Goal: Task Accomplishment & Management: Use online tool/utility

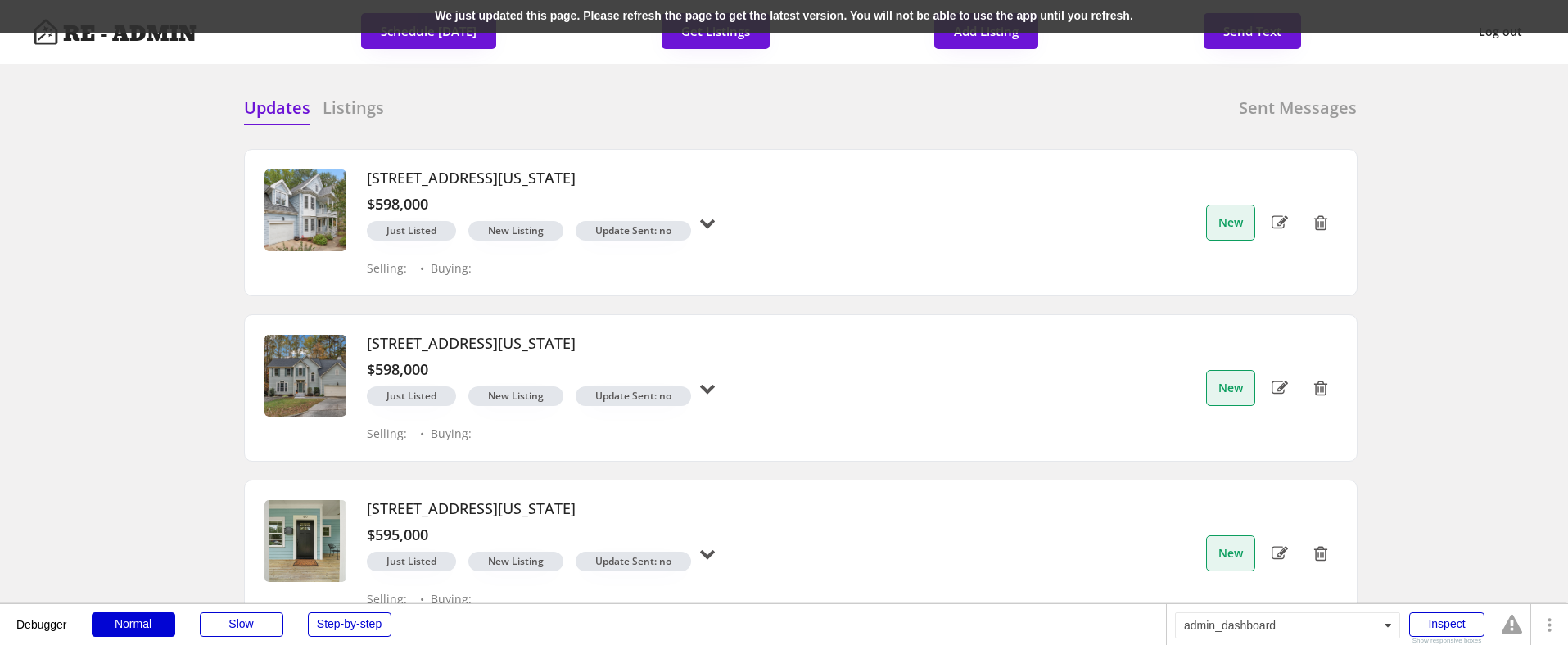
click at [217, 13] on div "We just updated this page. Please refresh the page to get the latest version. Y…" at bounding box center [784, 16] width 1568 height 32
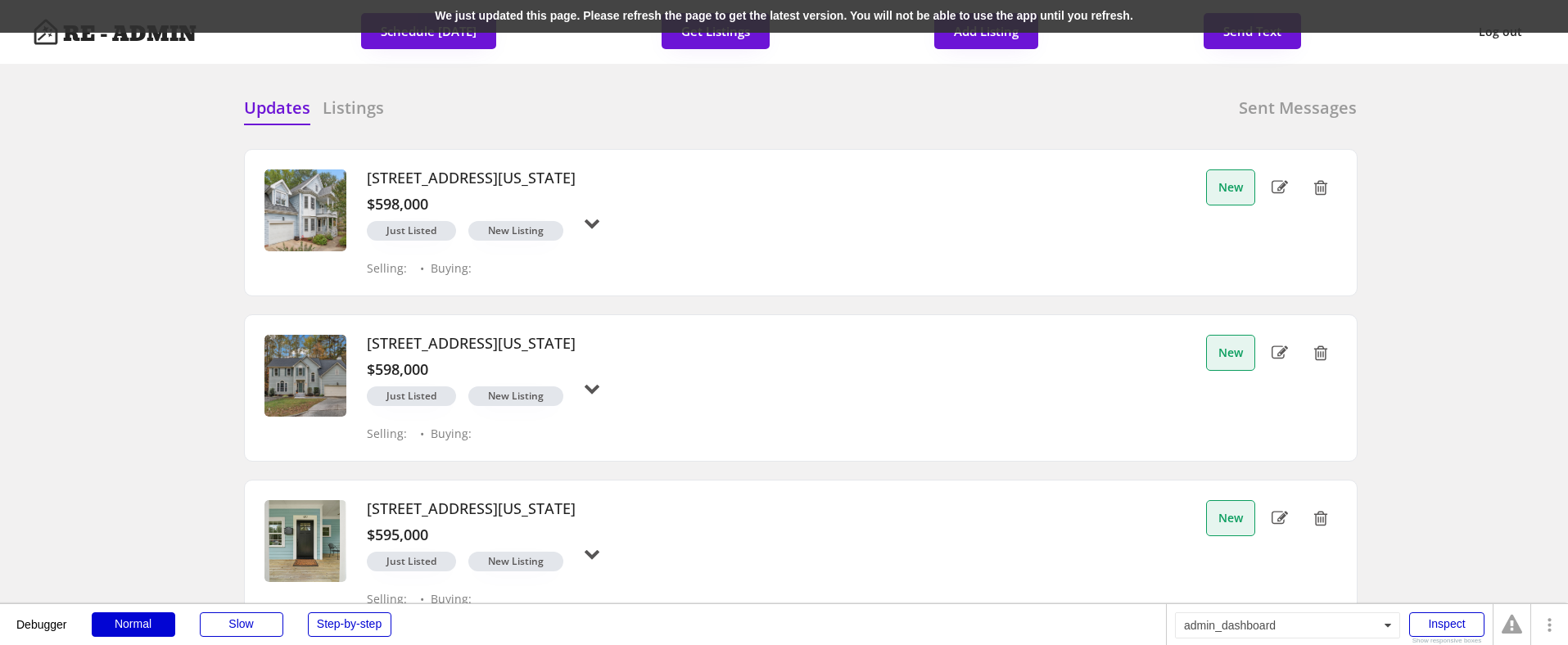
click at [150, 10] on div "We just updated this page. Please refresh the page to get the latest version. Y…" at bounding box center [784, 16] width 1568 height 32
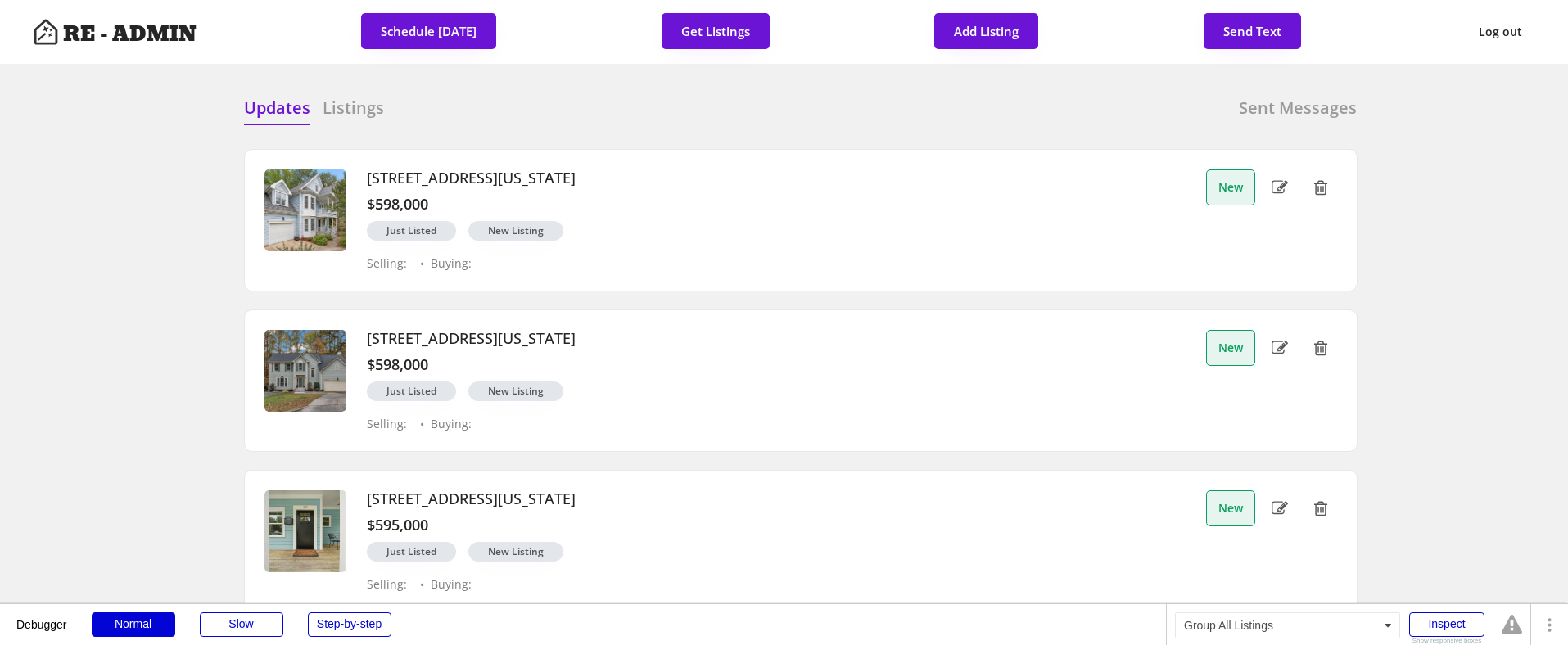
click at [343, 113] on h6 "Listings" at bounding box center [354, 107] width 61 height 23
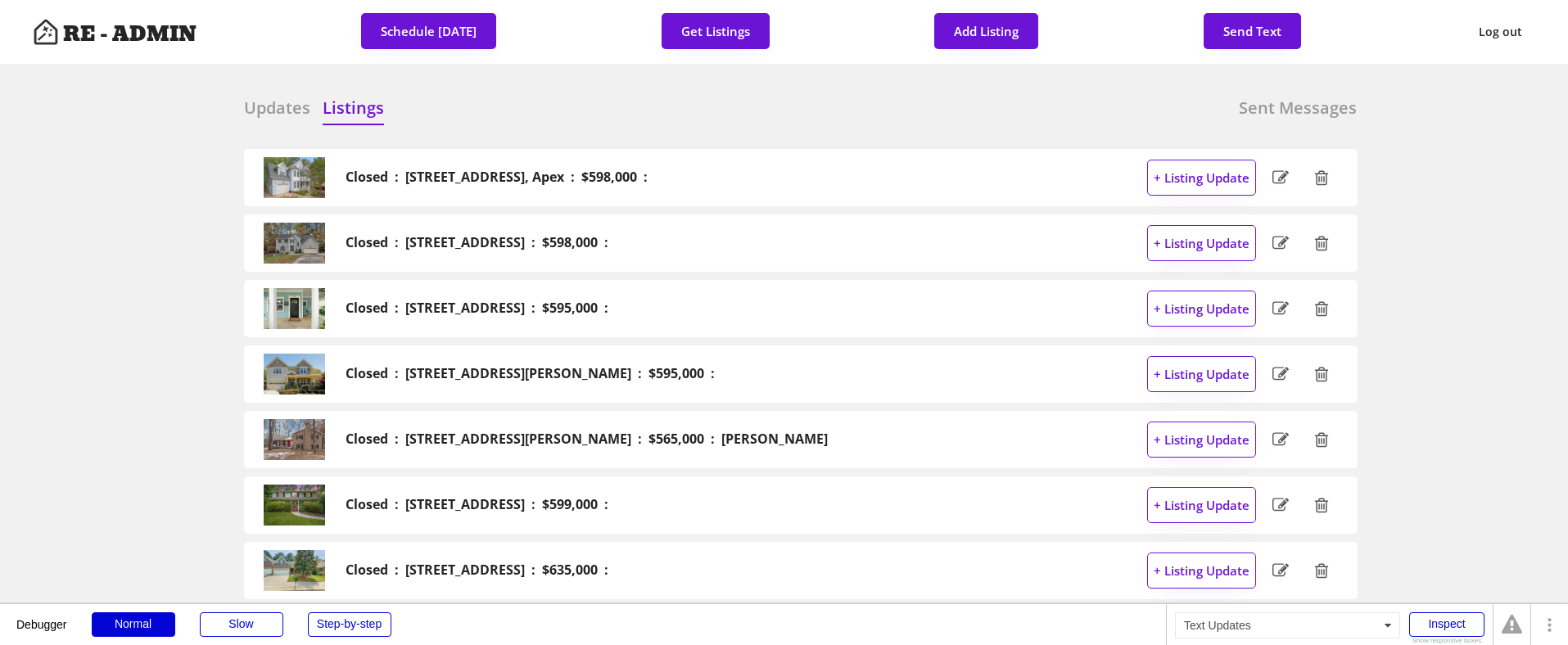
click at [270, 115] on h6 "Updates" at bounding box center [277, 107] width 67 height 23
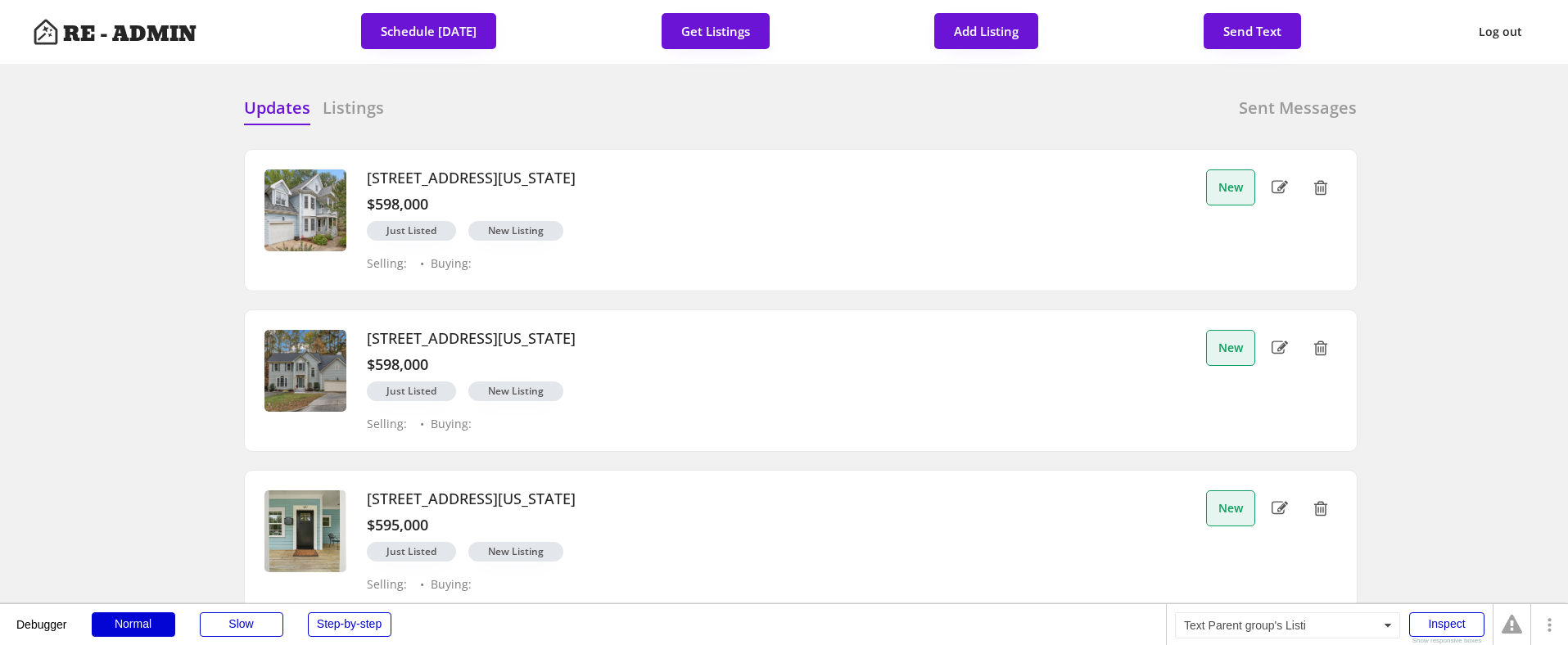
click at [576, 178] on h3 "119 Rustic Pine Court, Apex, North Carolina 27502" at bounding box center [471, 179] width 208 height 18
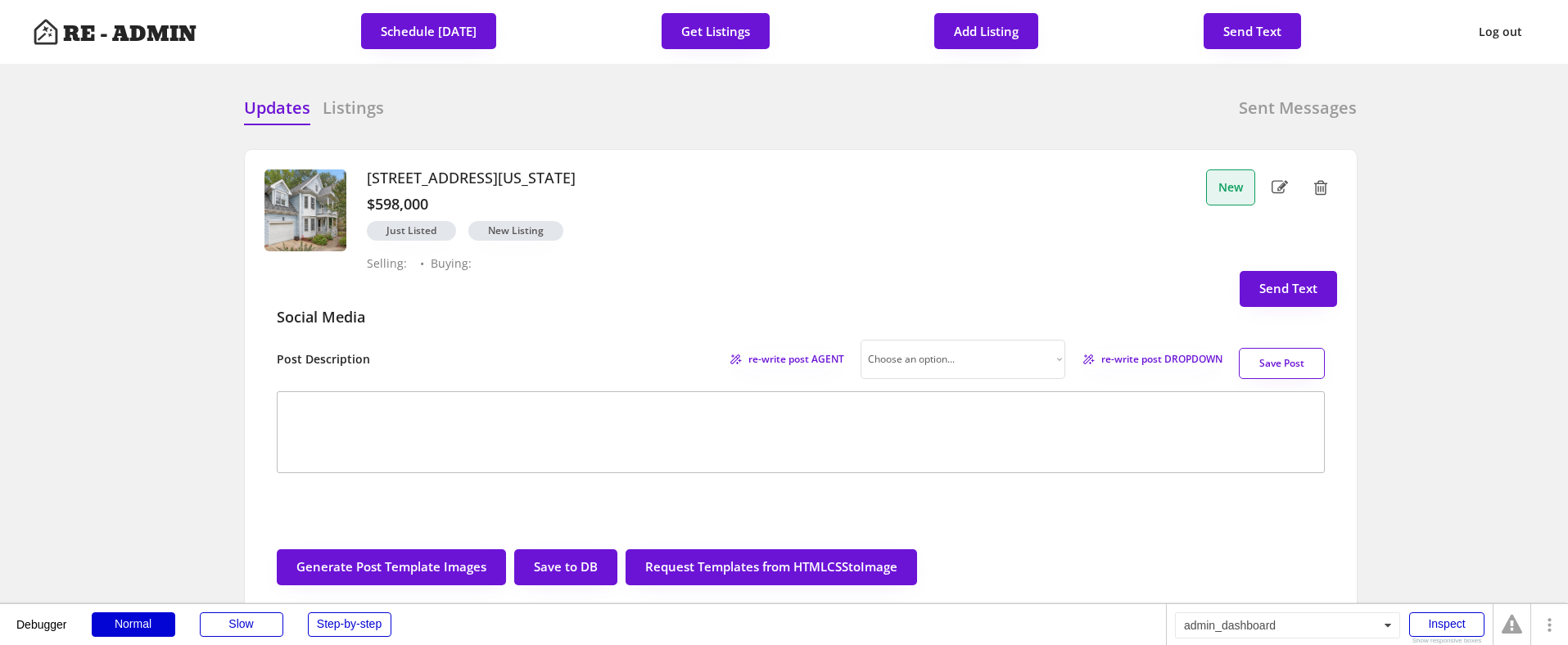
click at [576, 178] on h3 "119 Rustic Pine Court, Apex, North Carolina 27502" at bounding box center [471, 179] width 208 height 18
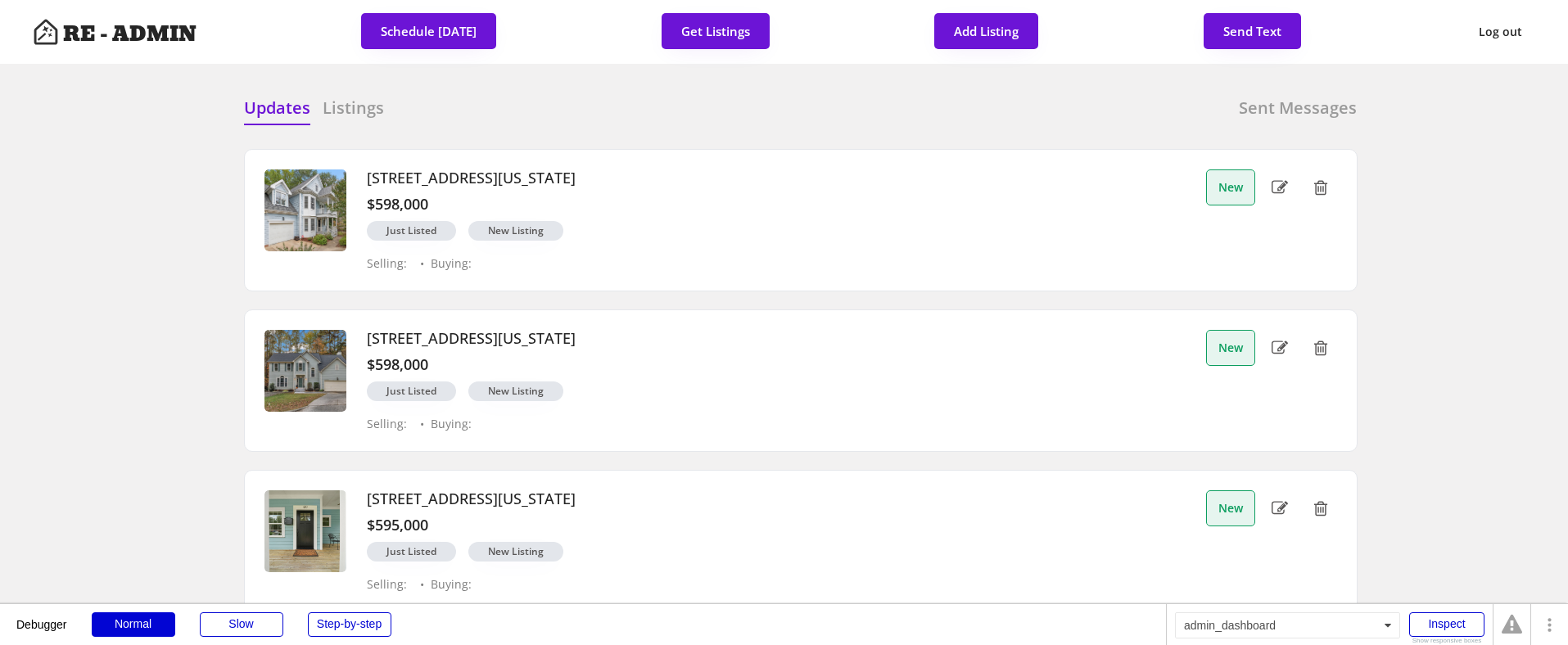
click at [576, 178] on h3 "[STREET_ADDRESS][US_STATE]" at bounding box center [471, 179] width 208 height 18
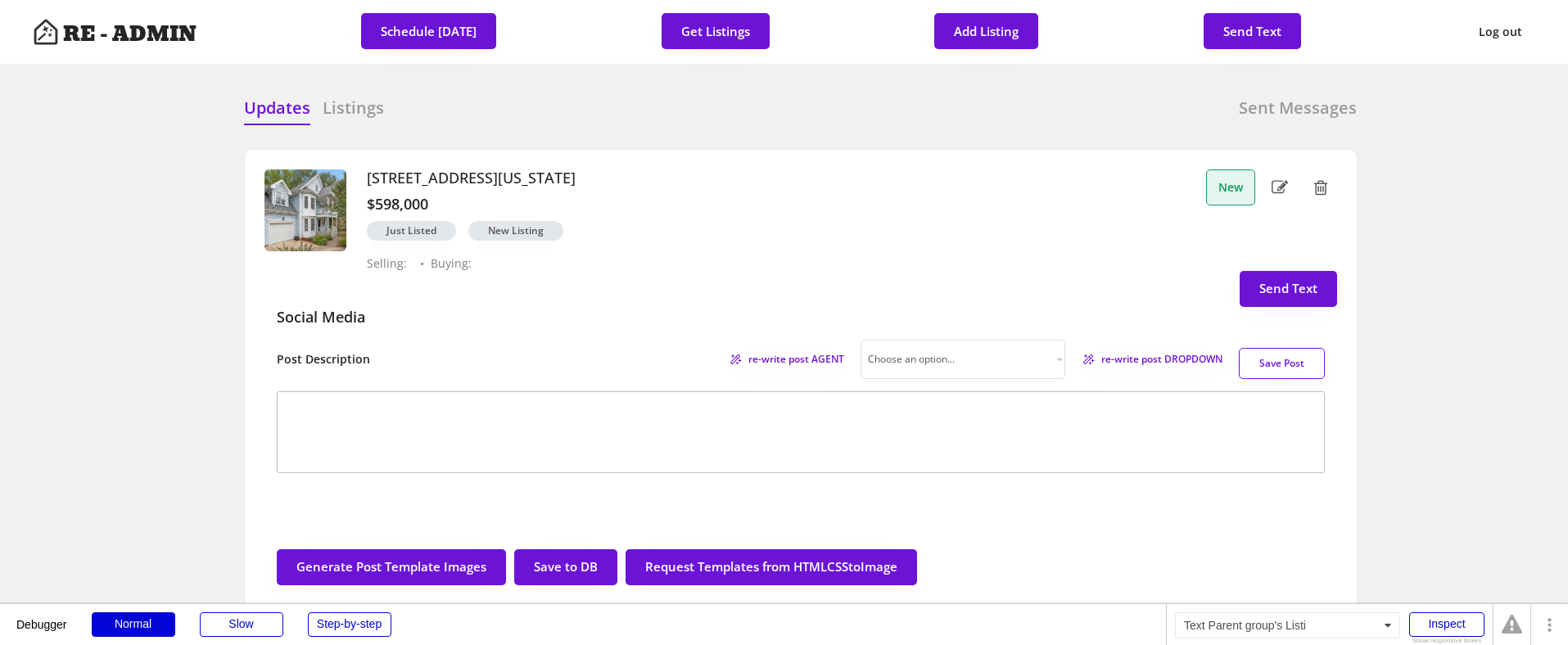
click at [576, 177] on h3 "[STREET_ADDRESS][US_STATE]" at bounding box center [471, 179] width 208 height 18
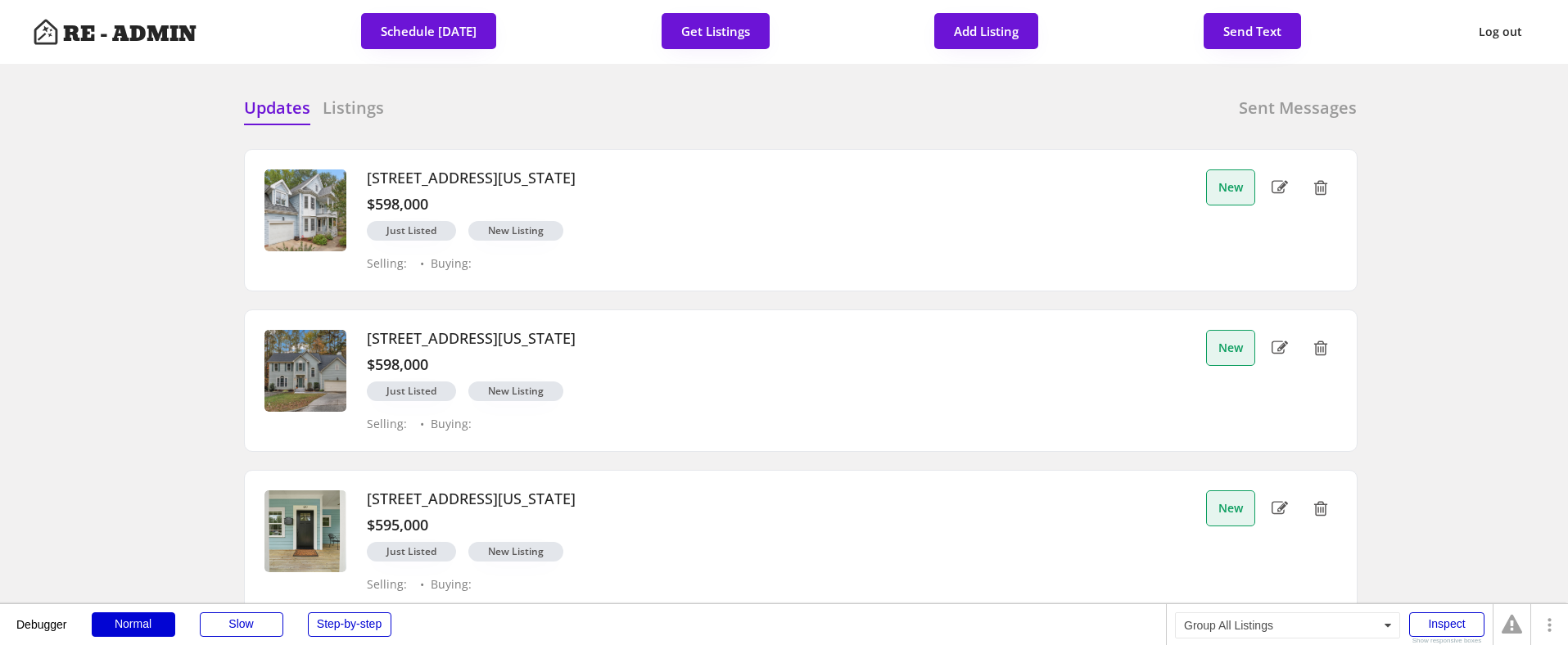
click at [579, 106] on div "Updates Listings Sent Messages" at bounding box center [800, 113] width 1113 height 32
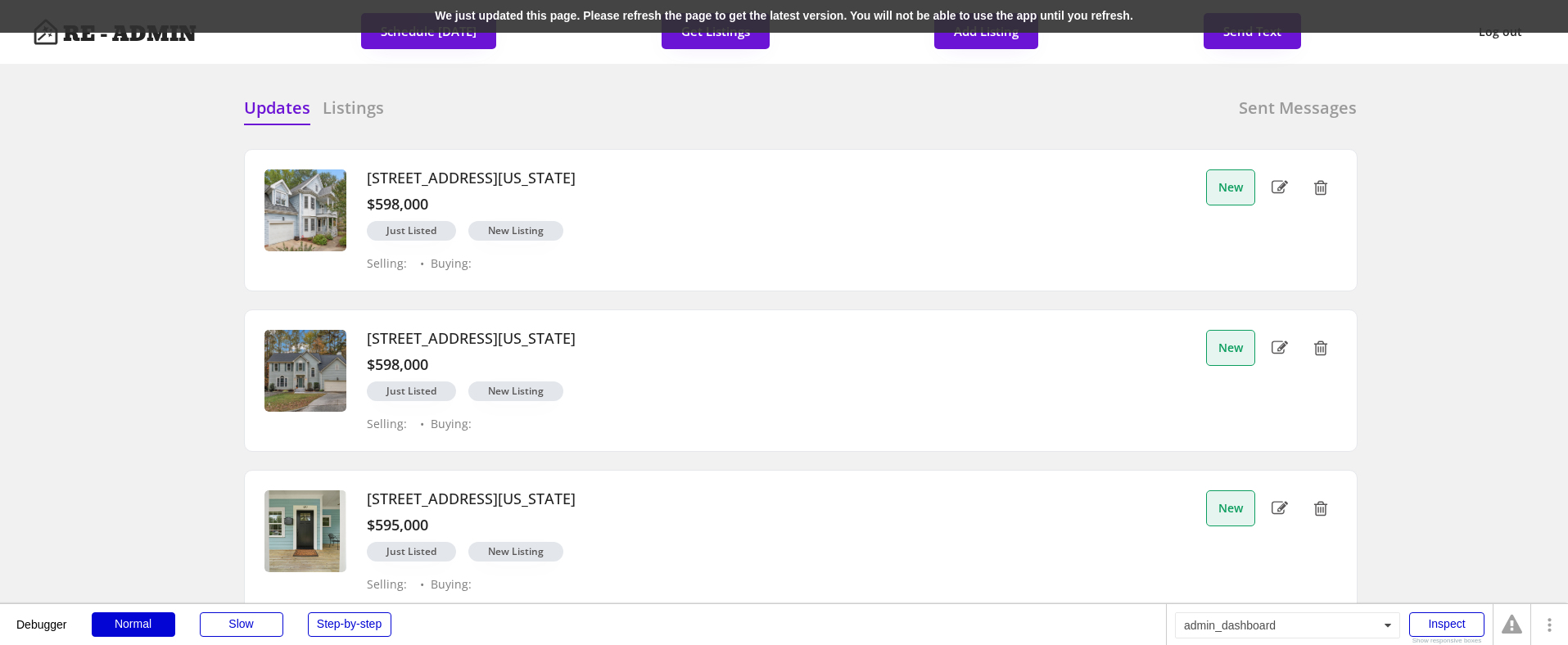
click at [362, 13] on div "We just updated this page. Please refresh the page to get the latest version. Y…" at bounding box center [784, 16] width 1568 height 32
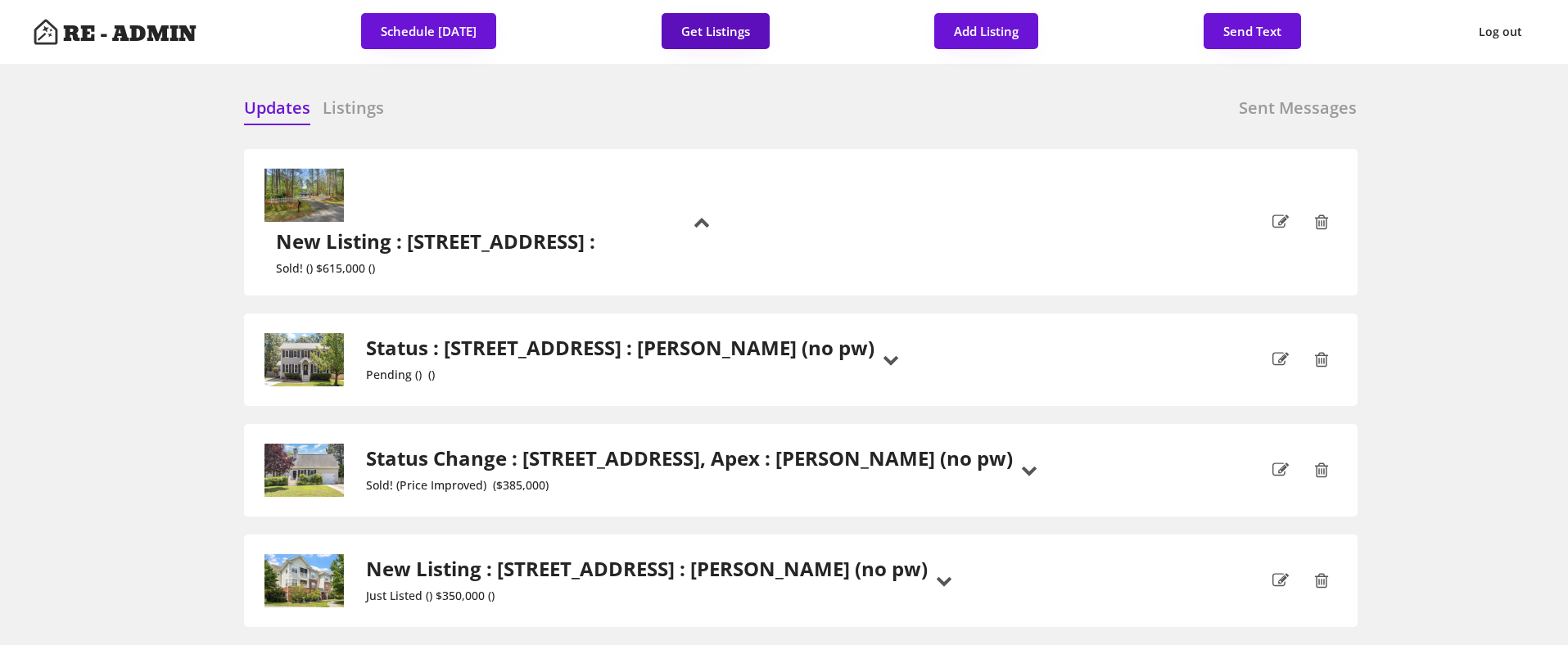
click at [722, 26] on button "Get Listings" at bounding box center [715, 32] width 108 height 36
click at [354, 105] on h6 "Listings" at bounding box center [354, 107] width 61 height 23
click at [275, 106] on h6 "Updates" at bounding box center [277, 107] width 67 height 23
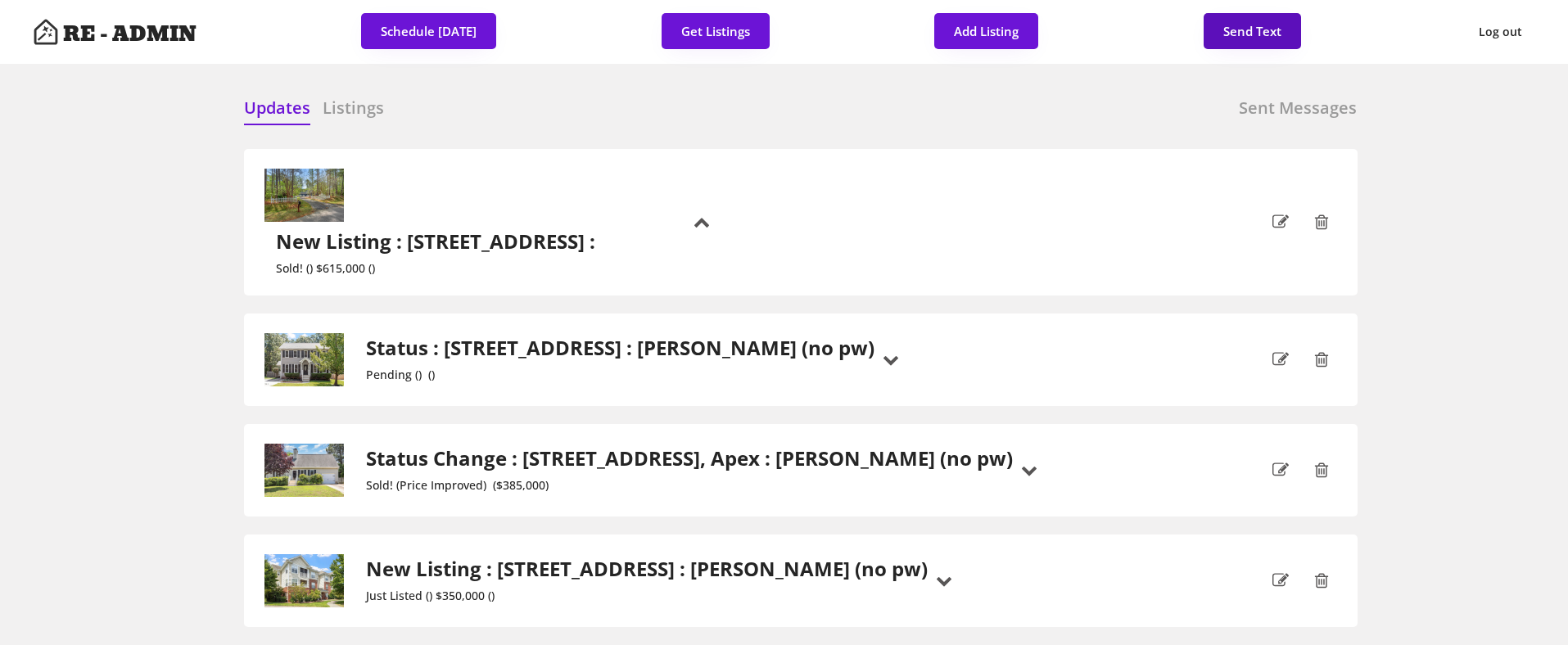
click at [1242, 31] on button "Send Text" at bounding box center [1252, 32] width 97 height 36
select select "raleigh"
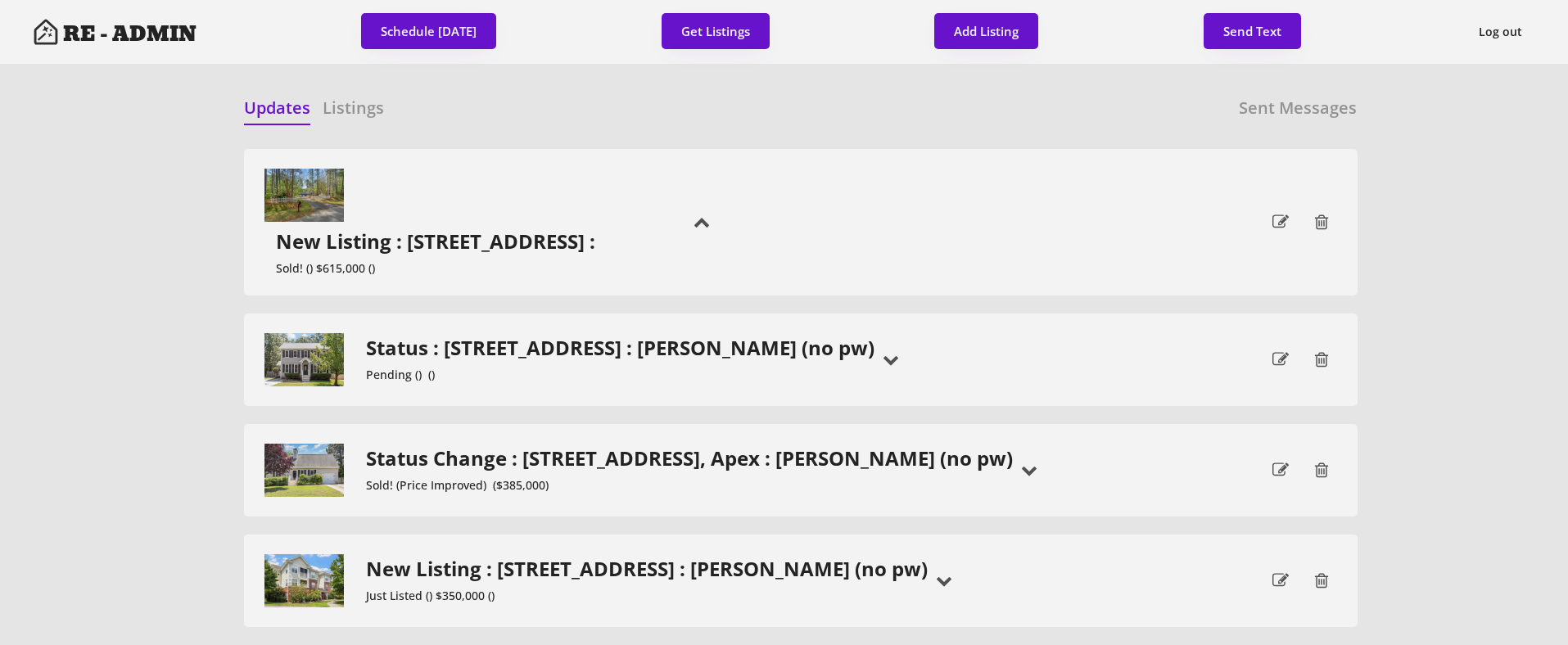
scroll to position [41, 0]
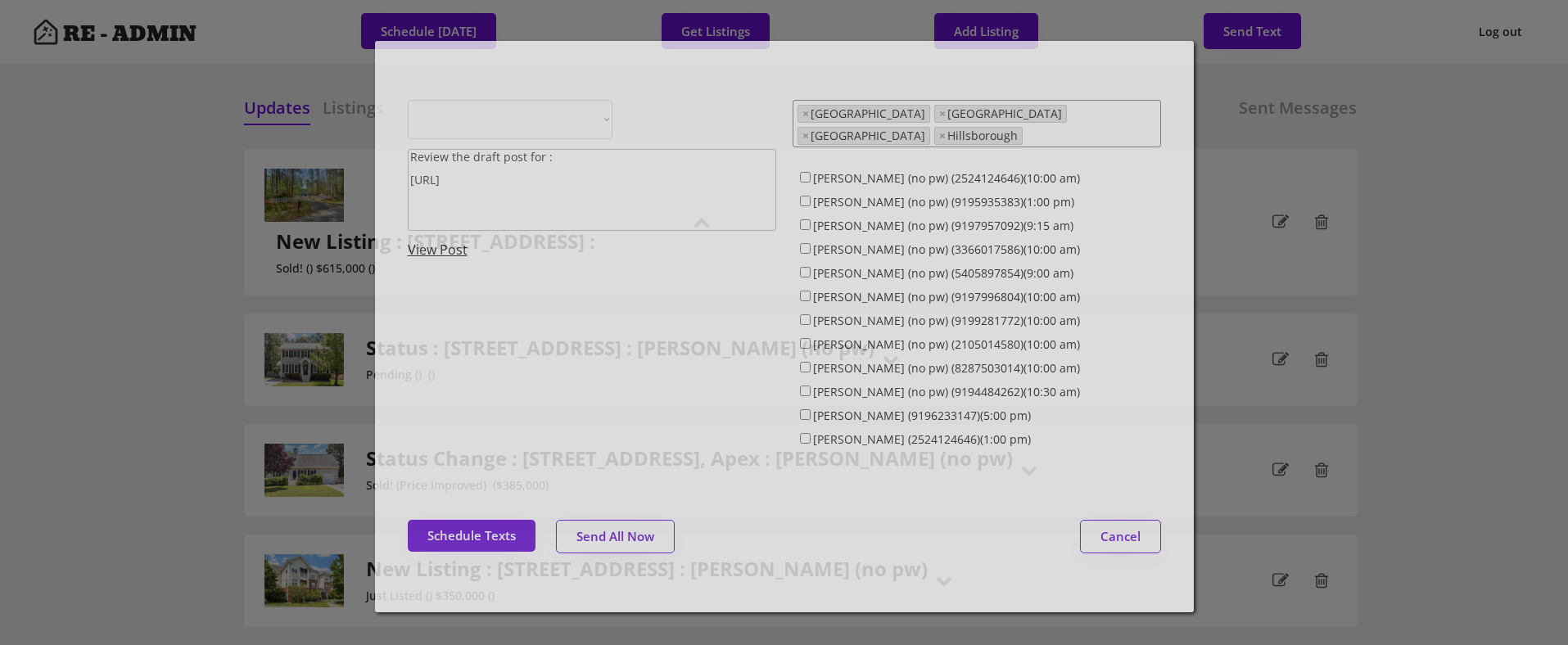
select select ""1348695171700984260__LOOKUP__1743599703321x142788062077753970""
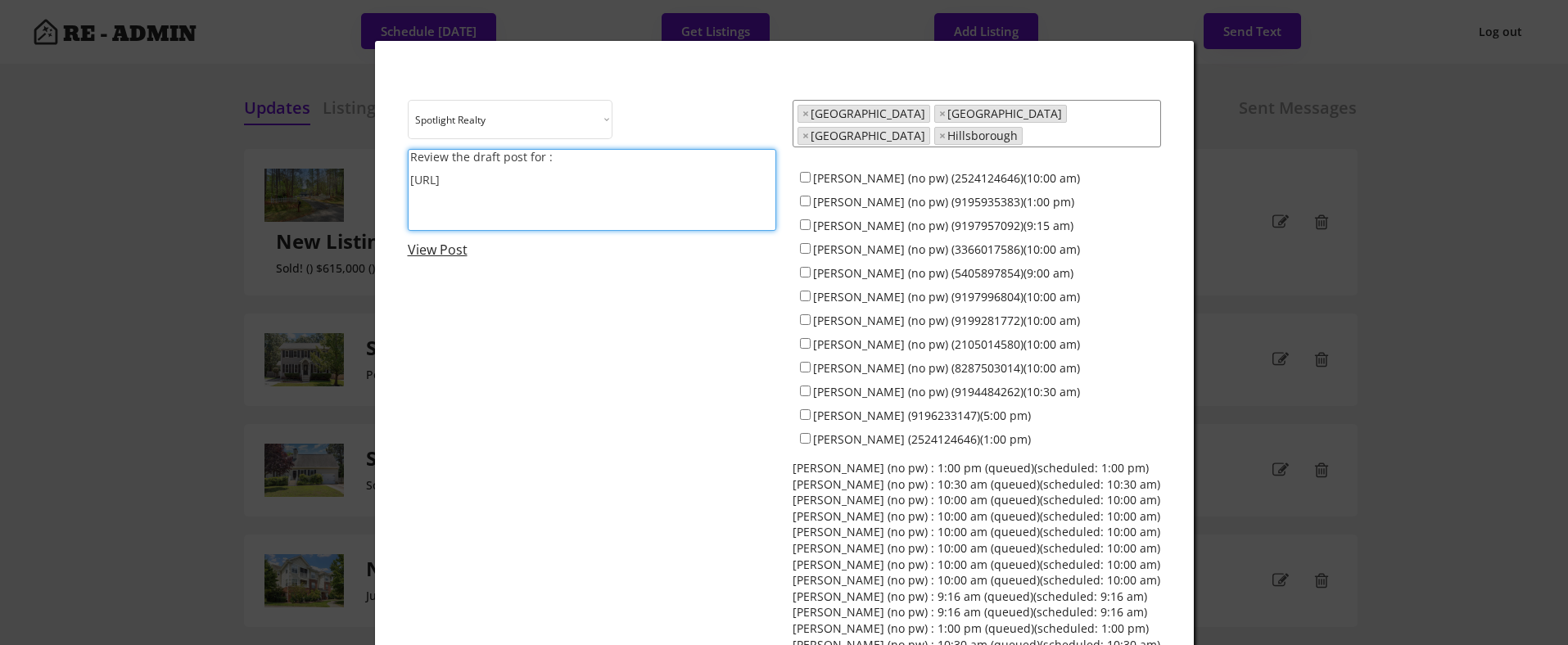
drag, startPoint x: 612, startPoint y: 184, endPoint x: 380, endPoint y: 110, distance: 243.5
click at [380, 110] on div "Choose an option... Spotlight Realty Test Brokerage Review the draft post for :…" at bounding box center [784, 437] width 818 height 792
click at [669, 154] on textarea "Hey! Just a friendly reminder to share something from your weekend to keep your…" at bounding box center [592, 189] width 368 height 82
click at [678, 179] on textarea "Hey! Just a friendly reminder to share something fun from your weekend to keep …" at bounding box center [592, 189] width 368 height 82
click at [609, 168] on textarea "Hey! Just a friendly reminder to share something fun from your weekend to keep …" at bounding box center [592, 189] width 368 height 82
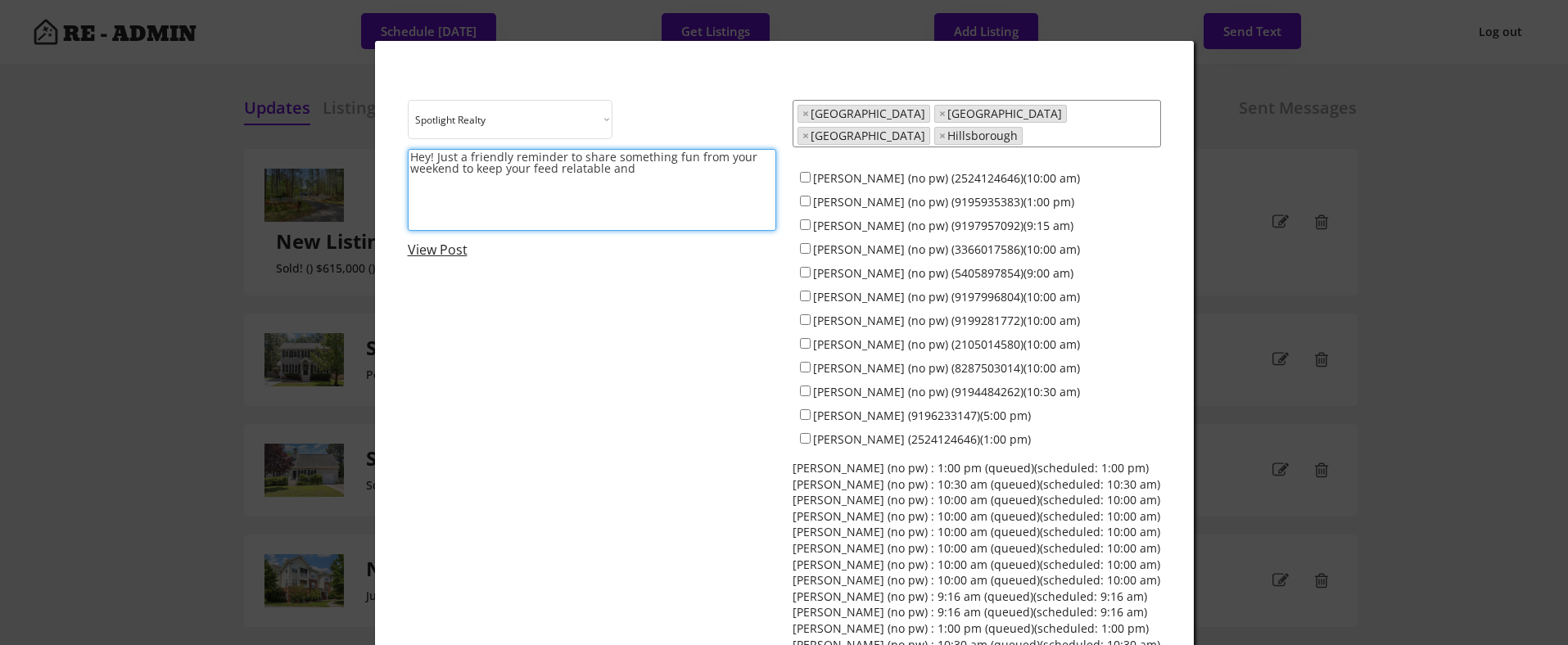
click at [708, 177] on textarea "Hey! Just a friendly reminder to share something fun from your weekend to keep …" at bounding box center [592, 189] width 368 height 82
click at [577, 198] on textarea "Hey! Just a friendly reminder to share something fun from your weekend to keep …" at bounding box center [592, 189] width 368 height 82
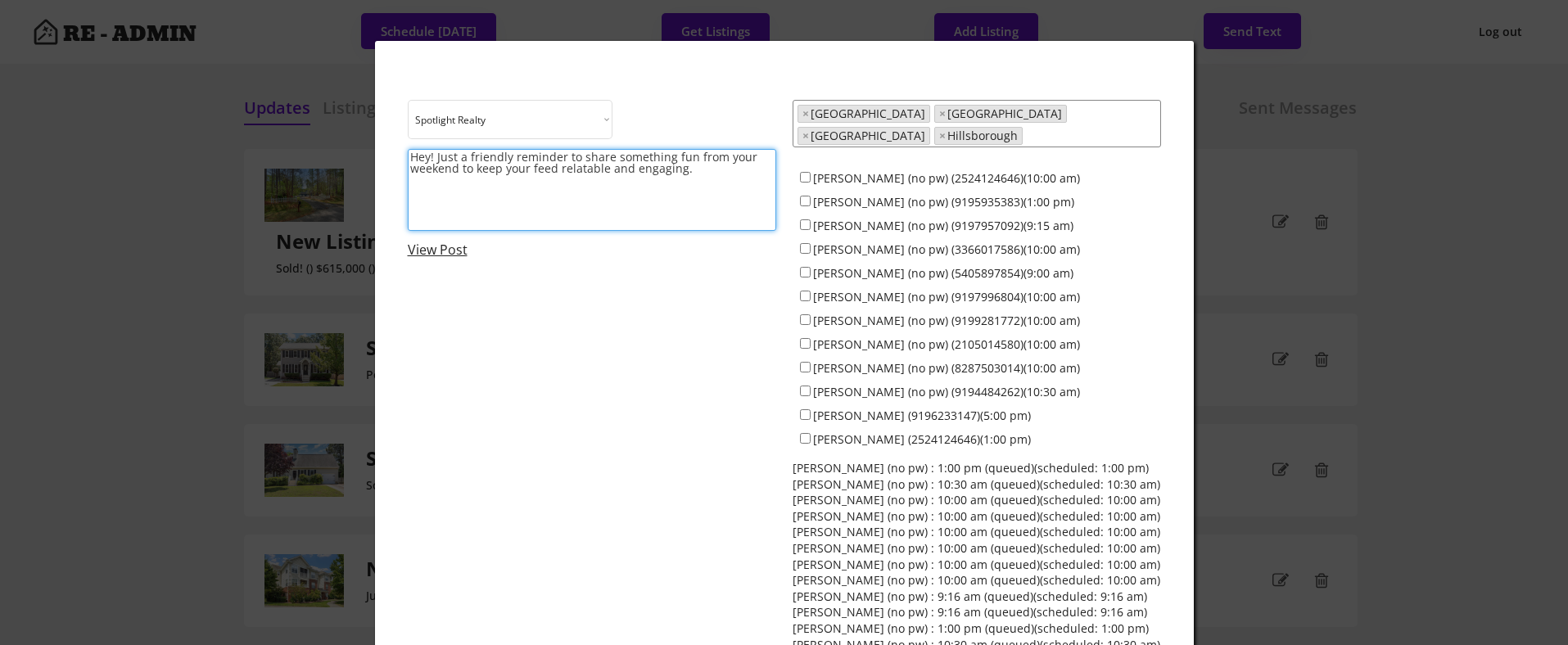
paste textarea "Friendly reminder: share a snapshot from your weekend to keep your feed authent…"
type textarea "Friendly reminder: share a snapshot from your weekend to keep your feed authent…"
click at [804, 172] on input "[PERSON_NAME] (no pw) (2524124646)(10:00 am)" at bounding box center [806, 178] width 11 height 11
checkbox input "true"
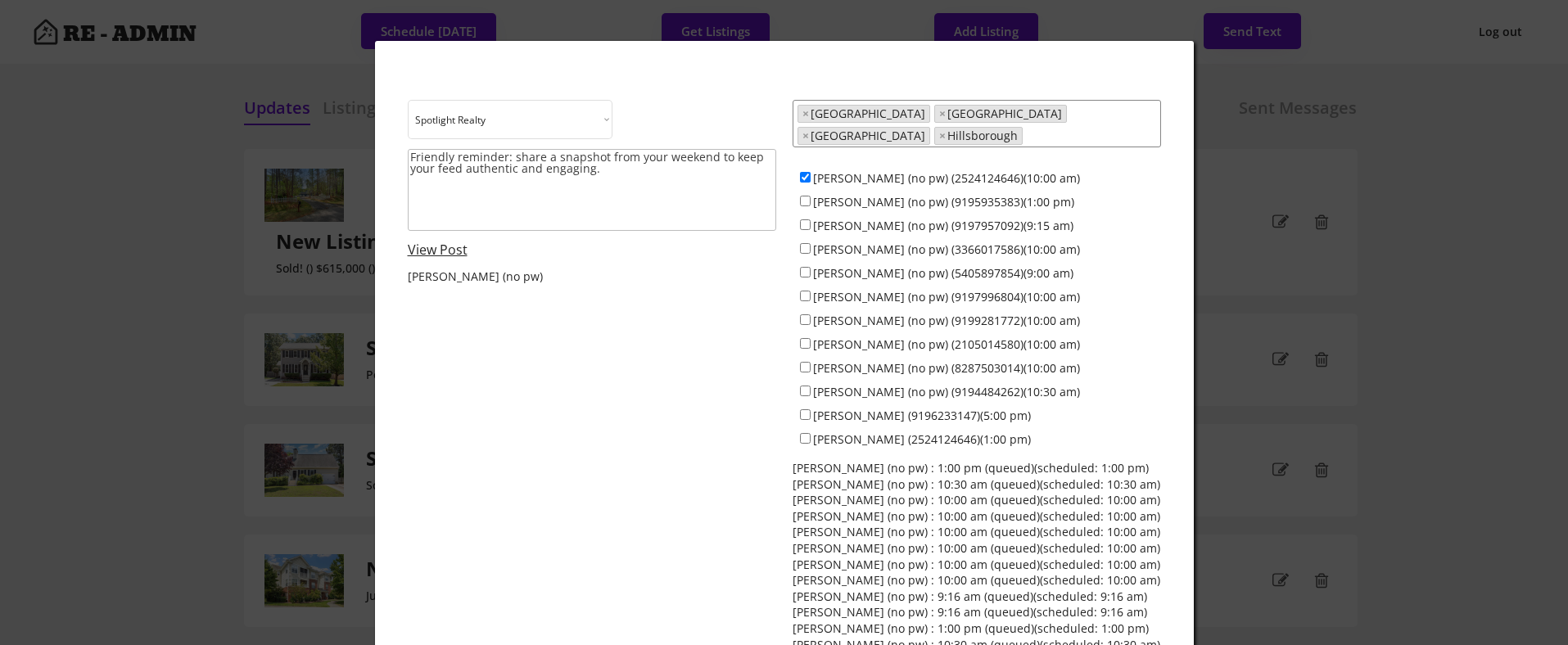
click at [804, 196] on div "Colin Anderson (no pw) (9195935383)(1:00 pm)" at bounding box center [976, 201] width 368 height 23
click at [804, 196] on input "Colin Anderson (no pw) (9195935383)(1:00 pm)" at bounding box center [806, 201] width 11 height 11
checkbox input "true"
click at [806, 219] on input "Jeff Stevenson (no pw) (9197957092)(9:15 am)" at bounding box center [806, 225] width 11 height 11
checkbox input "true"
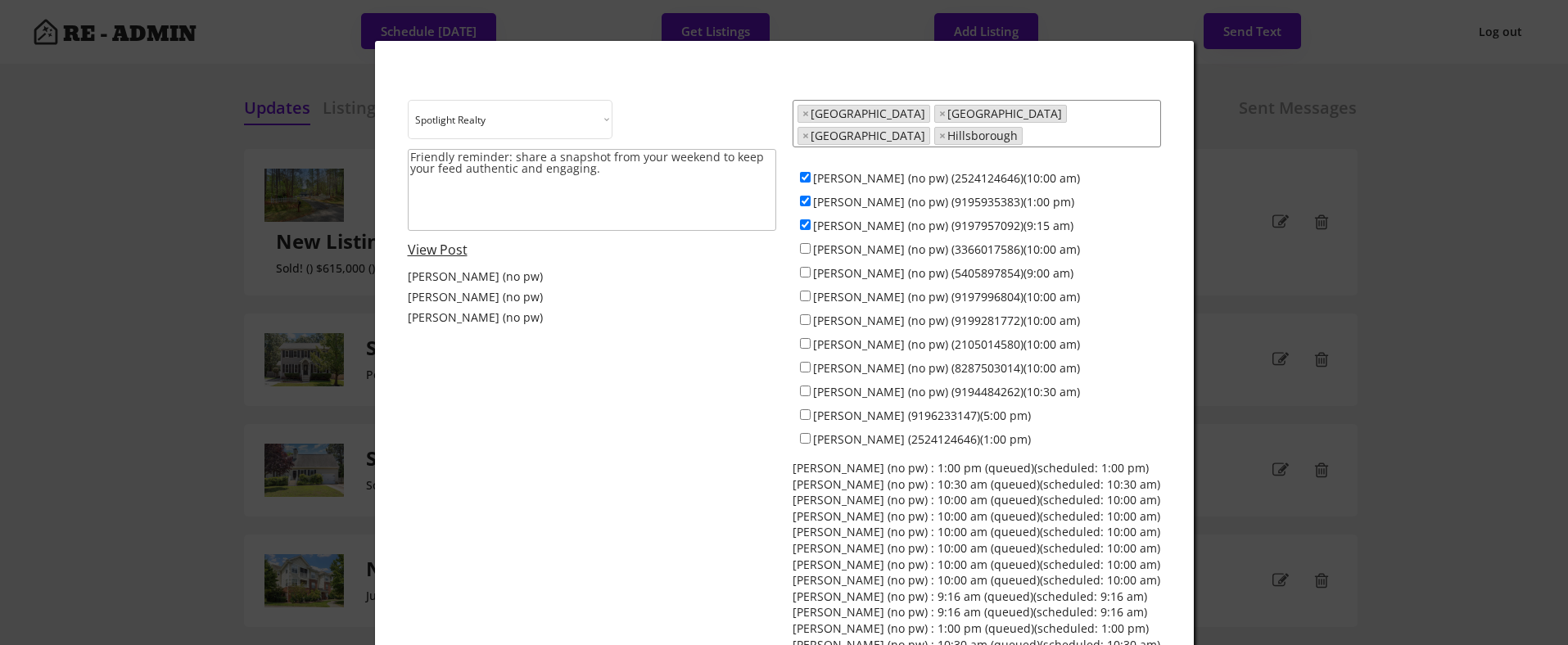
click at [805, 244] on div "Jamesia Purkett (no pw) (3366017586)(10:00 am)" at bounding box center [976, 248] width 368 height 23
click at [807, 290] on input "Maria Jamieson (no pw) (9197996804)(10:00 am)" at bounding box center [806, 296] width 11 height 11
checkbox input "true"
click at [805, 244] on input "Jamesia Purkett (no pw) (3366017586)(10:00 am)" at bounding box center [806, 249] width 11 height 11
checkbox input "true"
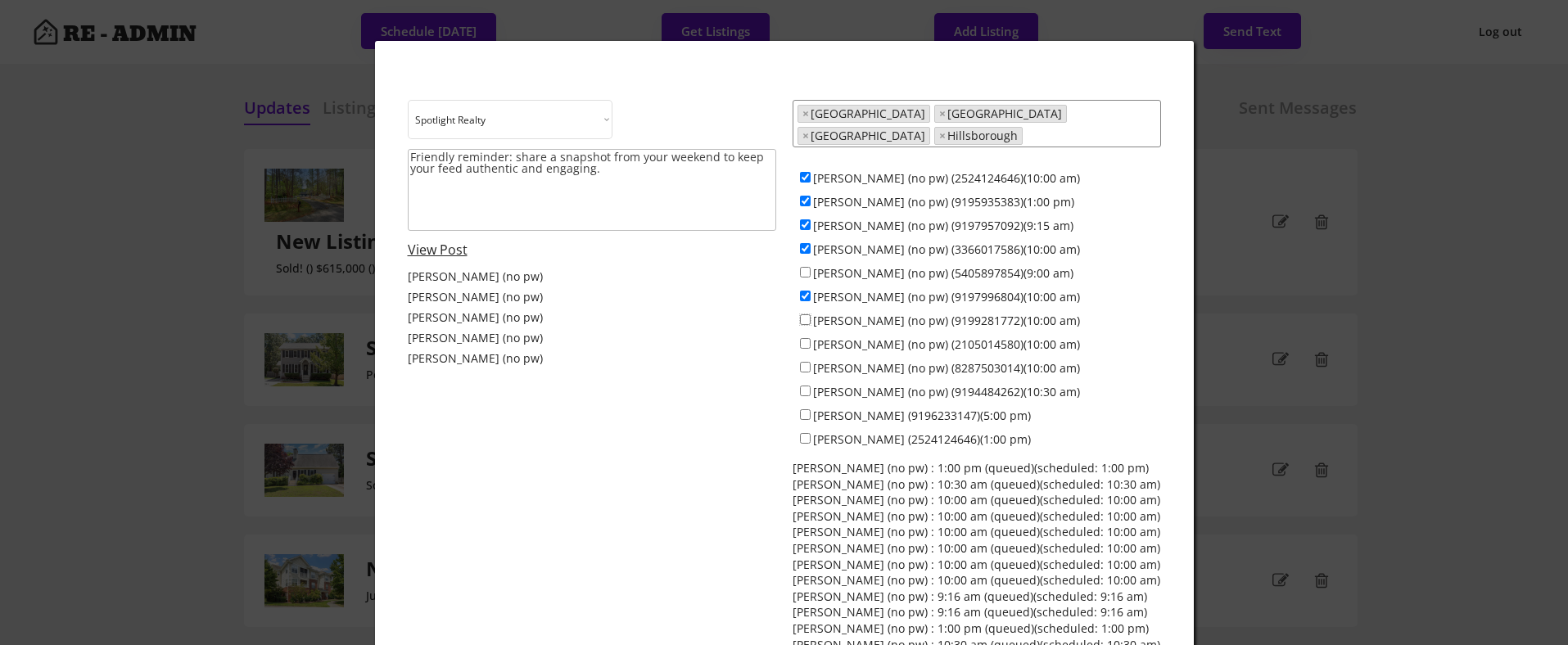
click at [806, 314] on input "Everett Stevenson (no pw) (9199281772)(10:00 am)" at bounding box center [806, 319] width 11 height 11
checkbox input "true"
click at [806, 338] on input "Francisco Huizar (no pw) (2105014580)(10:00 am)" at bounding box center [806, 344] width 11 height 11
checkbox input "true"
click at [806, 362] on input "Anna Lee Ruppard (no pw) (8287503014)(10:00 am)" at bounding box center [806, 367] width 11 height 11
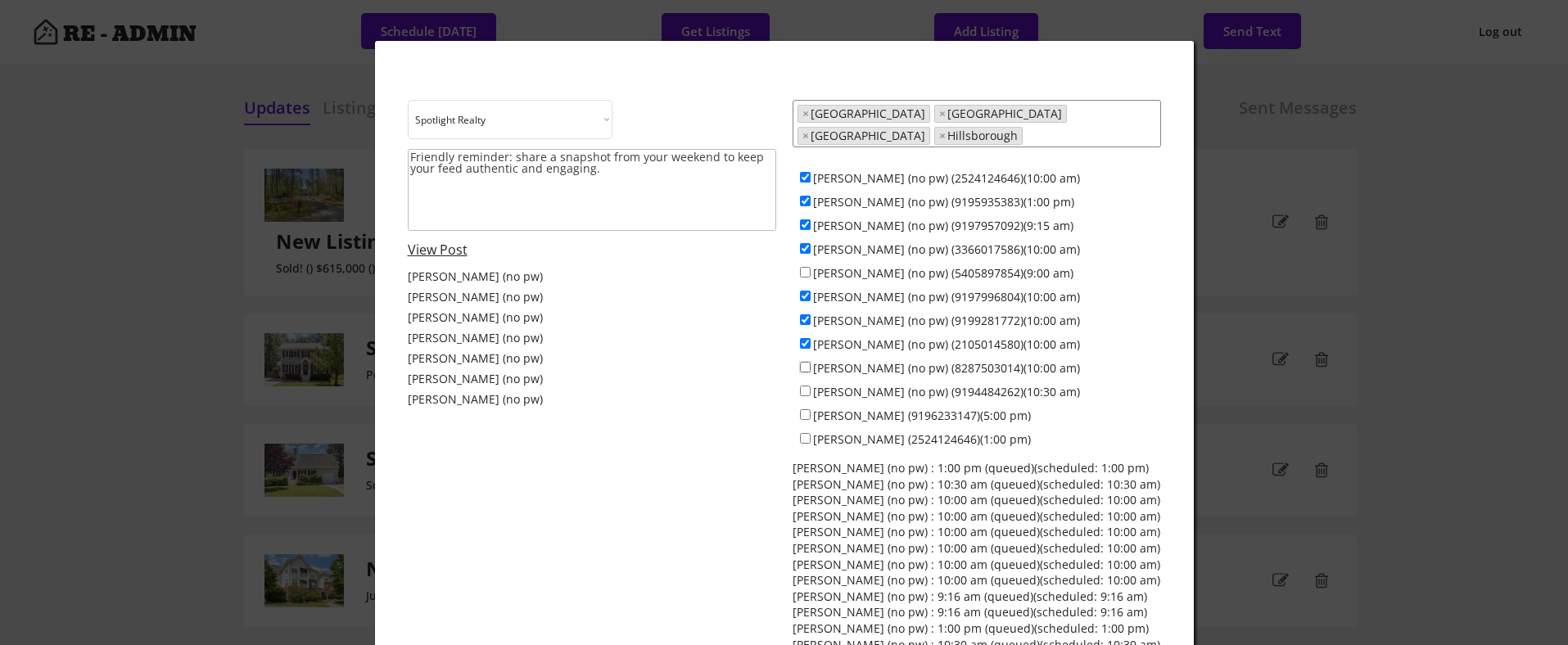
checkbox input "true"
click at [807, 385] on input "Ken Cannon (no pw) (9194484262)(10:30 am)" at bounding box center [806, 391] width 11 height 11
checkbox input "true"
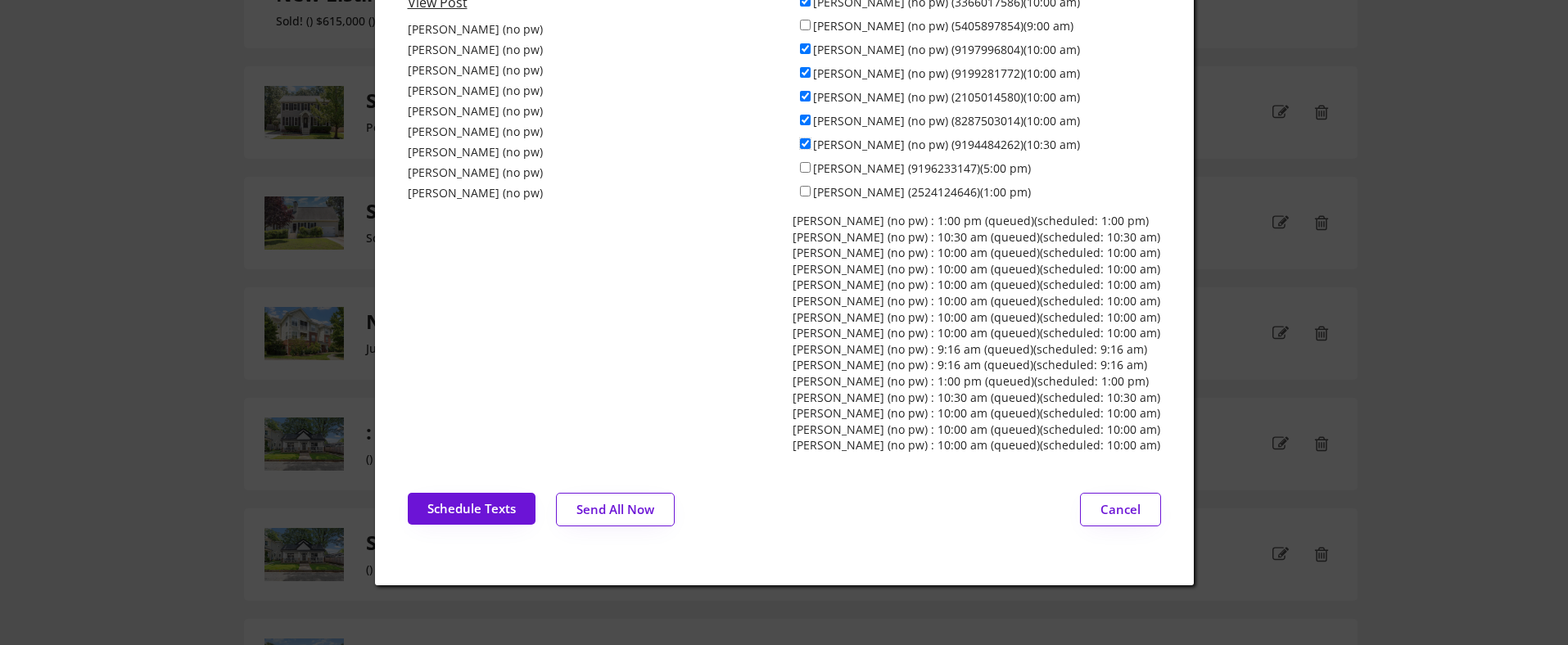
scroll to position [253, 0]
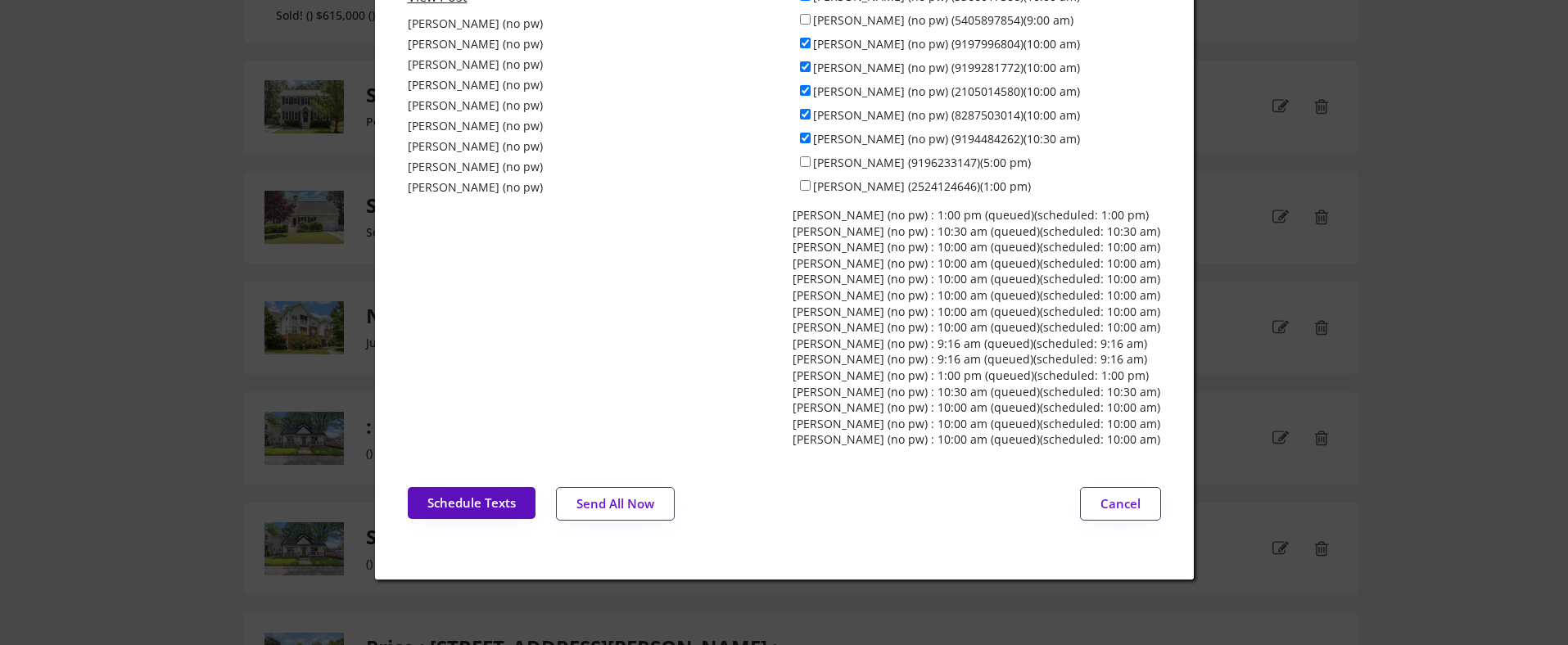
click at [481, 500] on button "Schedule Texts" at bounding box center [472, 502] width 128 height 32
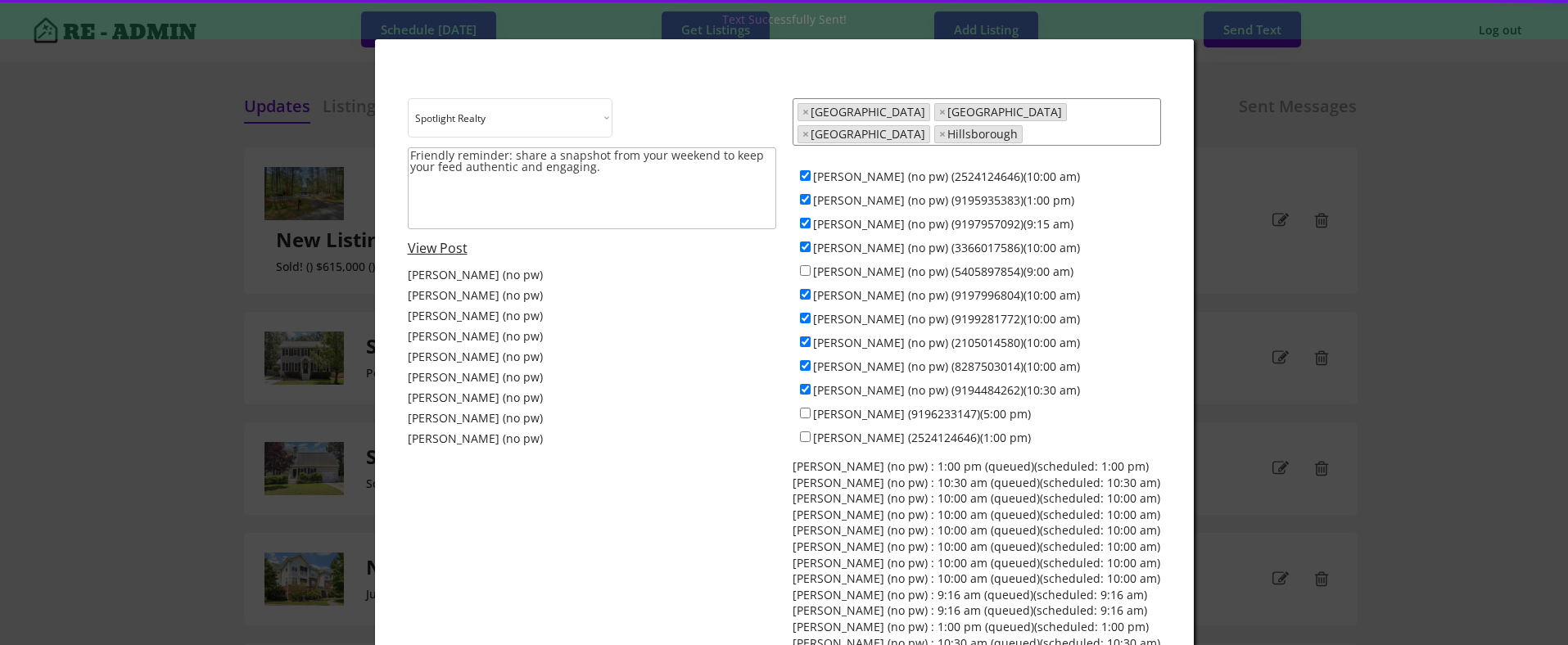
scroll to position [0, 0]
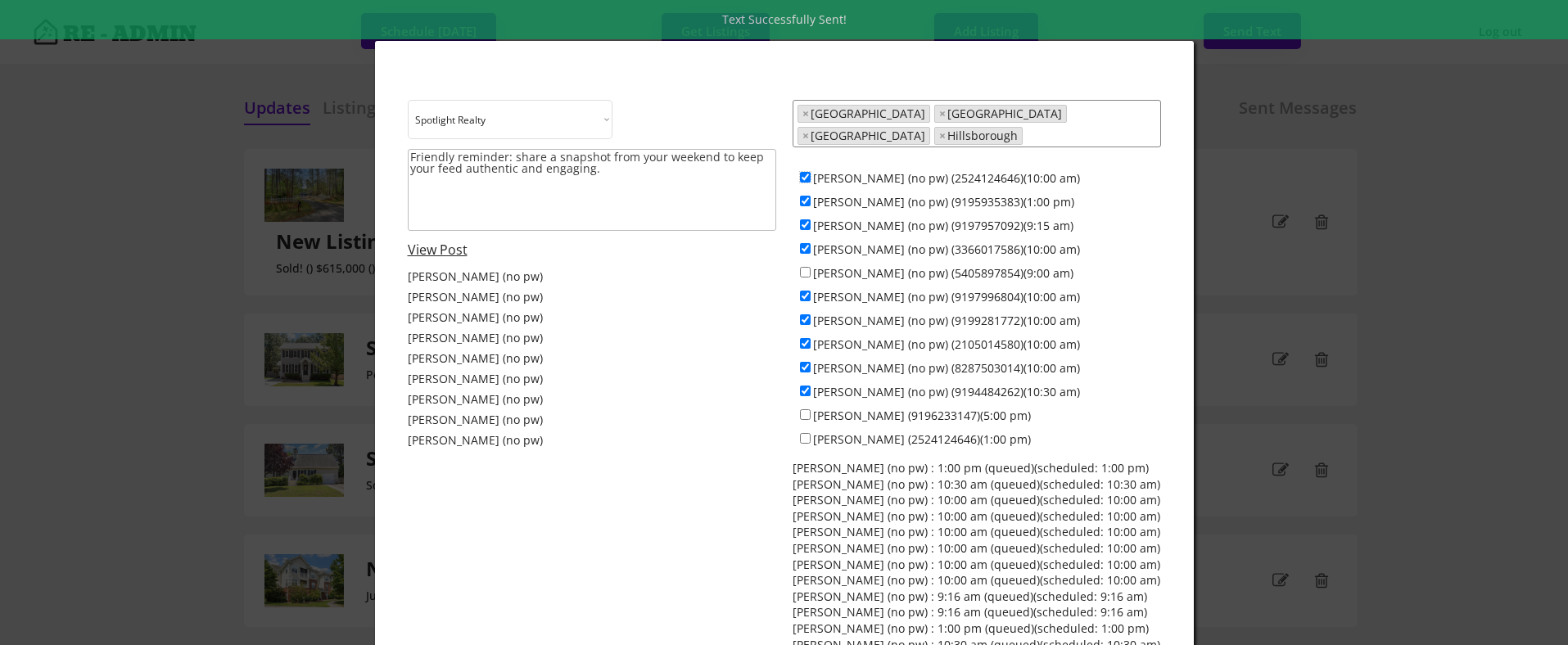
click at [807, 172] on input "Dave Wylie (no pw) (2524124646)(10:00 am)" at bounding box center [806, 178] width 11 height 11
checkbox input "false"
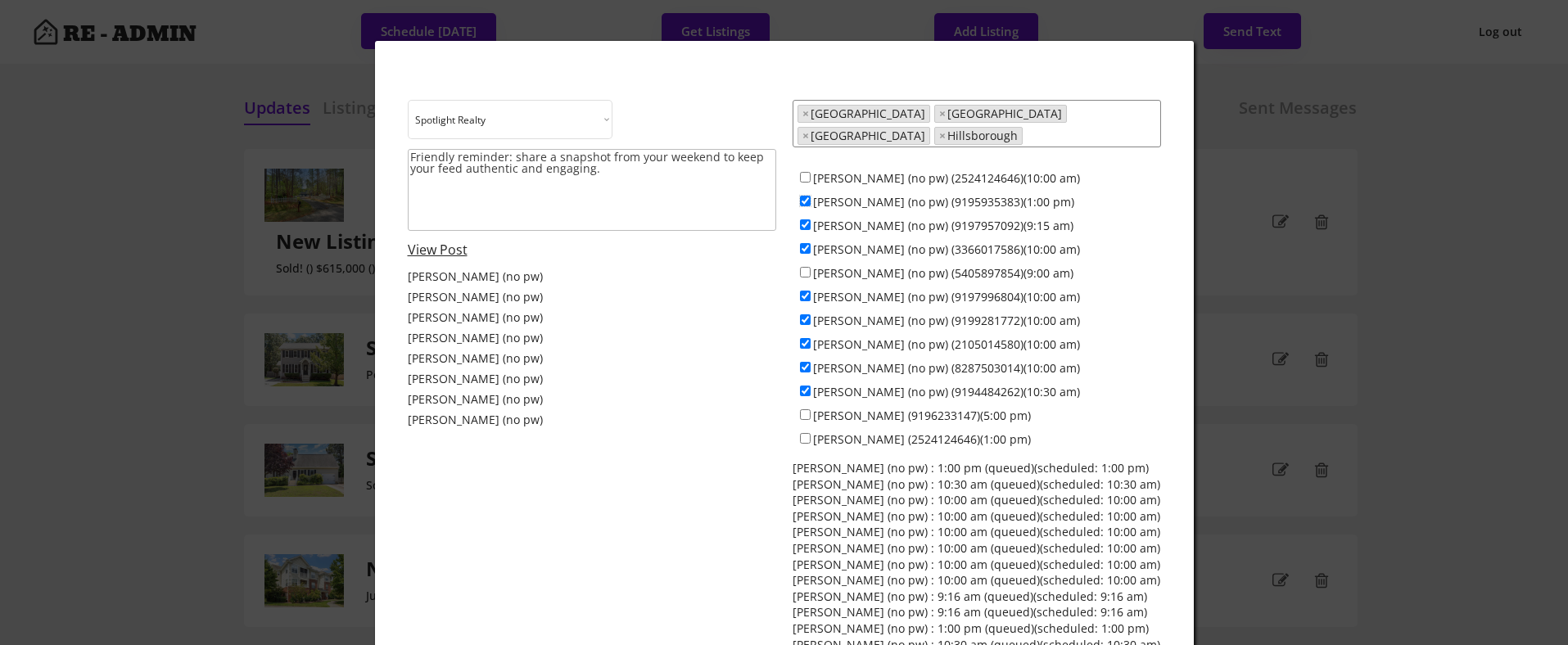
click at [805, 196] on input "Colin Anderson (no pw) (9195935383)(1:00 pm)" at bounding box center [806, 201] width 11 height 11
checkbox input "false"
click at [804, 219] on input "Jeff Stevenson (no pw) (9197957092)(9:15 am)" at bounding box center [806, 225] width 11 height 11
checkbox input "false"
click at [804, 244] on input "Jamesia Purkett (no pw) (3366017586)(10:00 am)" at bounding box center [806, 249] width 11 height 11
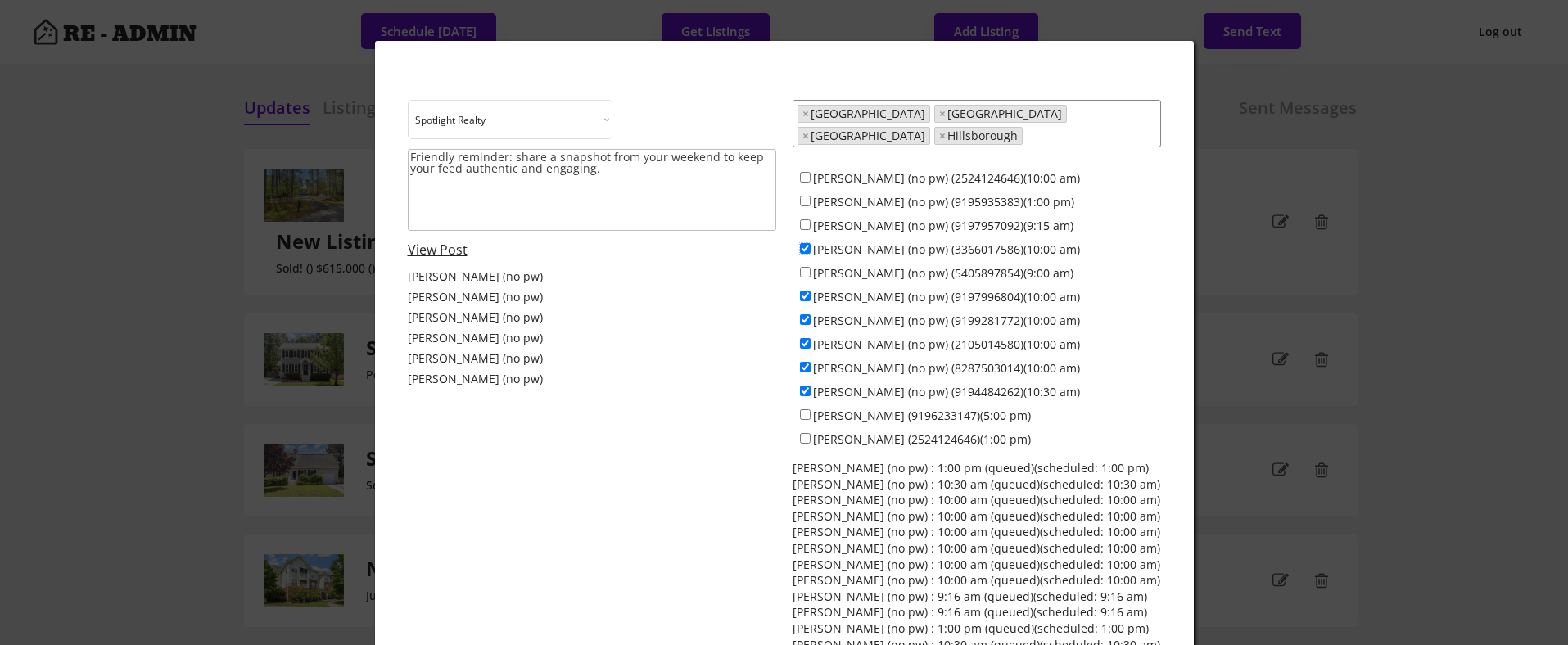
checkbox input "false"
click at [804, 267] on input "Alex Bingham (no pw) (5405897854)(9:00 am)" at bounding box center [806, 272] width 11 height 11
checkbox input "true"
click at [807, 290] on input "Maria Jamieson (no pw) (9197996804)(10:00 am)" at bounding box center [806, 296] width 11 height 11
checkbox input "false"
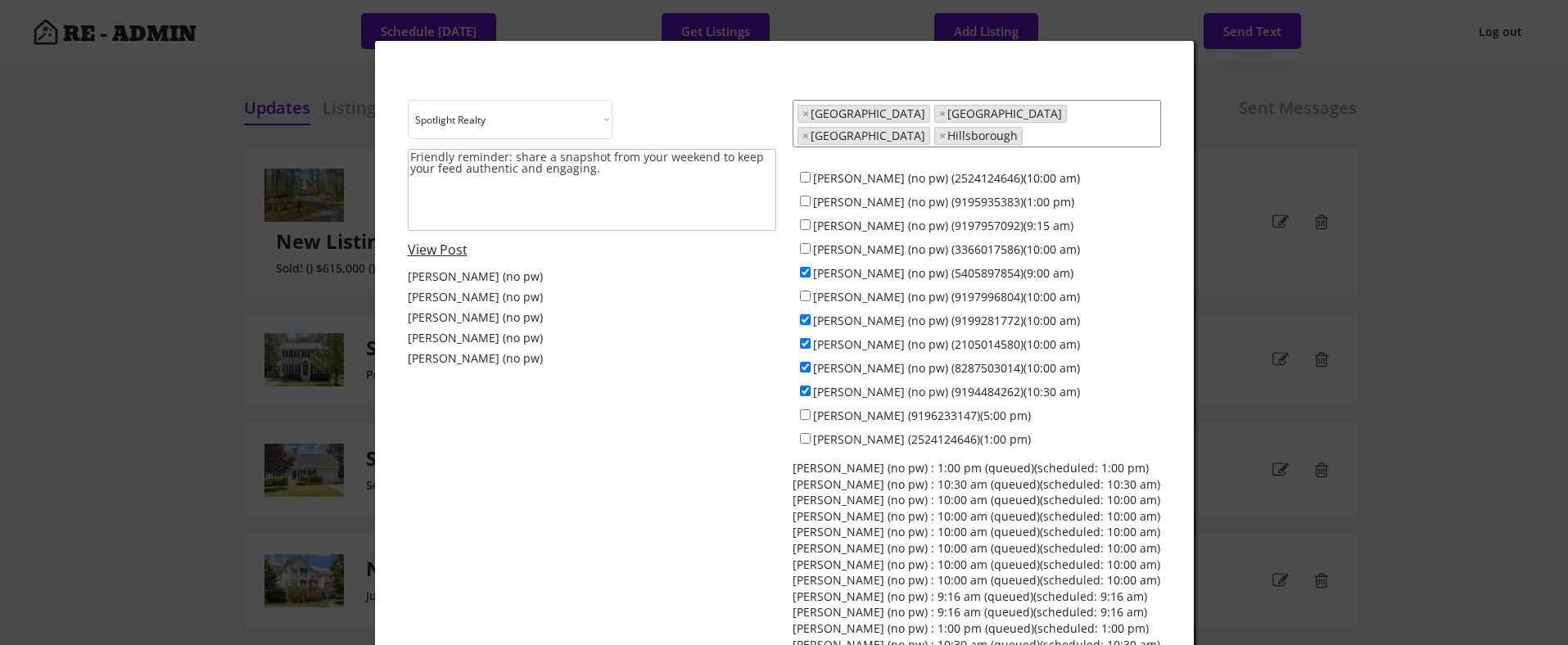
click at [807, 314] on input "Everett Stevenson (no pw) (9199281772)(10:00 am)" at bounding box center [806, 319] width 11 height 11
checkbox input "false"
click at [804, 338] on input "Francisco Huizar (no pw) (2105014580)(10:00 am)" at bounding box center [806, 344] width 11 height 11
checkbox input "false"
click at [806, 362] on input "Anna Lee Ruppard (no pw) (8287503014)(10:00 am)" at bounding box center [806, 367] width 11 height 11
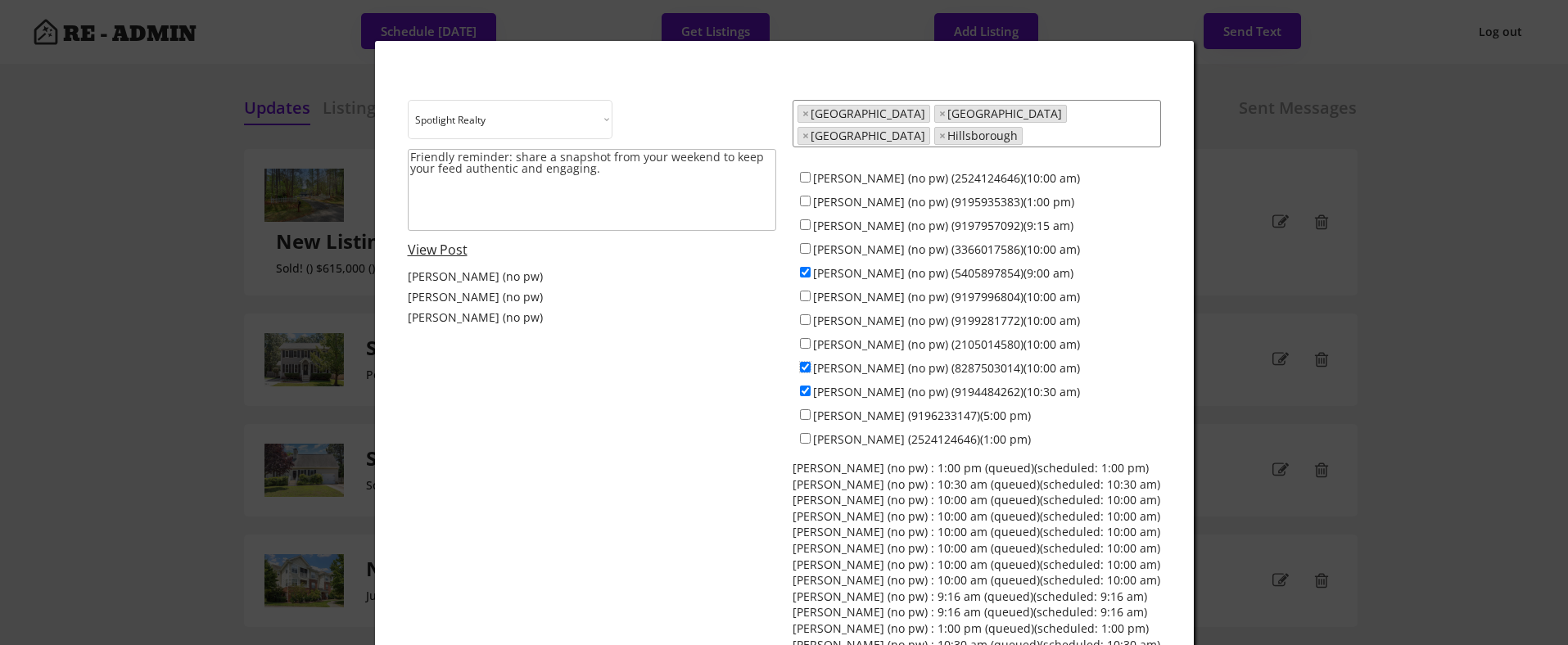
checkbox input "false"
click at [806, 385] on input "Ken Cannon (no pw) (9194484262)(10:30 am)" at bounding box center [806, 391] width 11 height 11
checkbox input "false"
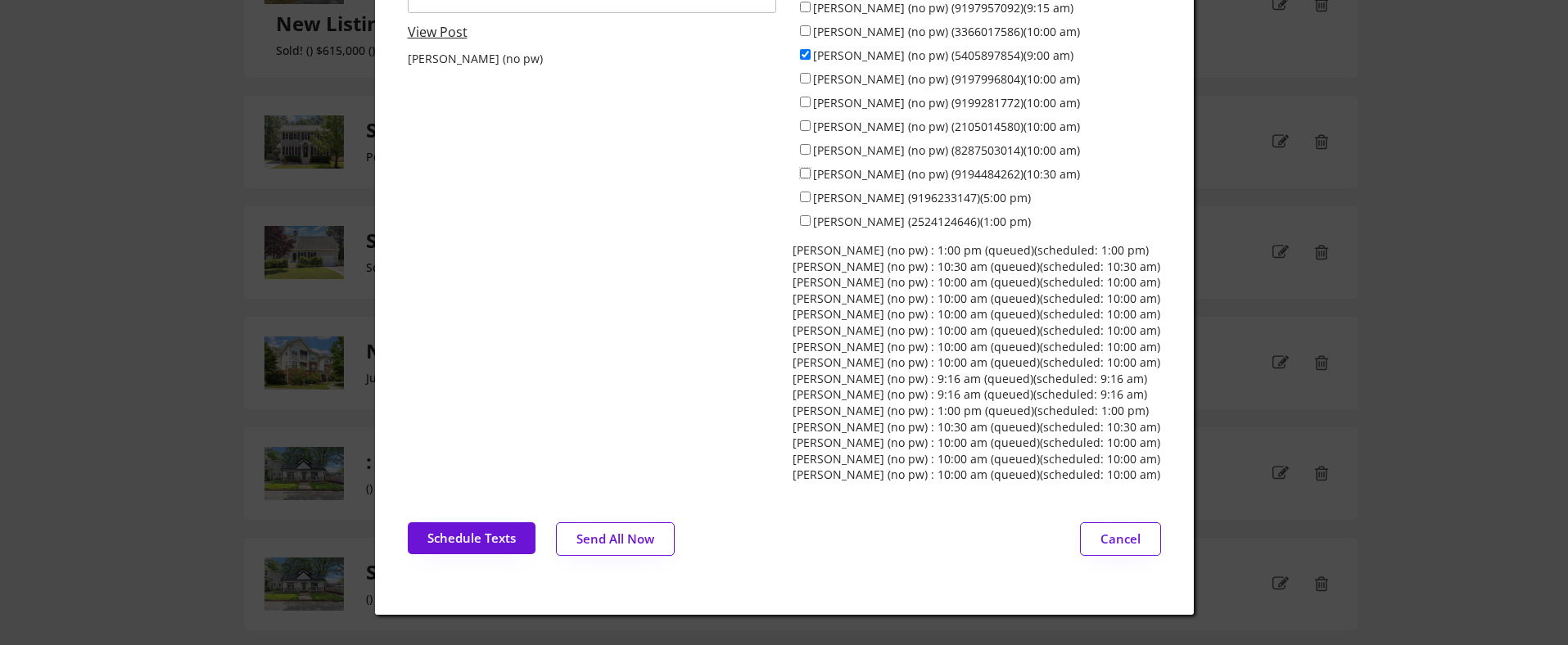
scroll to position [218, 0]
click at [617, 530] on button "Send All Now" at bounding box center [615, 538] width 119 height 33
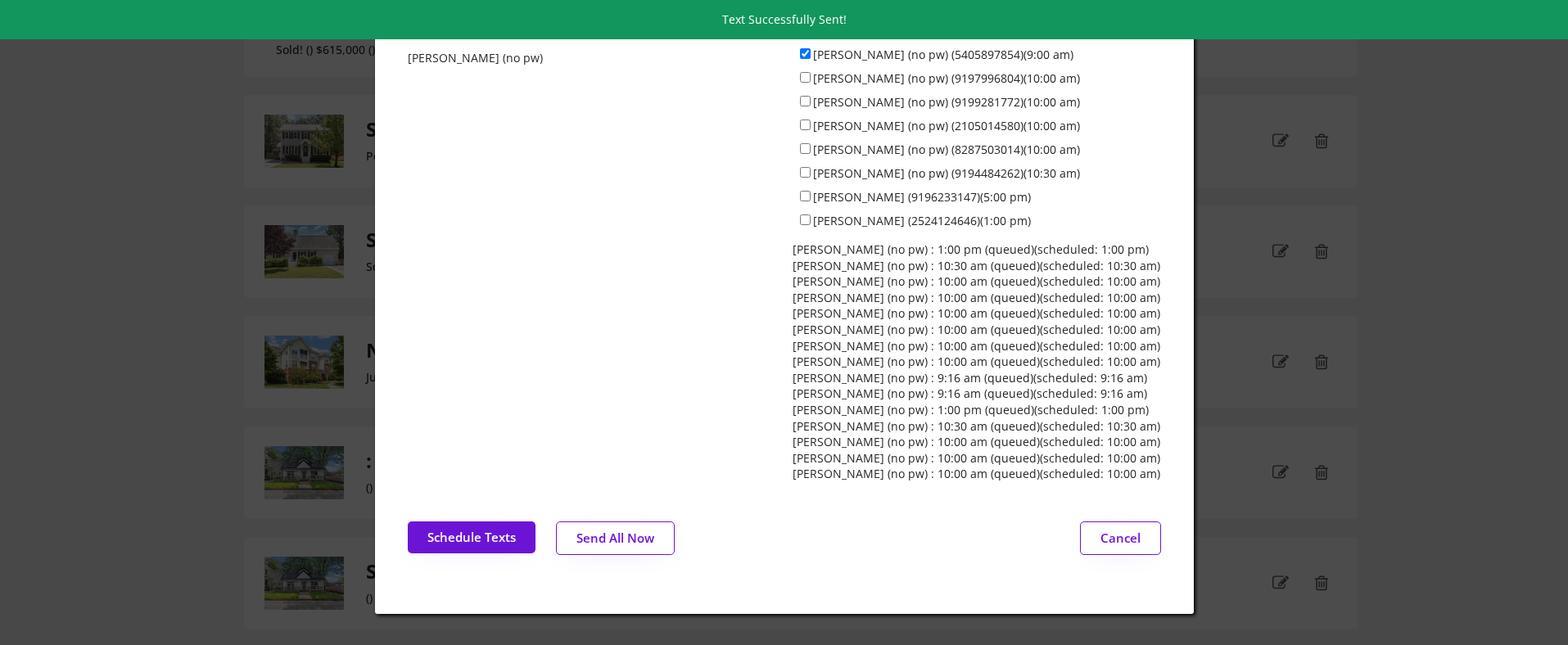
scroll to position [0, 0]
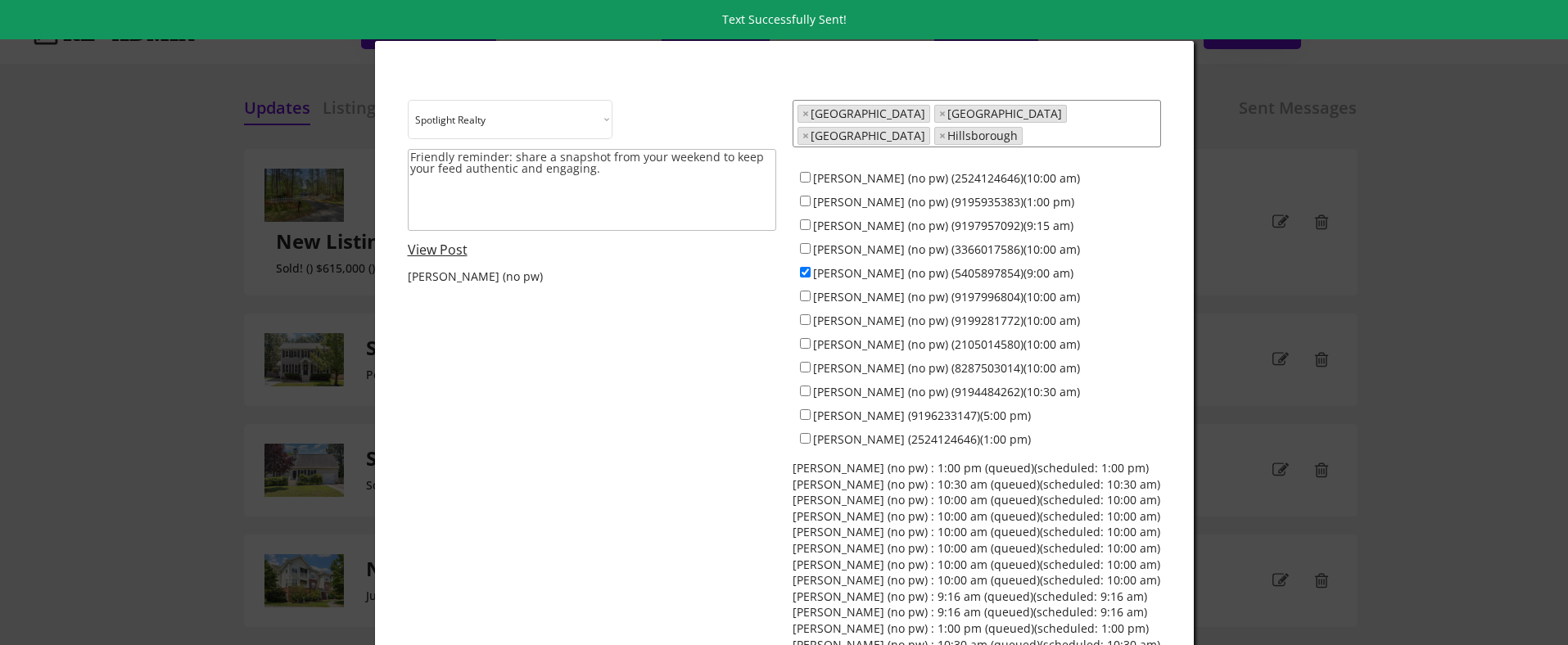
click at [209, 201] on div at bounding box center [784, 322] width 1568 height 645
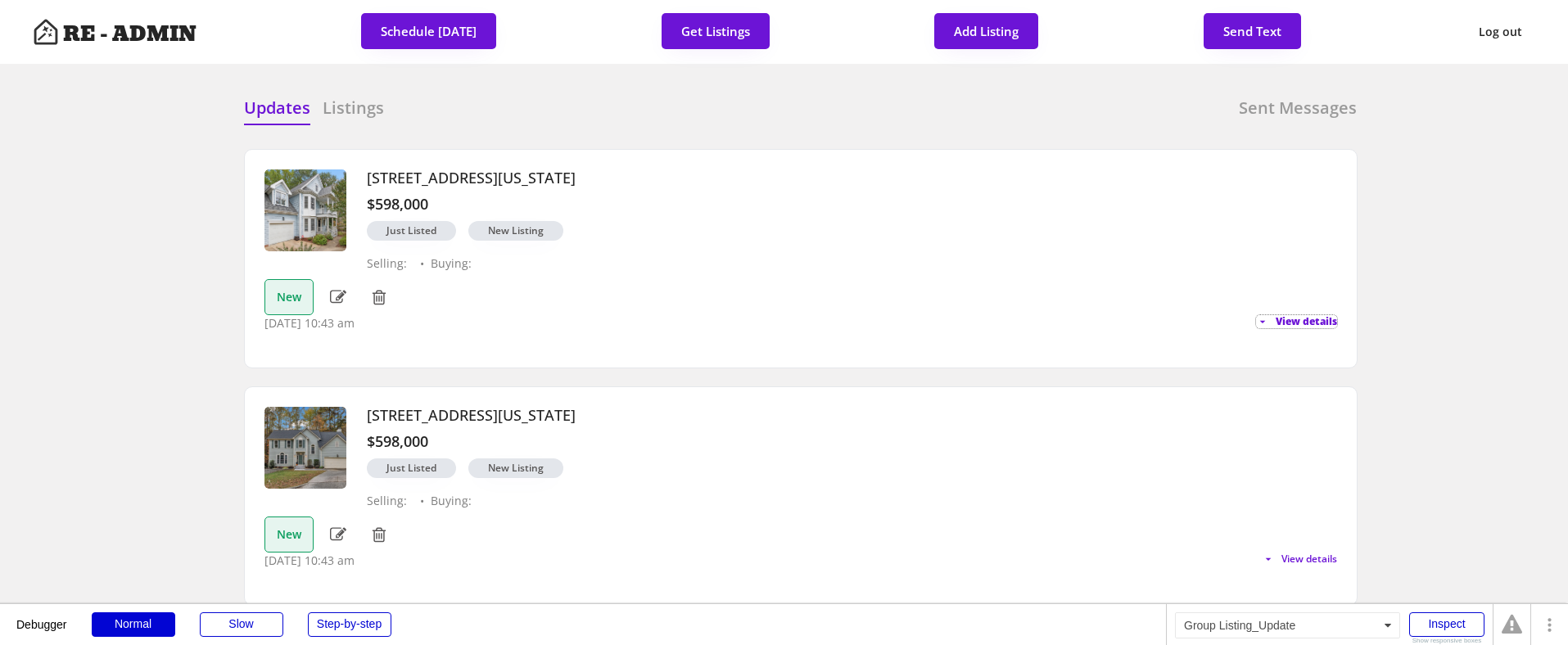
click at [1290, 317] on span "View details" at bounding box center [1306, 321] width 61 height 10
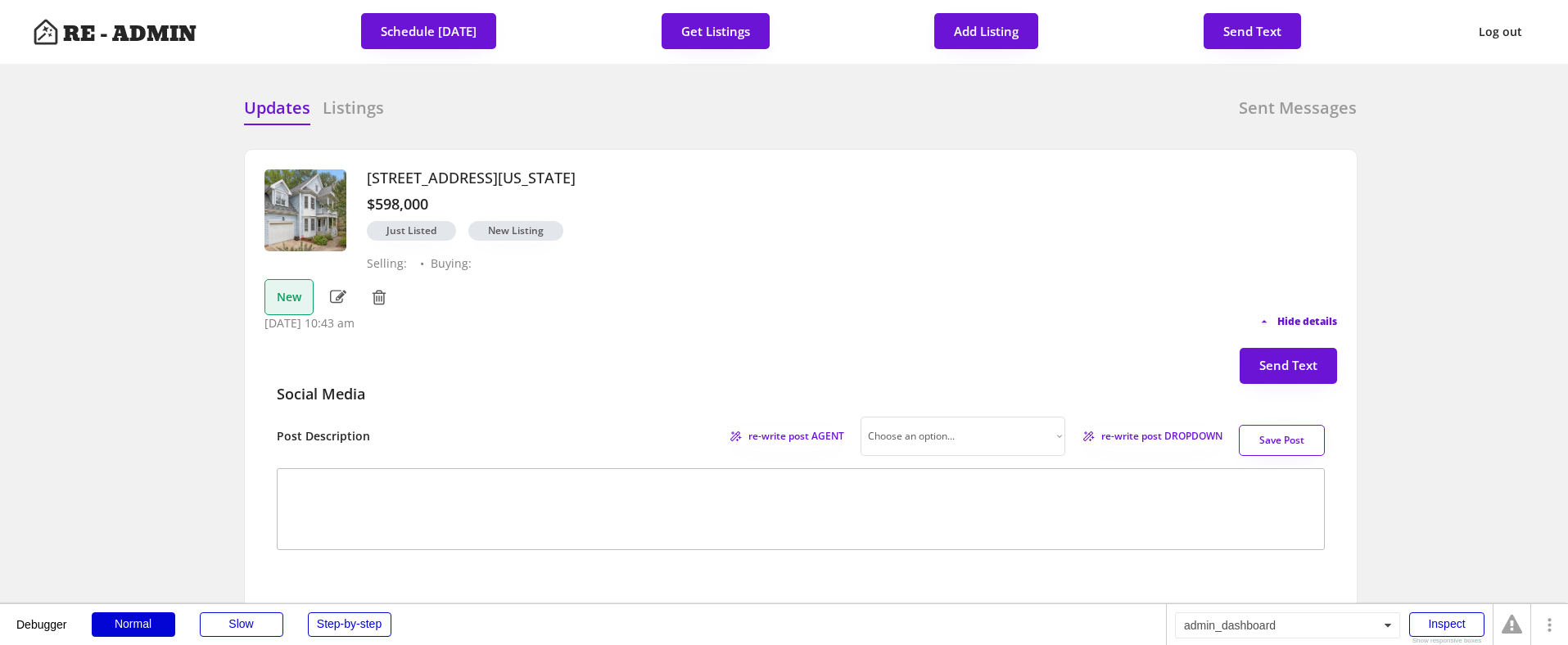
click at [1296, 322] on span "Hide details" at bounding box center [1307, 321] width 60 height 10
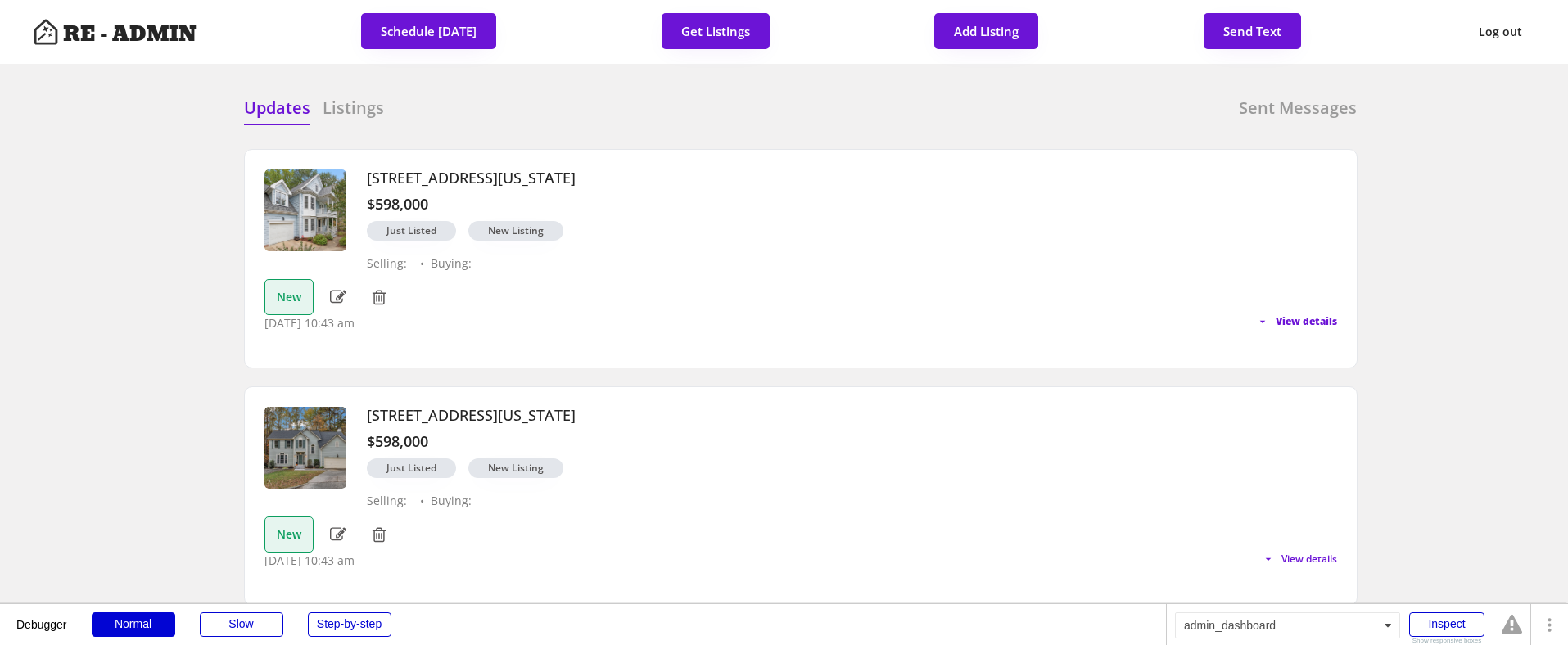
click at [1296, 322] on span "View details" at bounding box center [1306, 321] width 61 height 10
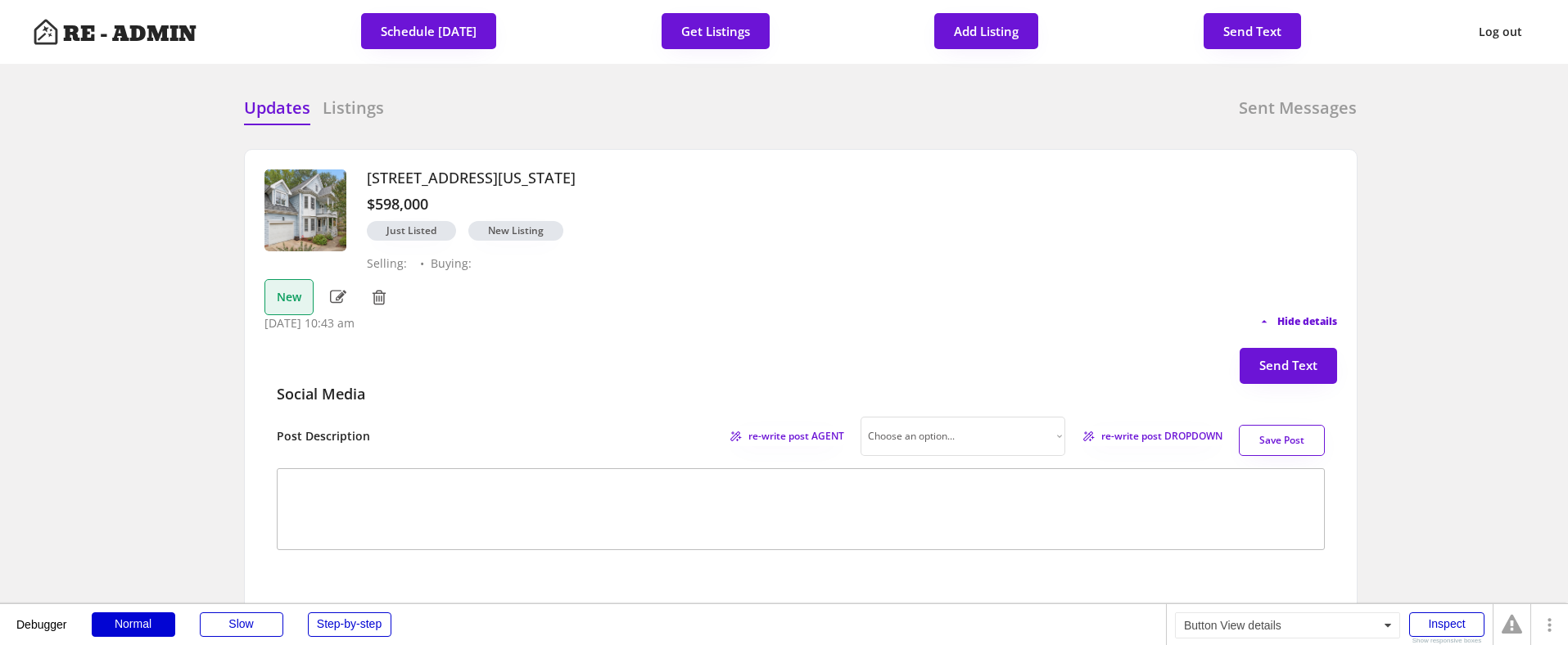
click at [1278, 321] on span "Hide details" at bounding box center [1307, 321] width 60 height 10
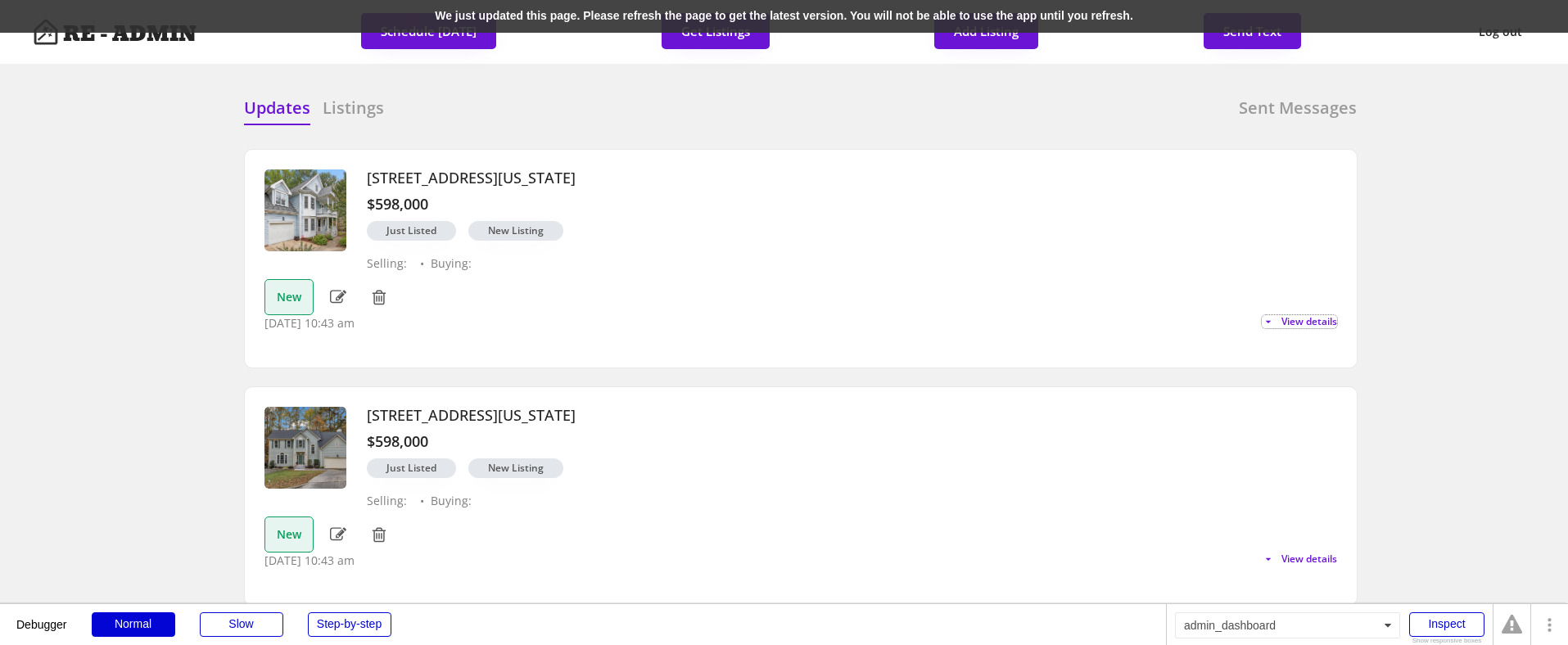
click at [358, 13] on div "We just updated this page. Please refresh the page to get the latest version. Y…" at bounding box center [784, 16] width 1568 height 32
click at [307, 9] on div "We just updated this page. Please refresh the page to get the latest version. Y…" at bounding box center [784, 16] width 1568 height 32
click at [327, 14] on div "We just updated this page. Please refresh the page to get the latest version. Y…" at bounding box center [784, 16] width 1568 height 32
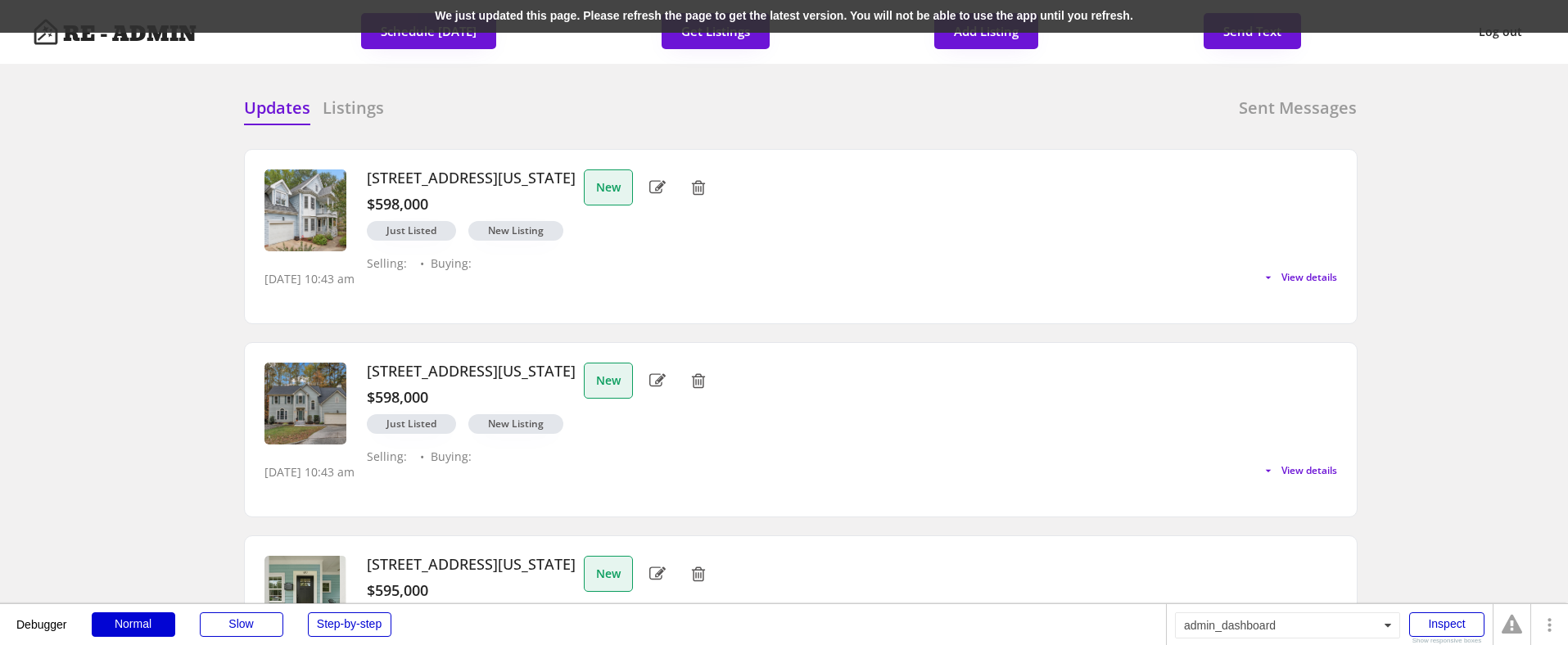
click at [347, 14] on div "We just updated this page. Please refresh the page to get the latest version. Y…" at bounding box center [784, 16] width 1568 height 32
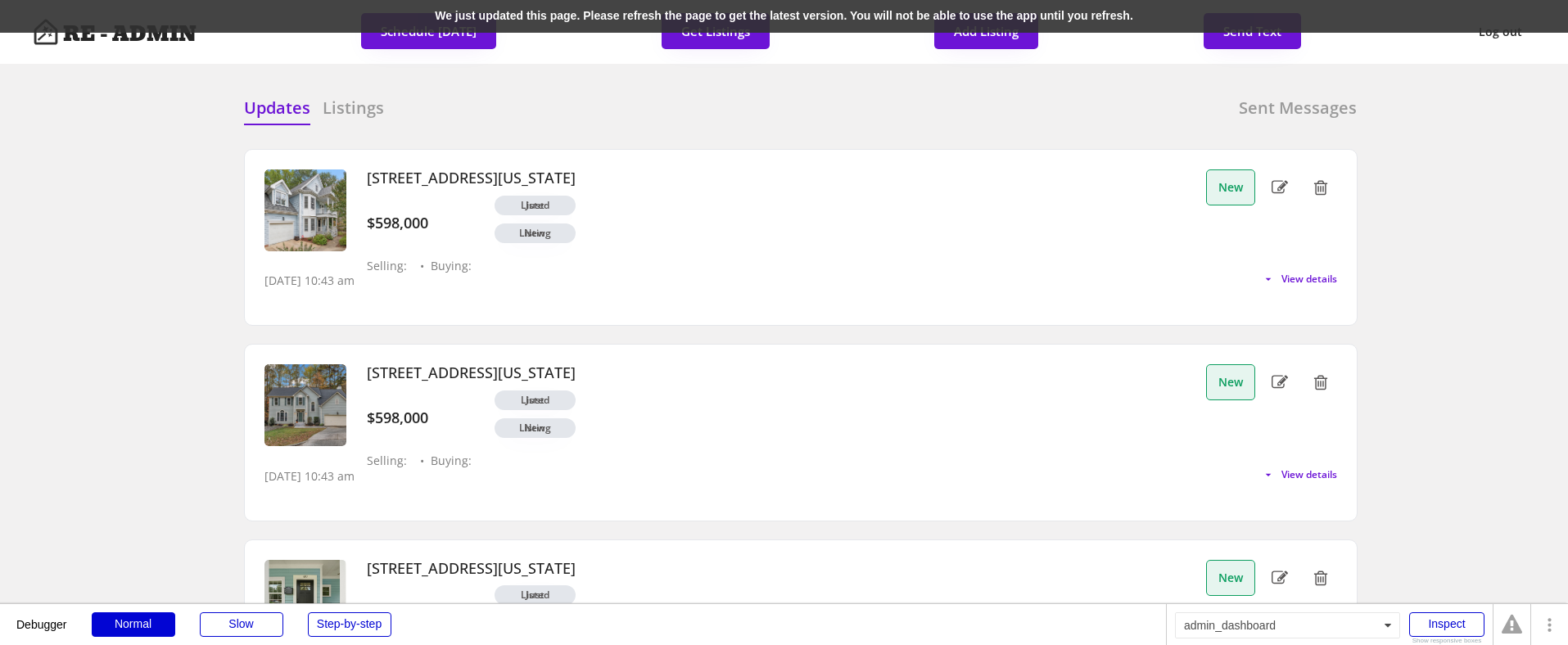
click at [376, 19] on div "We just updated this page. Please refresh the page to get the latest version. Y…" at bounding box center [784, 16] width 1568 height 32
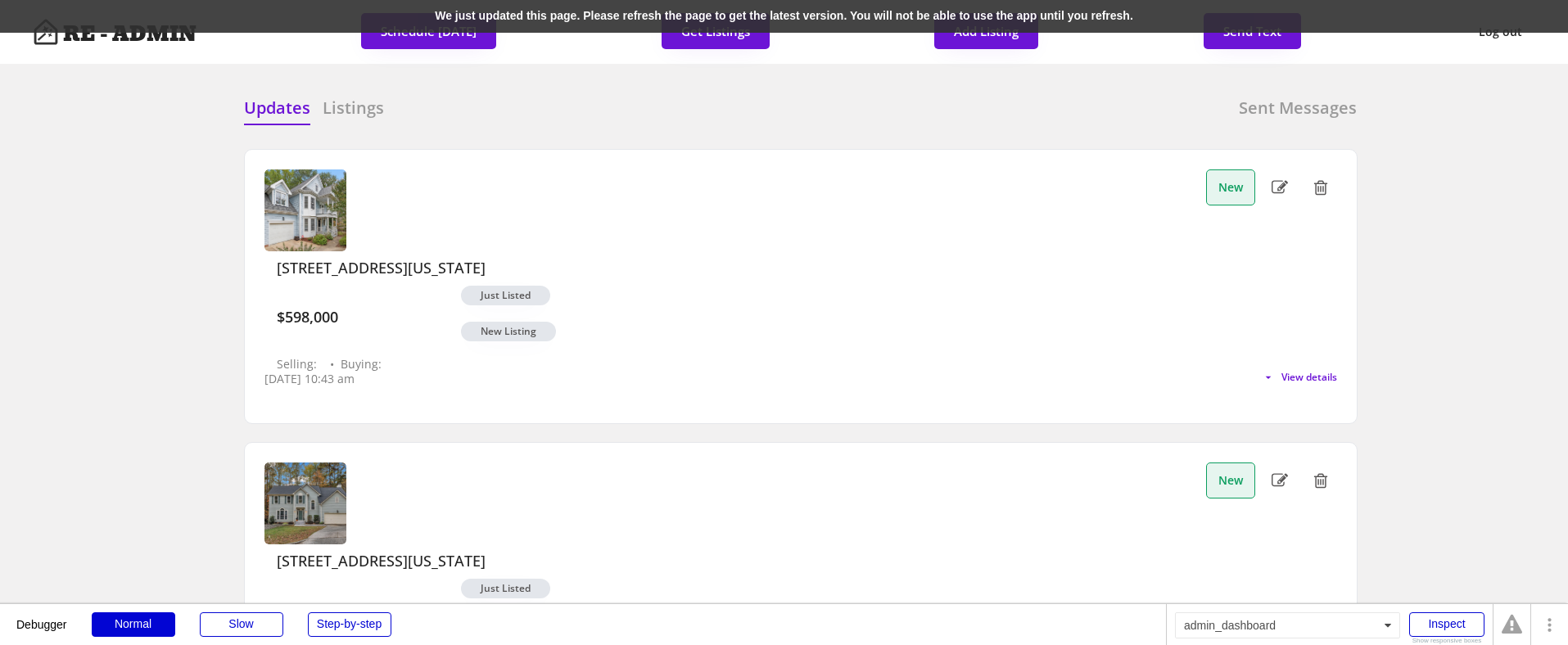
click at [208, 14] on div "We just updated this page. Please refresh the page to get the latest version. Y…" at bounding box center [784, 16] width 1568 height 32
click at [279, 17] on div "We just updated this page. Please refresh the page to get the latest version. Y…" at bounding box center [784, 16] width 1568 height 32
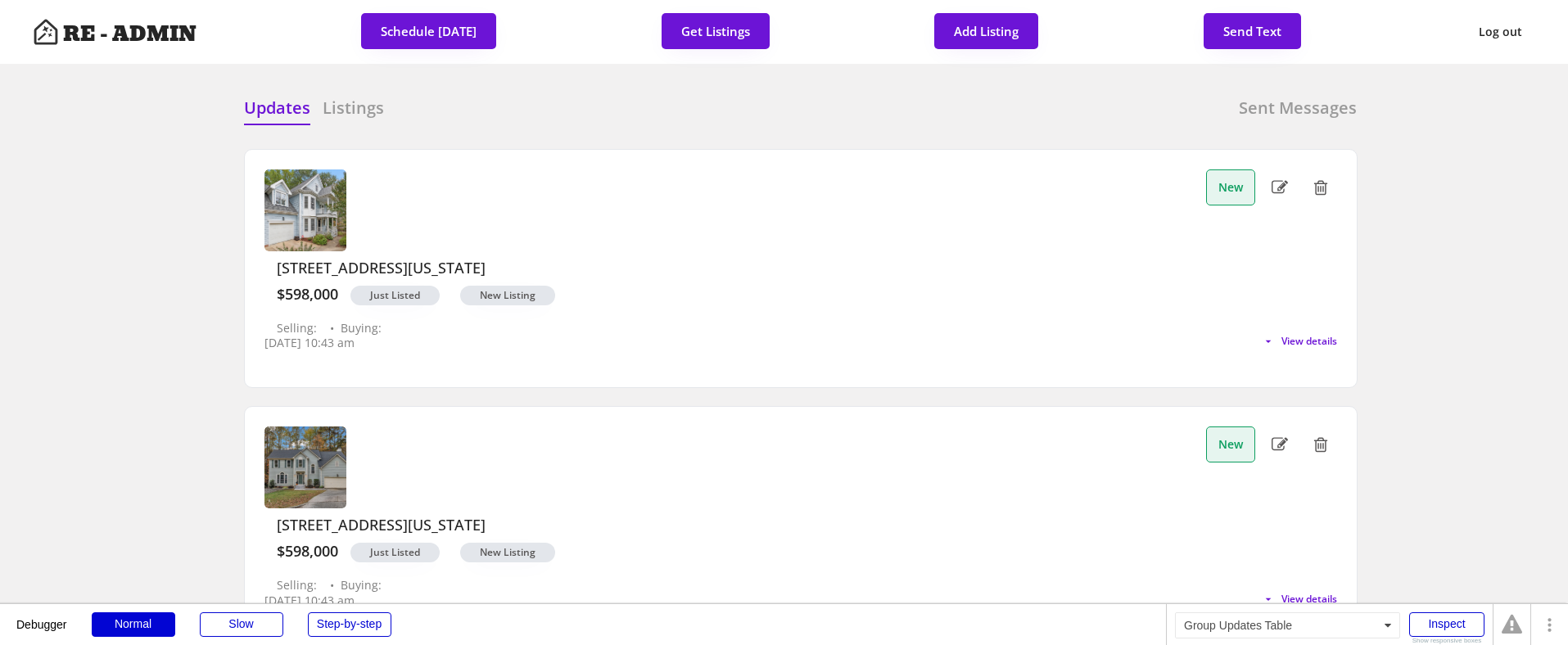
click at [820, 172] on div "[STREET_ADDRESS][US_STATE] $598,000 Just Listed New Listing Selling: • Buying: …" at bounding box center [800, 252] width 1073 height 165
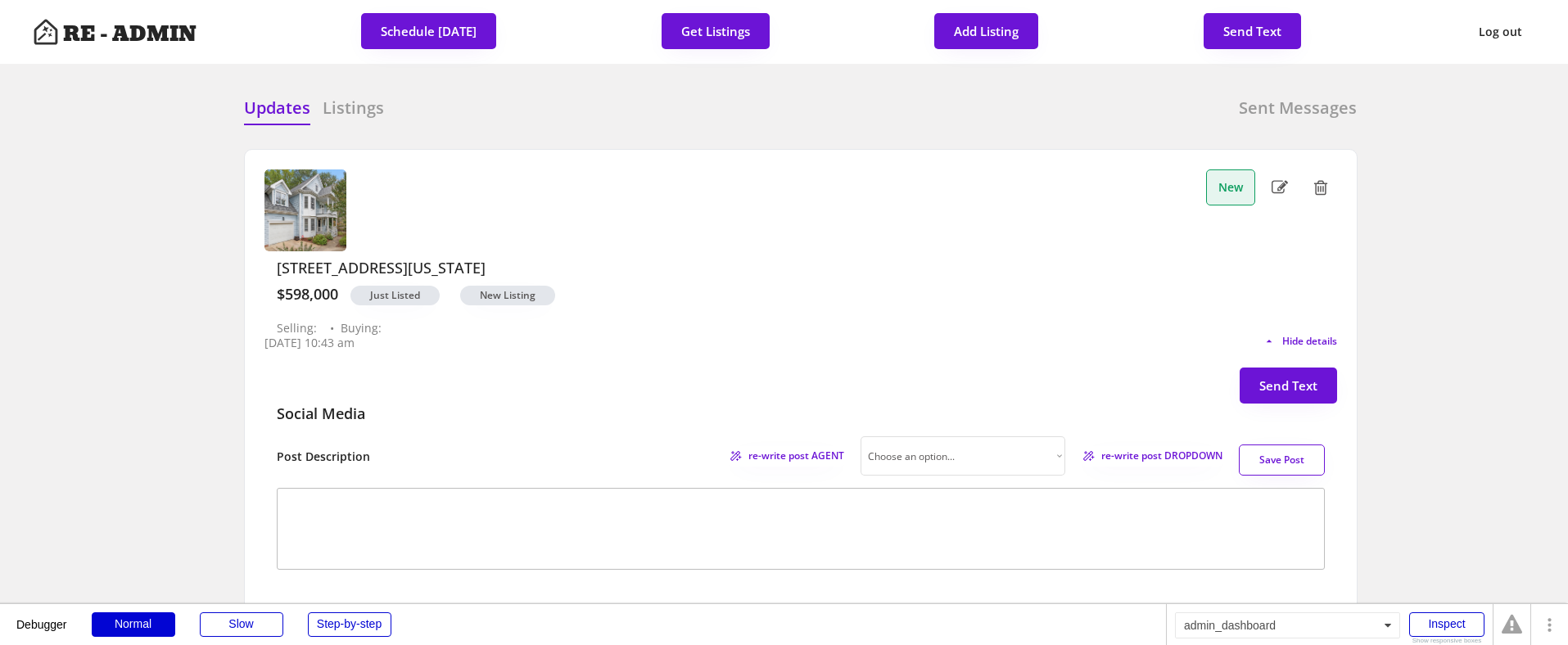
click at [820, 172] on div "[STREET_ADDRESS][US_STATE] $598,000 Just Listed New Listing Selling: • Buying: …" at bounding box center [800, 252] width 1073 height 165
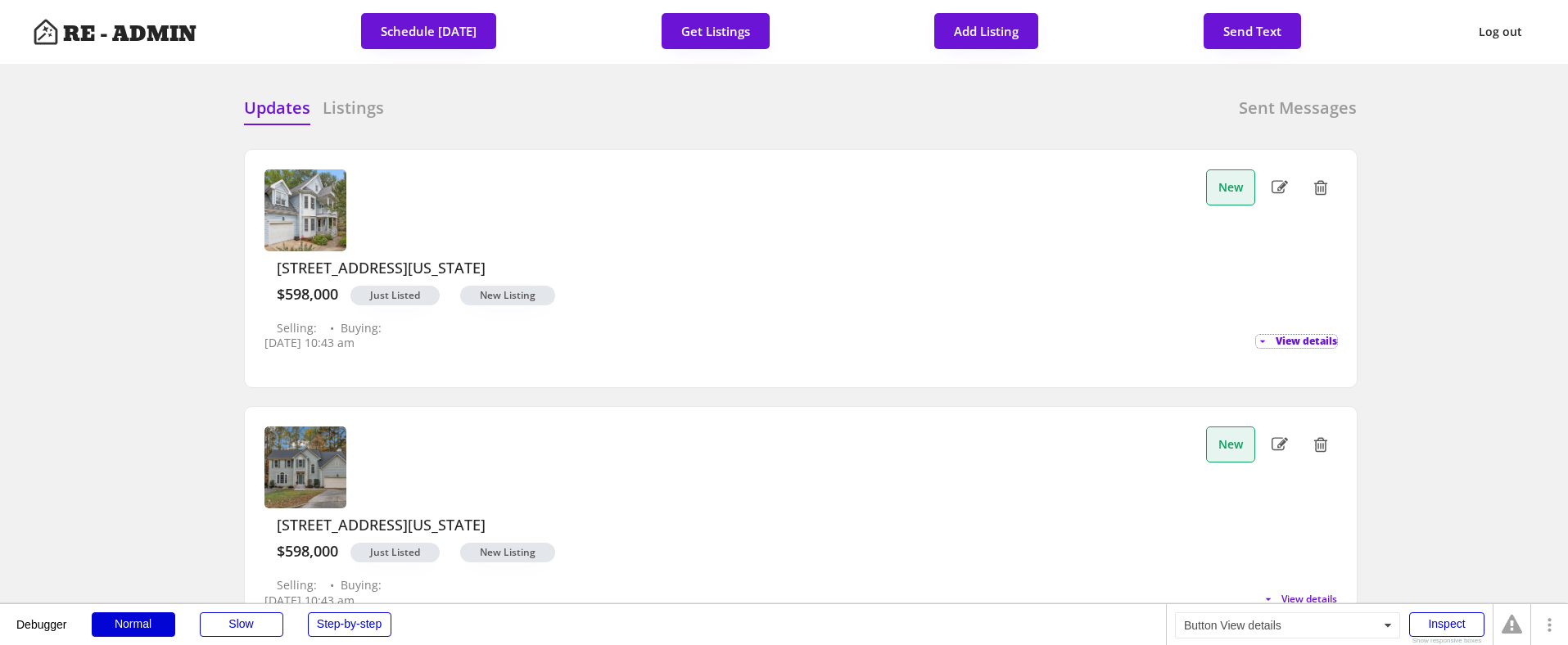
click at [1314, 336] on span "View details" at bounding box center [1306, 341] width 61 height 10
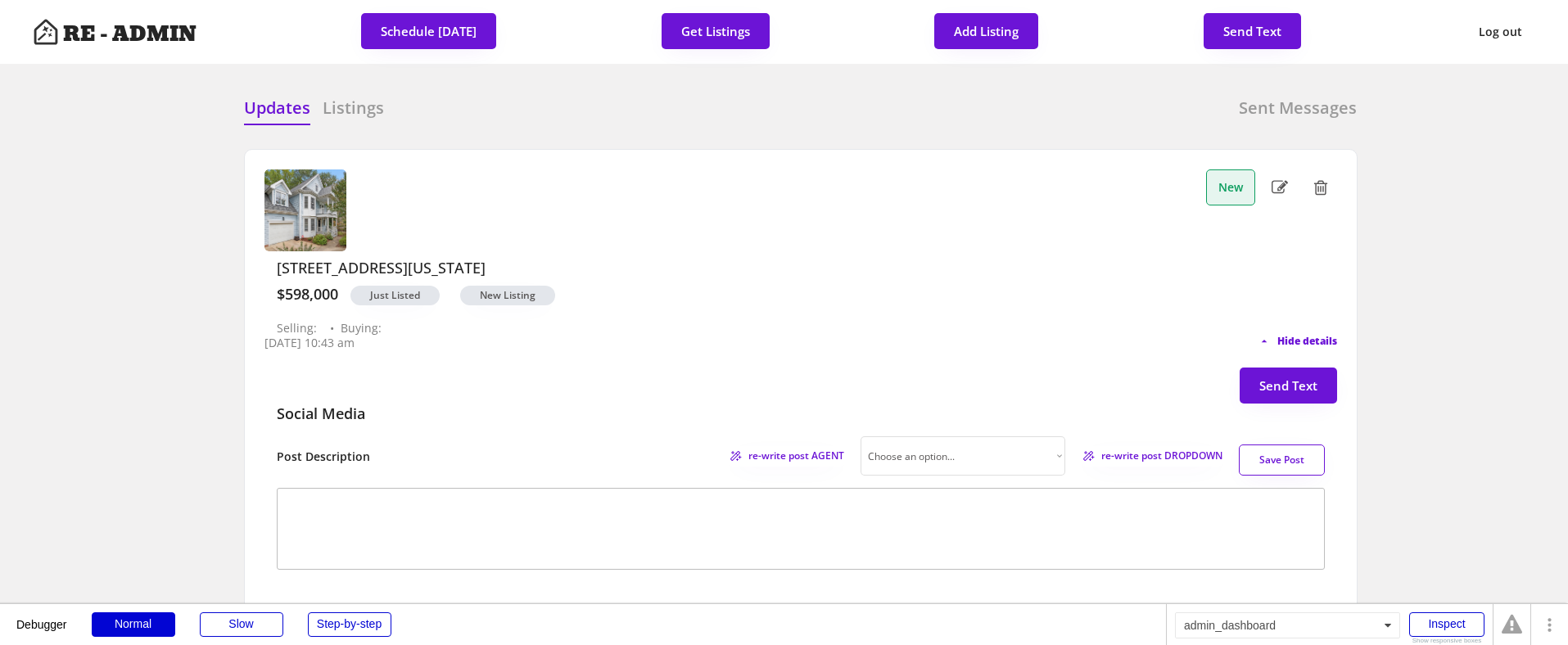
click at [1314, 336] on span "Hide details" at bounding box center [1307, 341] width 60 height 10
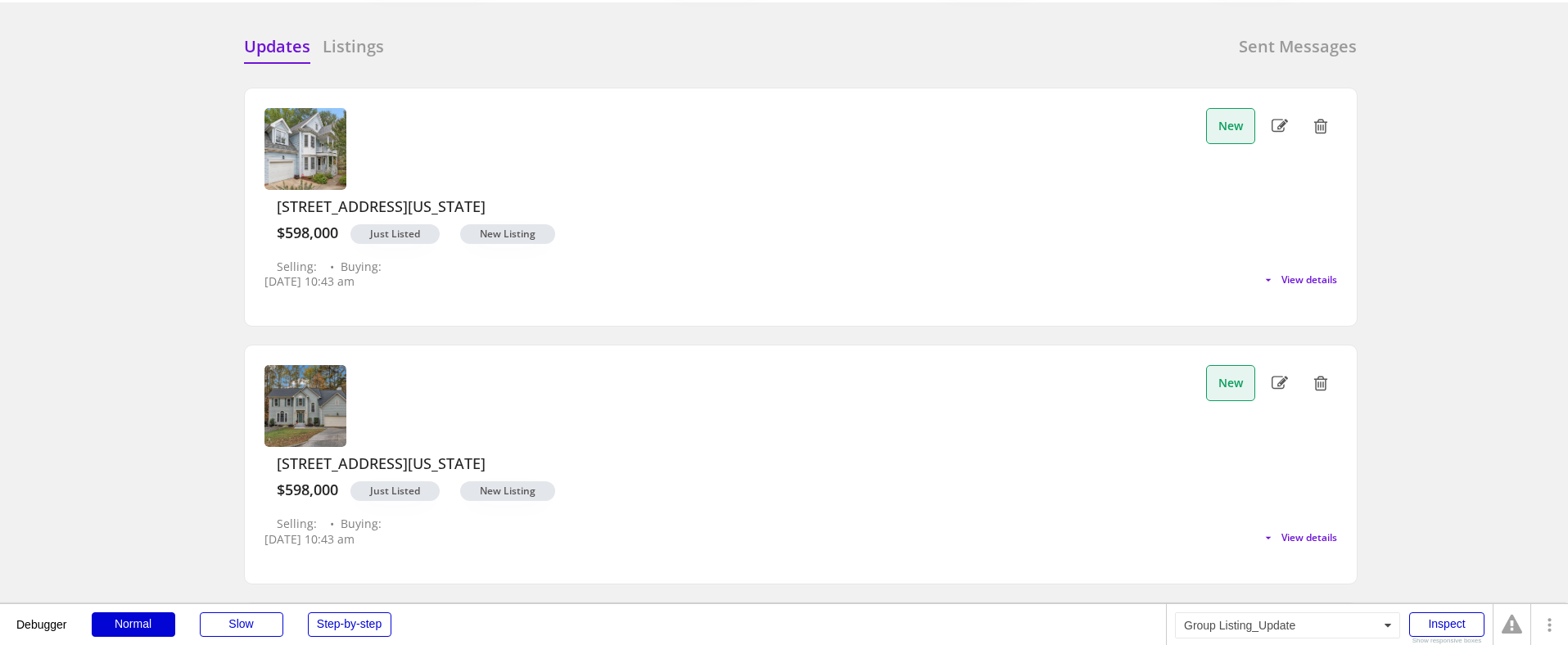
scroll to position [62, 0]
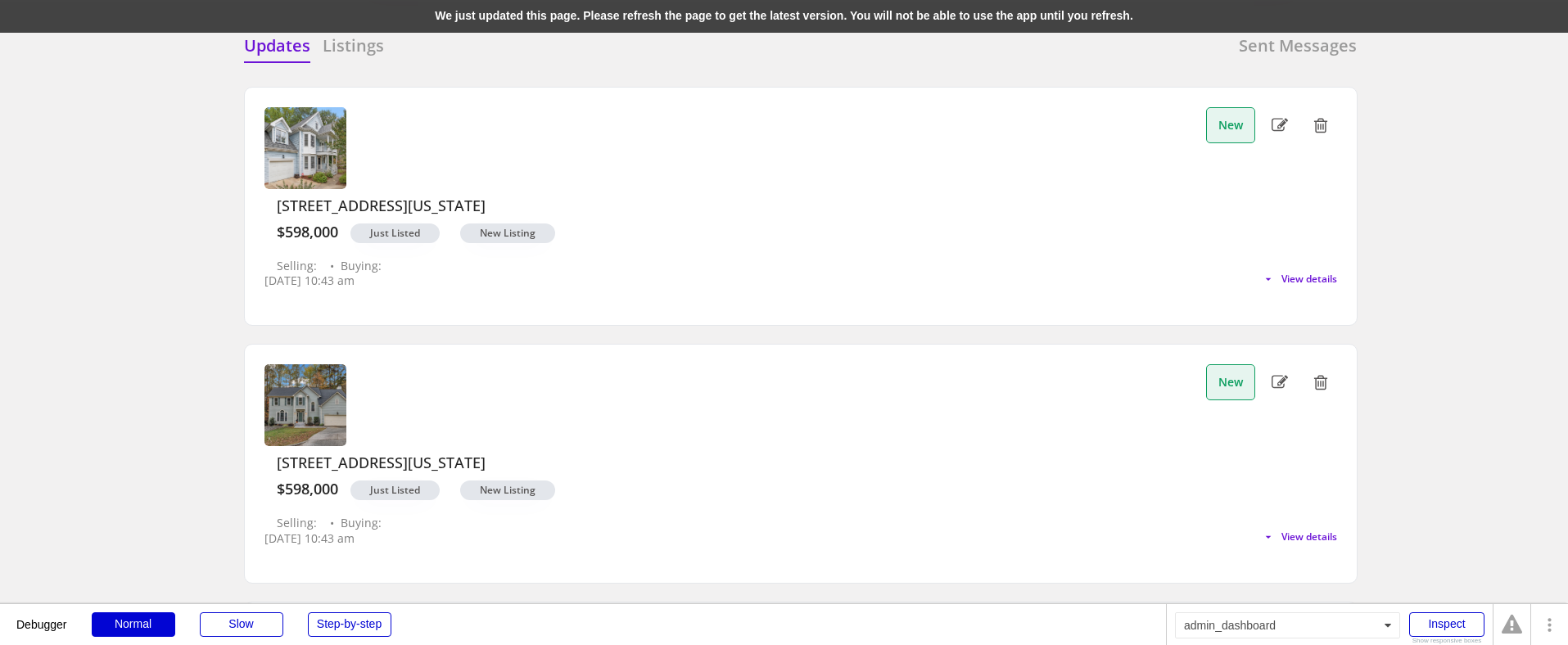
click at [383, 12] on div "We just updated this page. Please refresh the page to get the latest version. Y…" at bounding box center [784, 16] width 1568 height 32
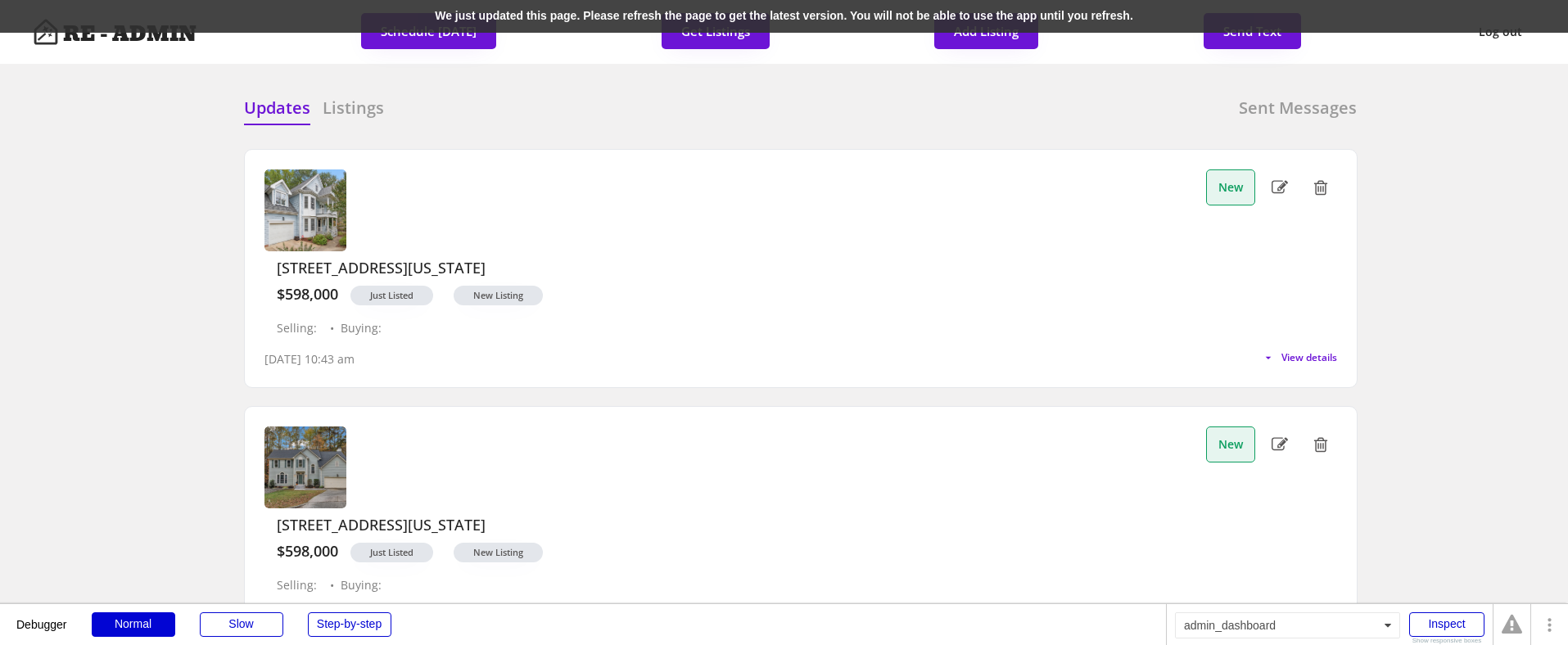
click at [362, 17] on div "We just updated this page. Please refresh the page to get the latest version. Y…" at bounding box center [784, 16] width 1568 height 32
click at [363, 10] on div "We just updated this page. Please refresh the page to get the latest version. Y…" at bounding box center [784, 16] width 1568 height 32
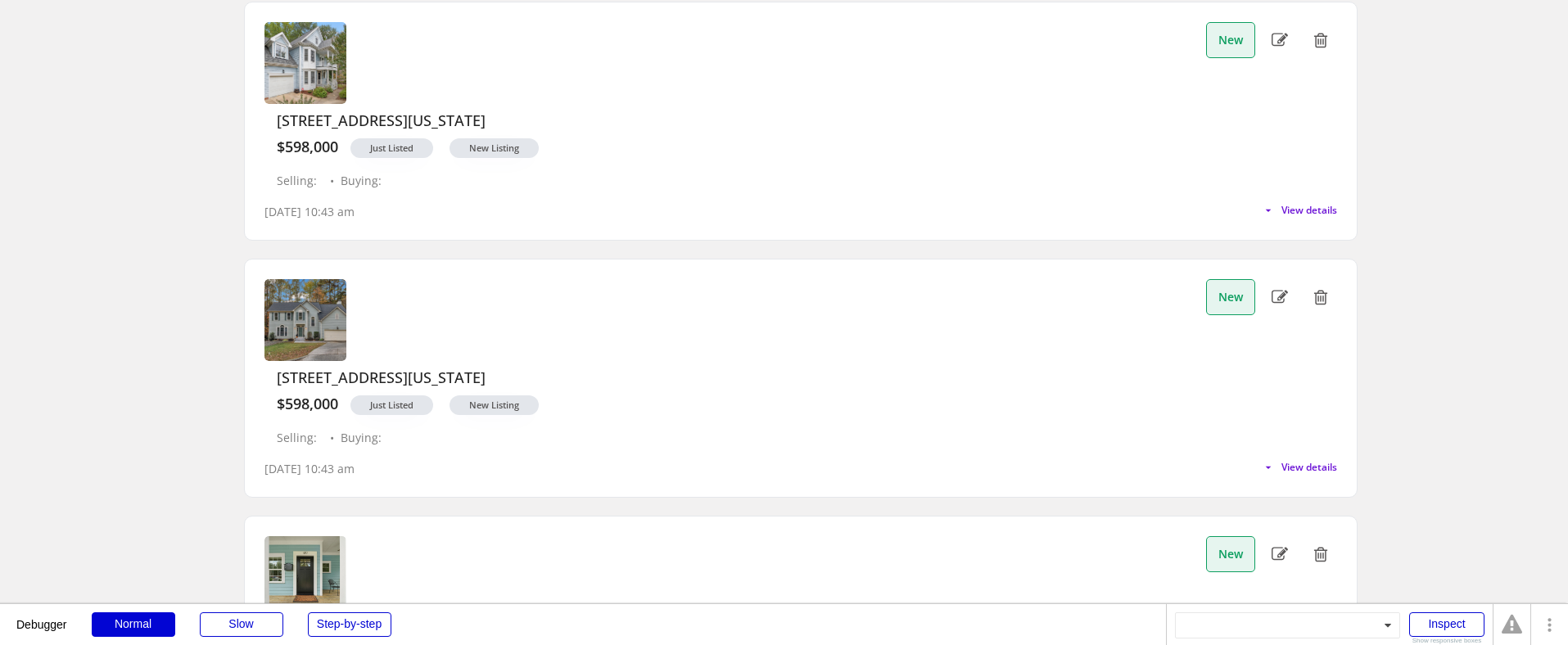
scroll to position [134, 0]
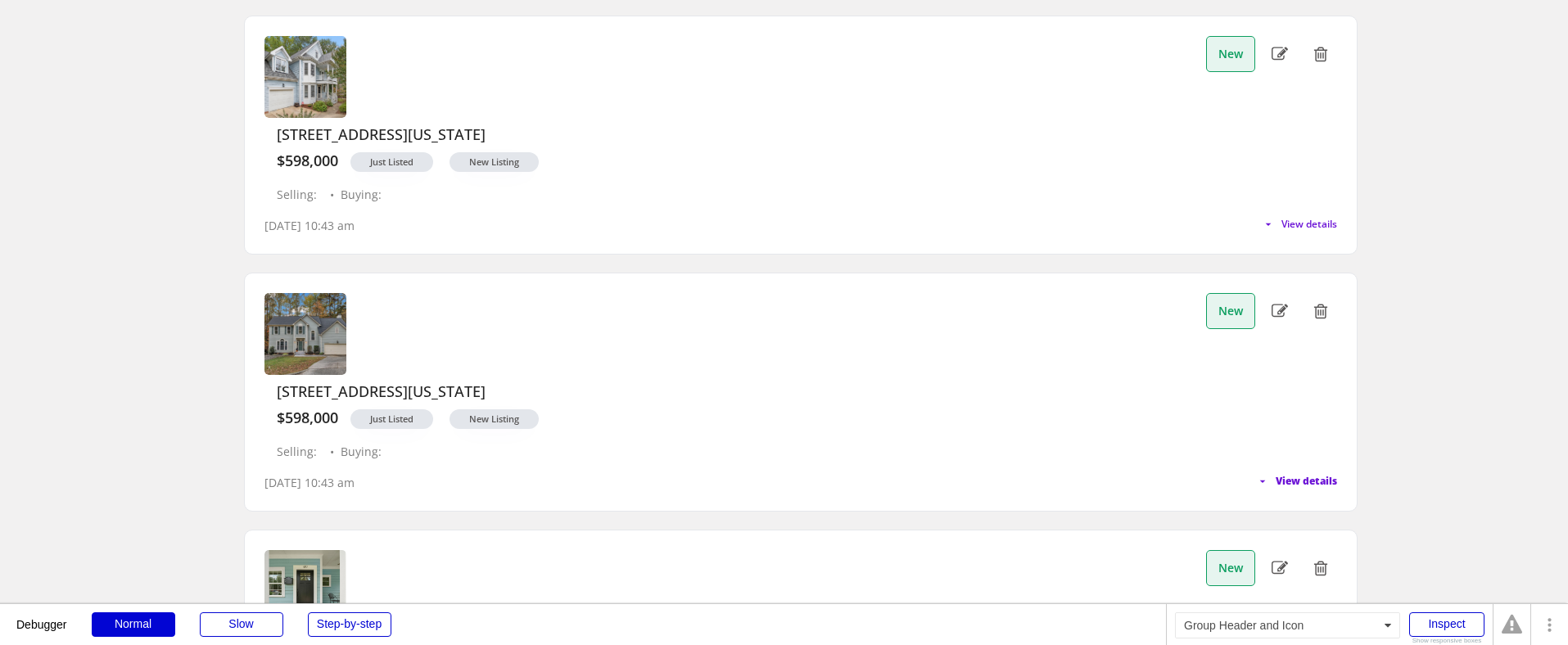
click at [1316, 476] on span "View details" at bounding box center [1306, 481] width 61 height 10
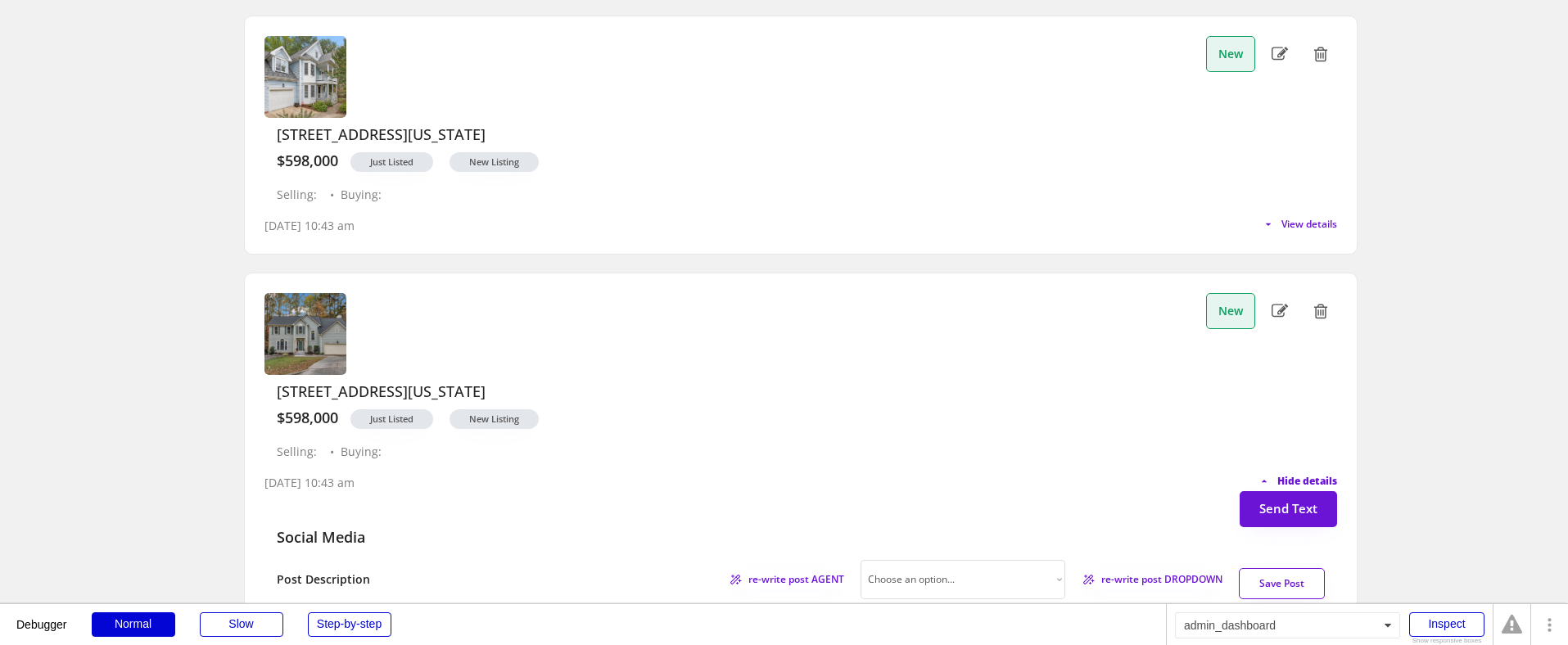
click at [1316, 476] on span "Hide details" at bounding box center [1307, 481] width 60 height 10
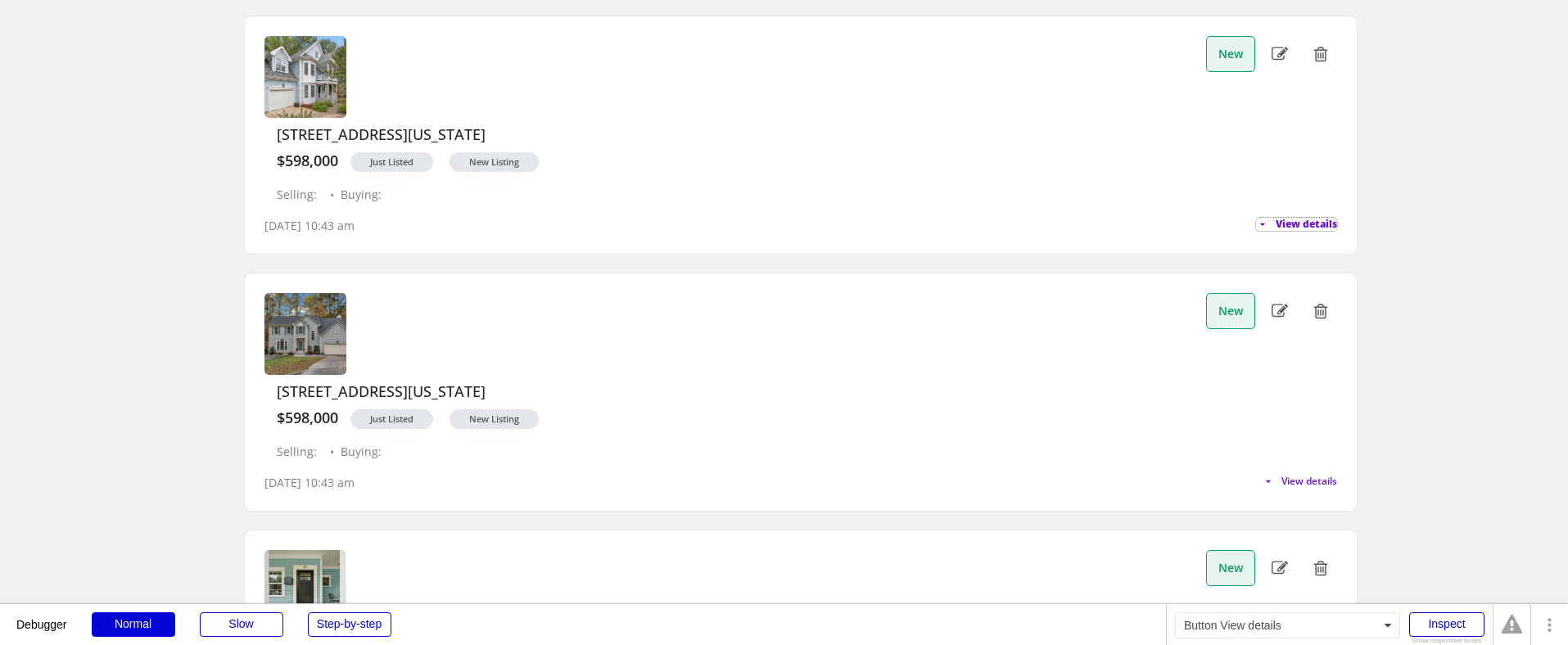
click at [1307, 219] on span "View details" at bounding box center [1306, 224] width 61 height 10
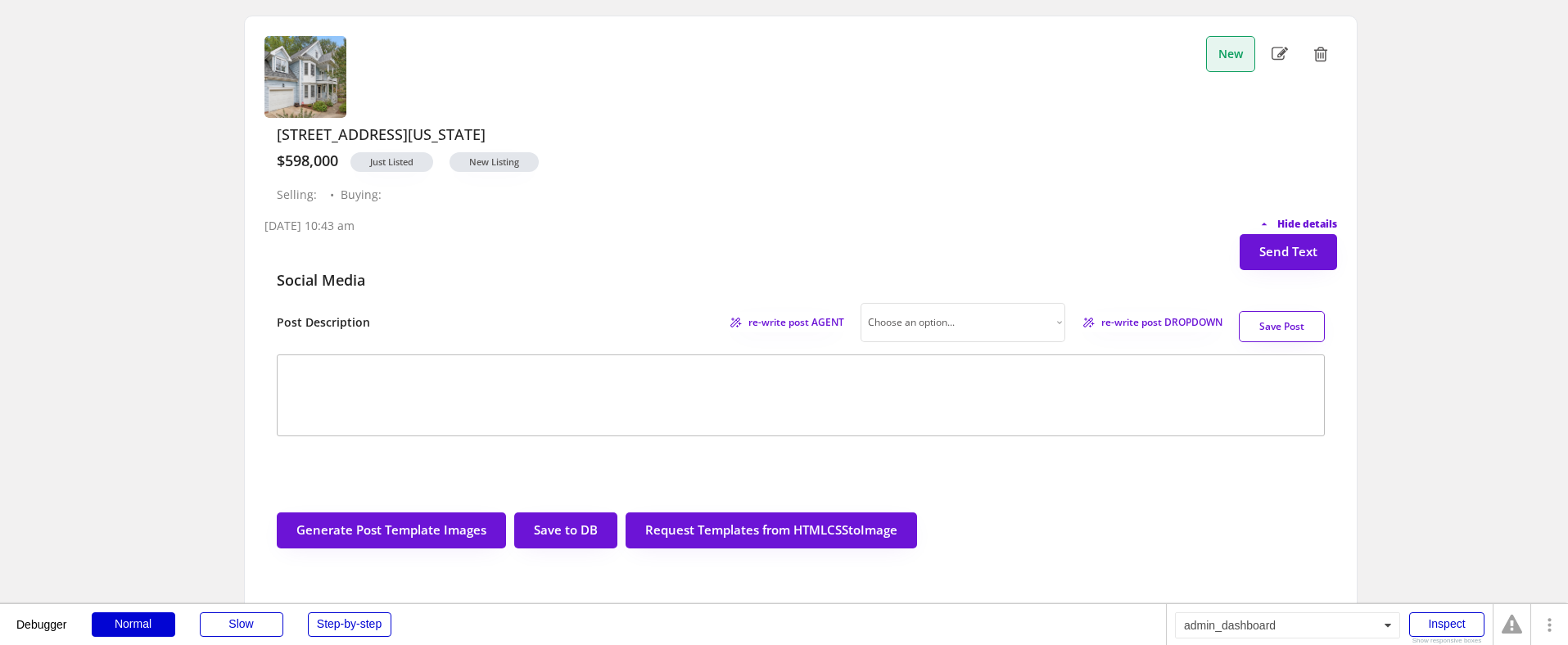
click at [1305, 219] on span "Hide details" at bounding box center [1307, 224] width 60 height 10
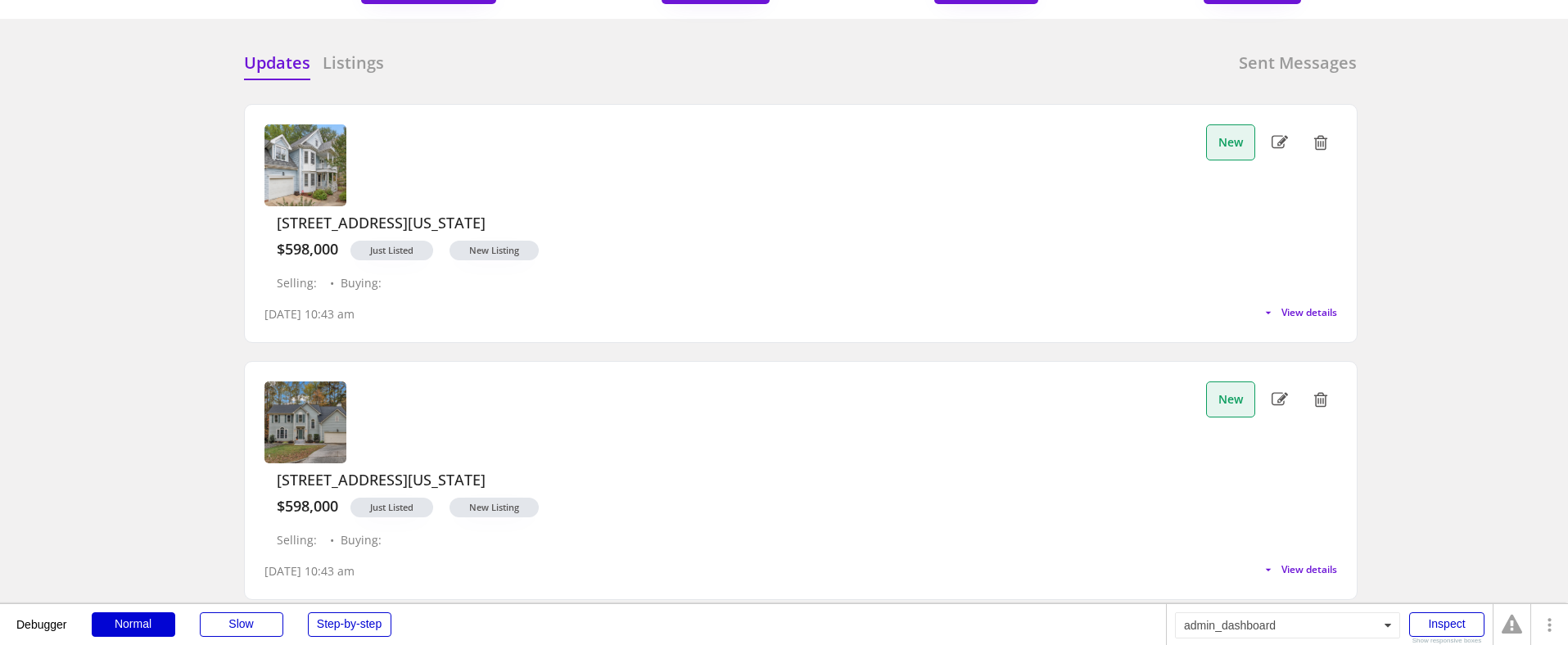
scroll to position [42, 0]
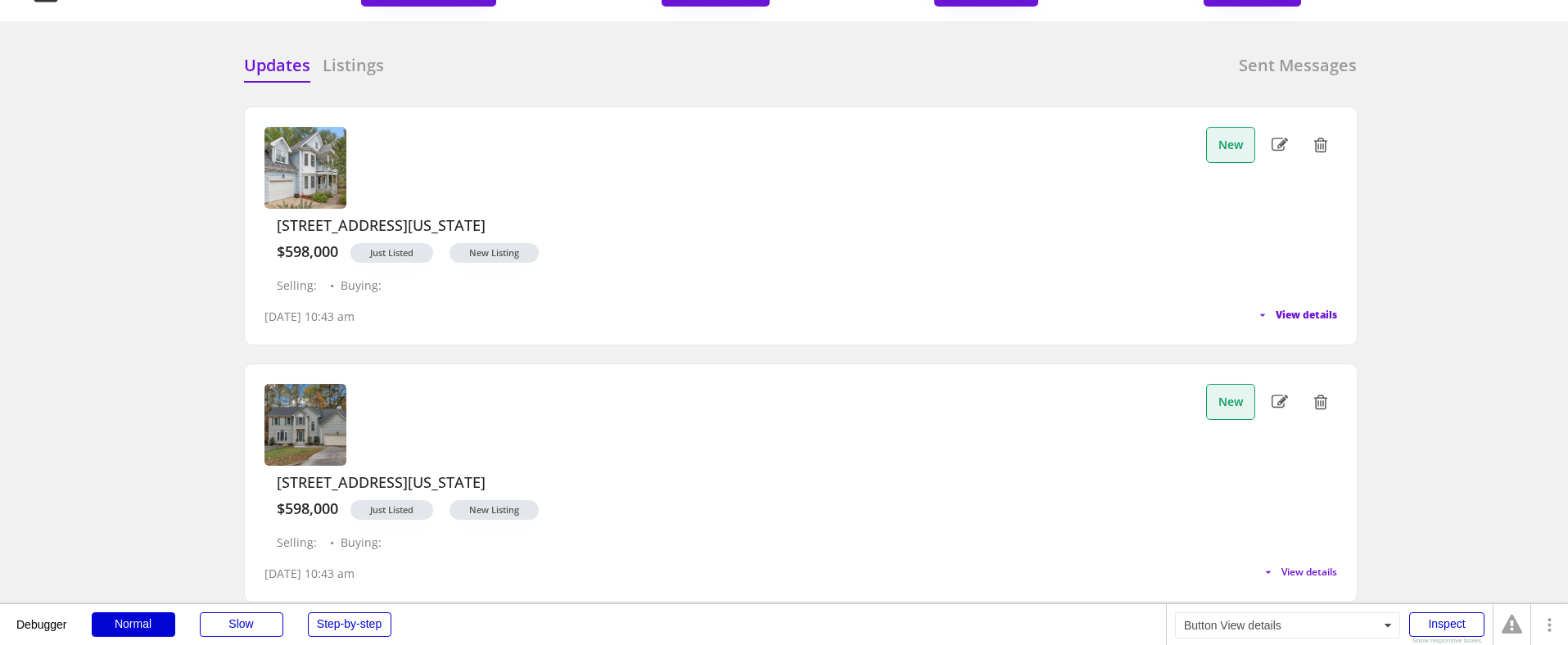
click at [1306, 310] on span "View details" at bounding box center [1306, 315] width 61 height 10
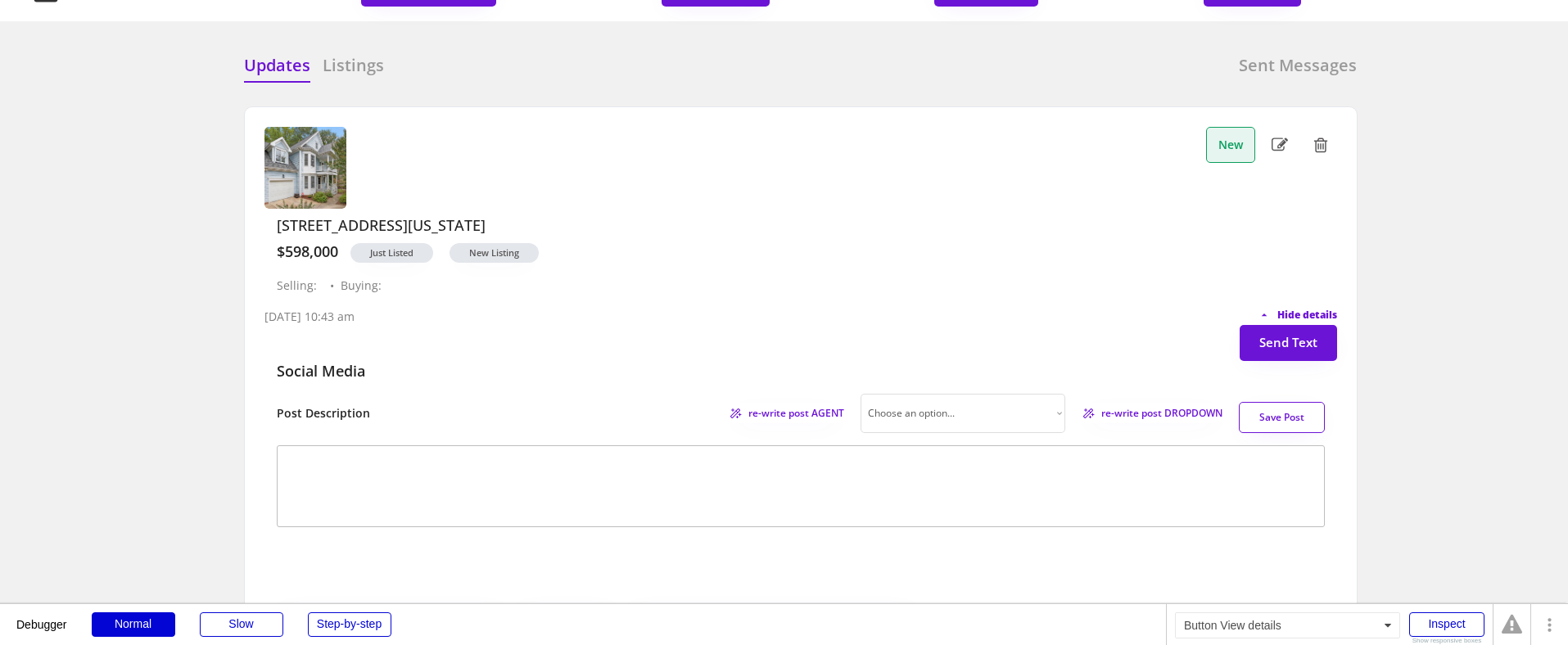
click at [1308, 310] on span "Hide details" at bounding box center [1307, 315] width 60 height 10
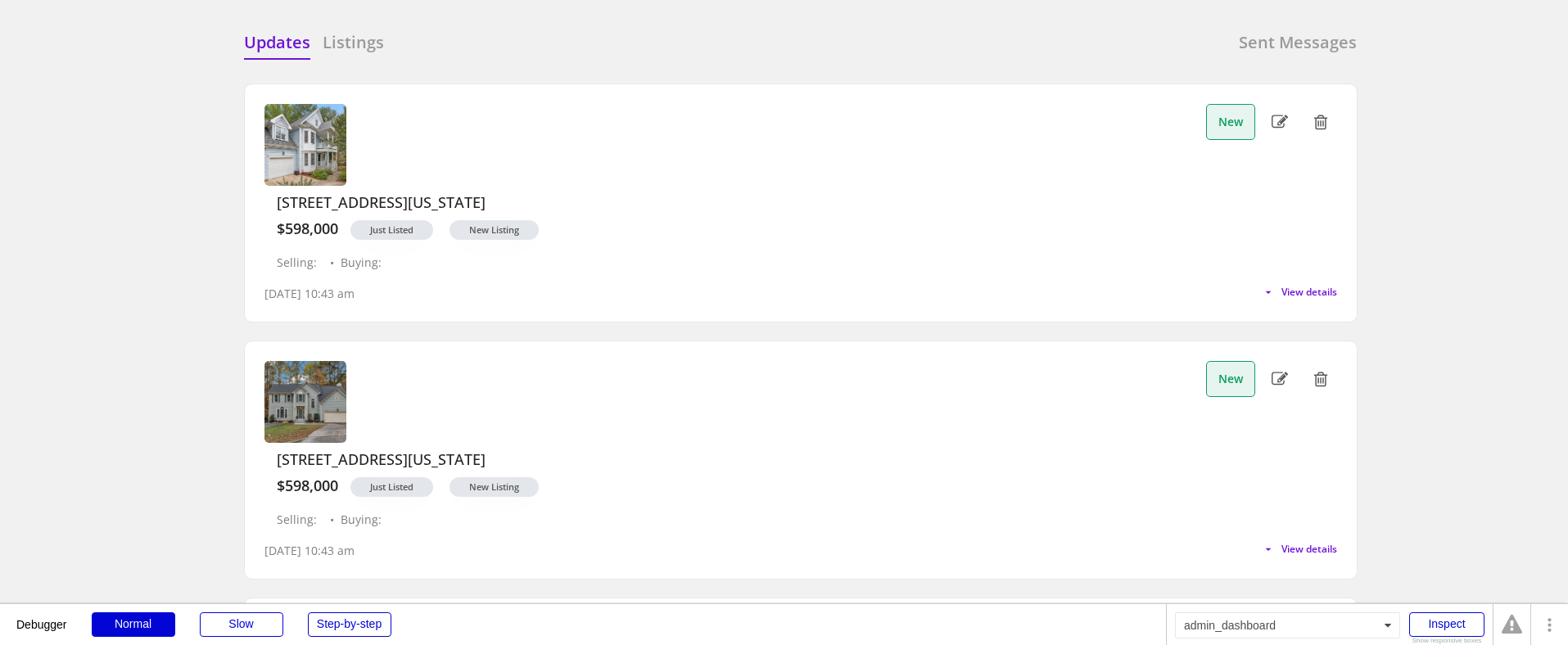
scroll to position [67, 0]
click at [1288, 269] on div "8/24/25, 10:43 am View details" at bounding box center [800, 285] width 1073 height 32
click at [1288, 287] on span "View details" at bounding box center [1306, 291] width 61 height 10
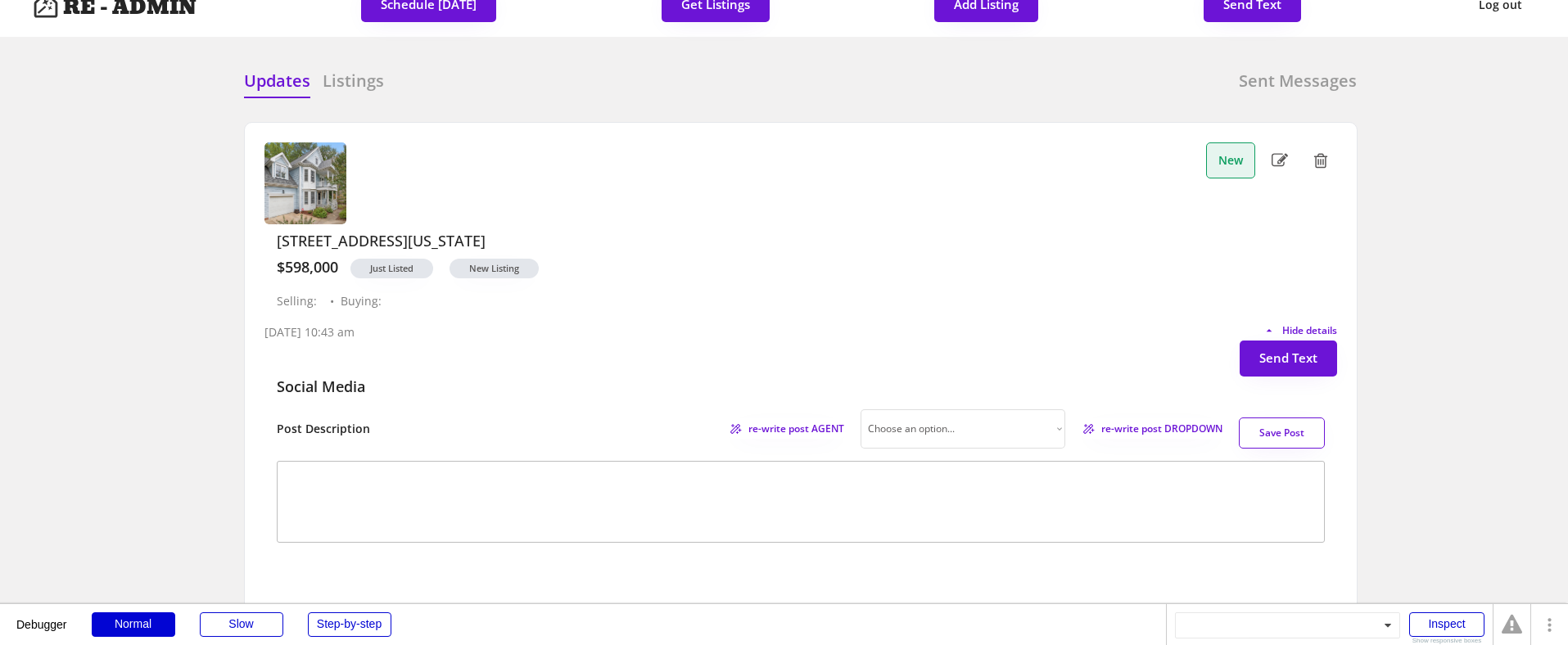
scroll to position [0, 0]
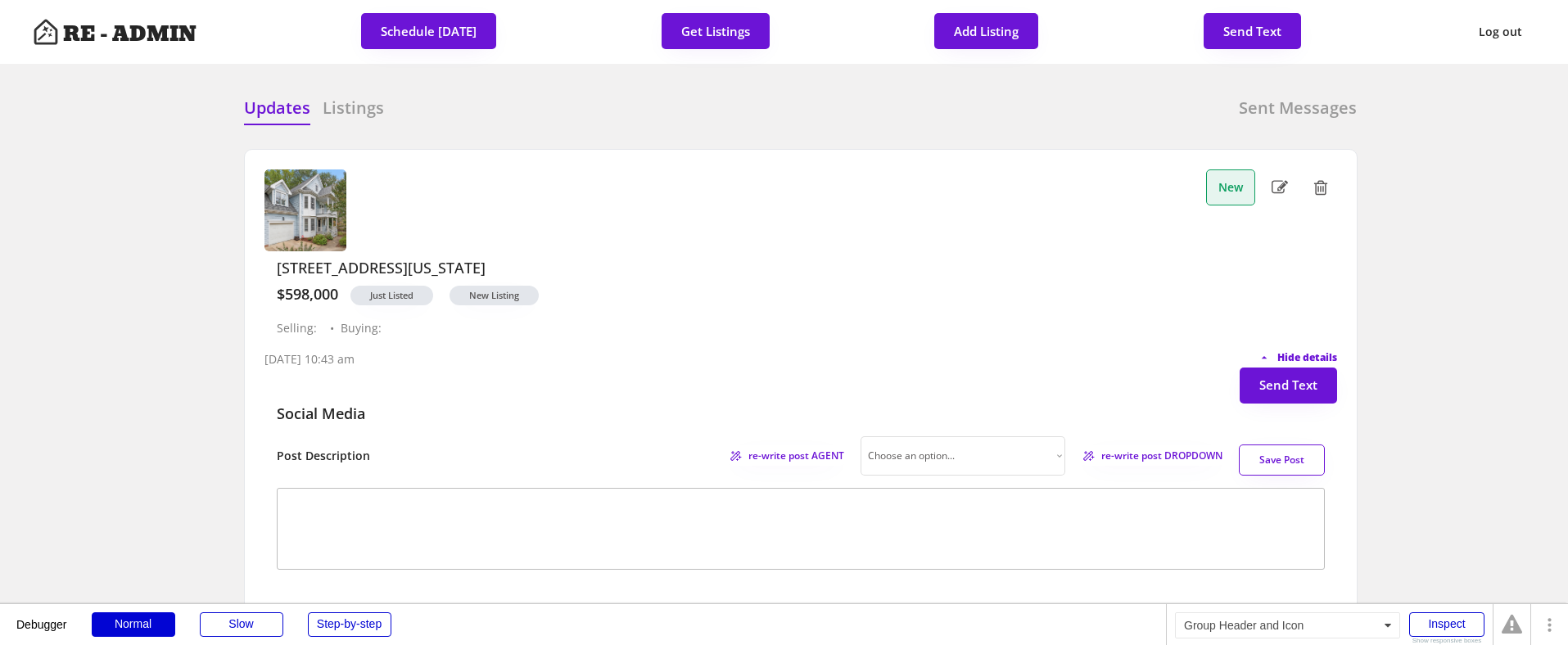
click at [1321, 353] on span "Hide details" at bounding box center [1307, 357] width 60 height 10
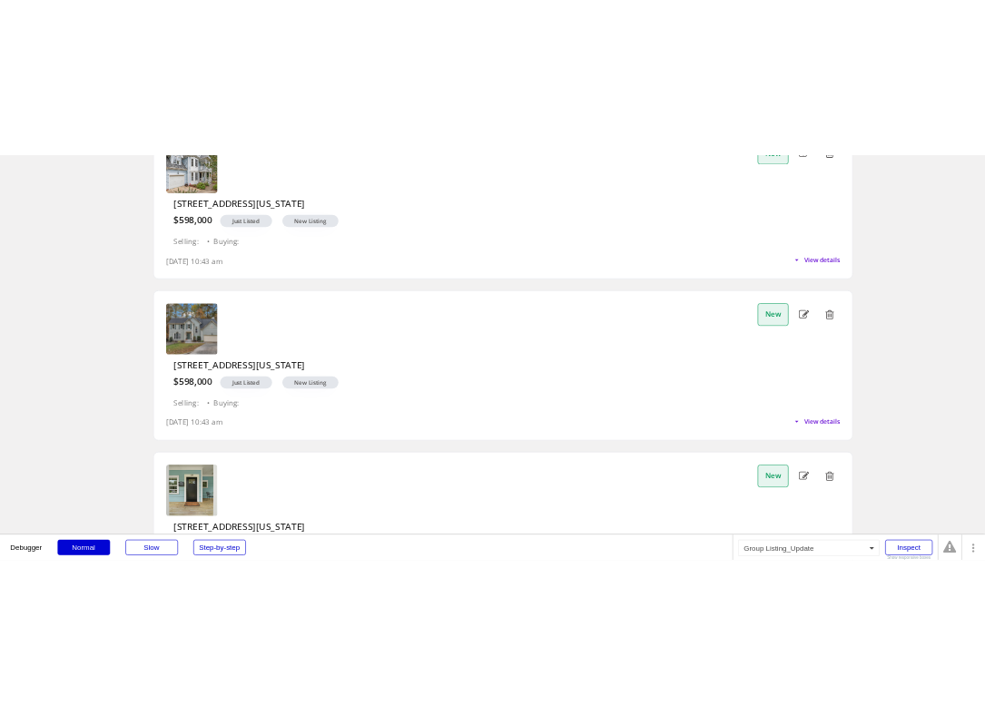
scroll to position [312, 0]
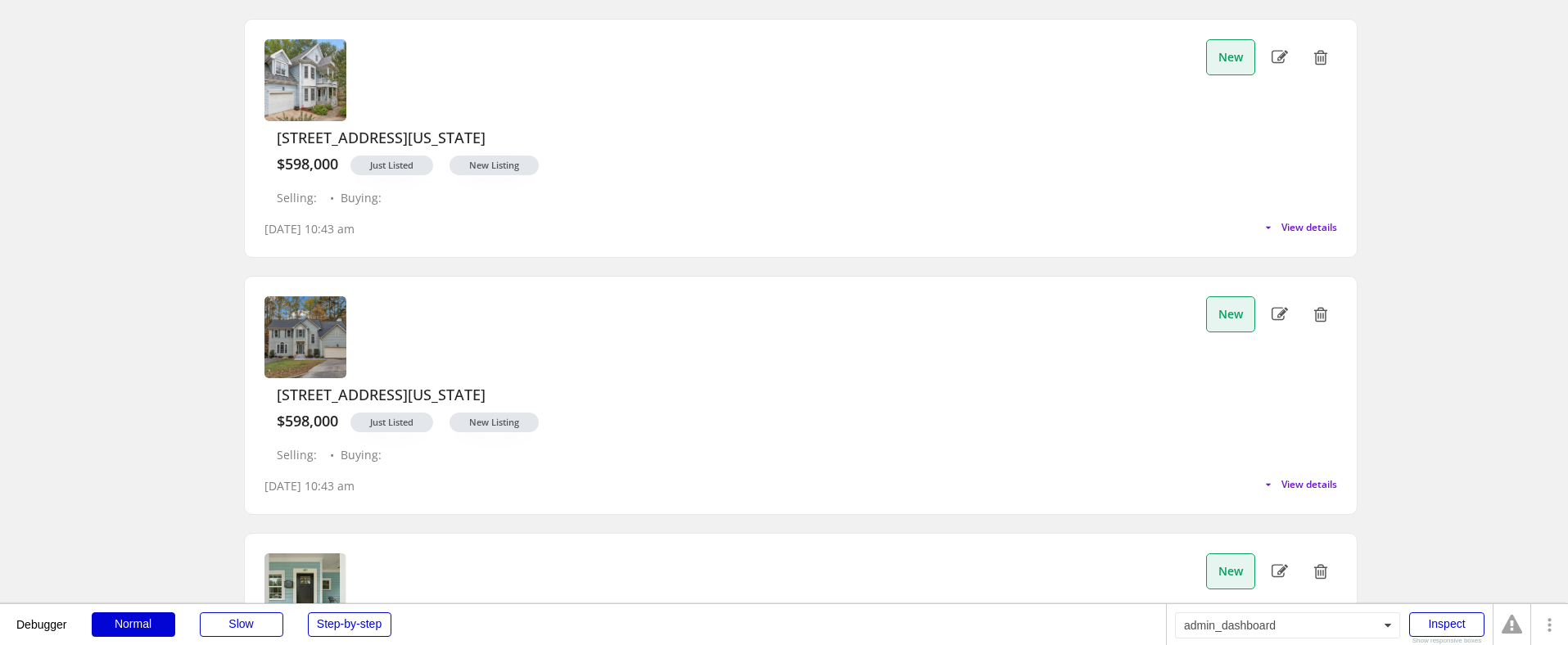
scroll to position [140, 0]
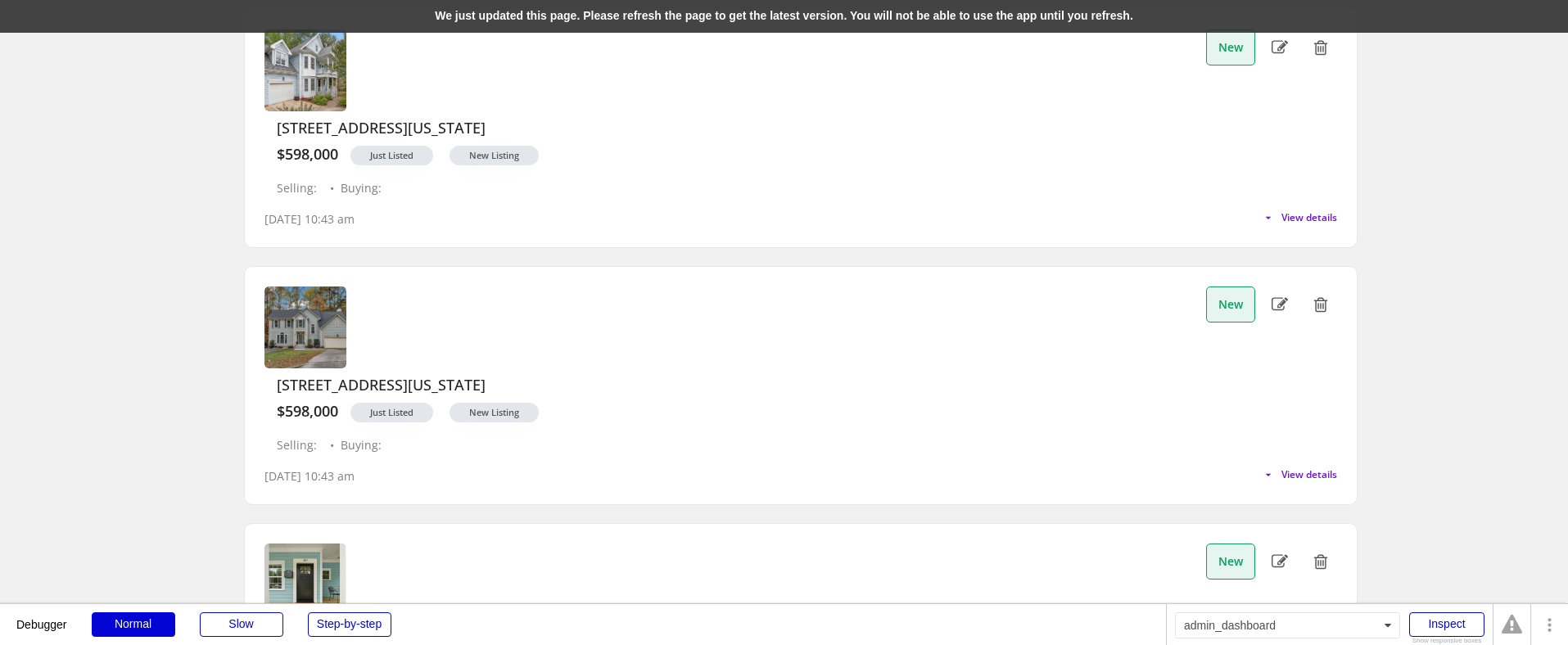
click at [367, 10] on div "We just updated this page. Please refresh the page to get the latest version. Y…" at bounding box center [784, 16] width 1568 height 32
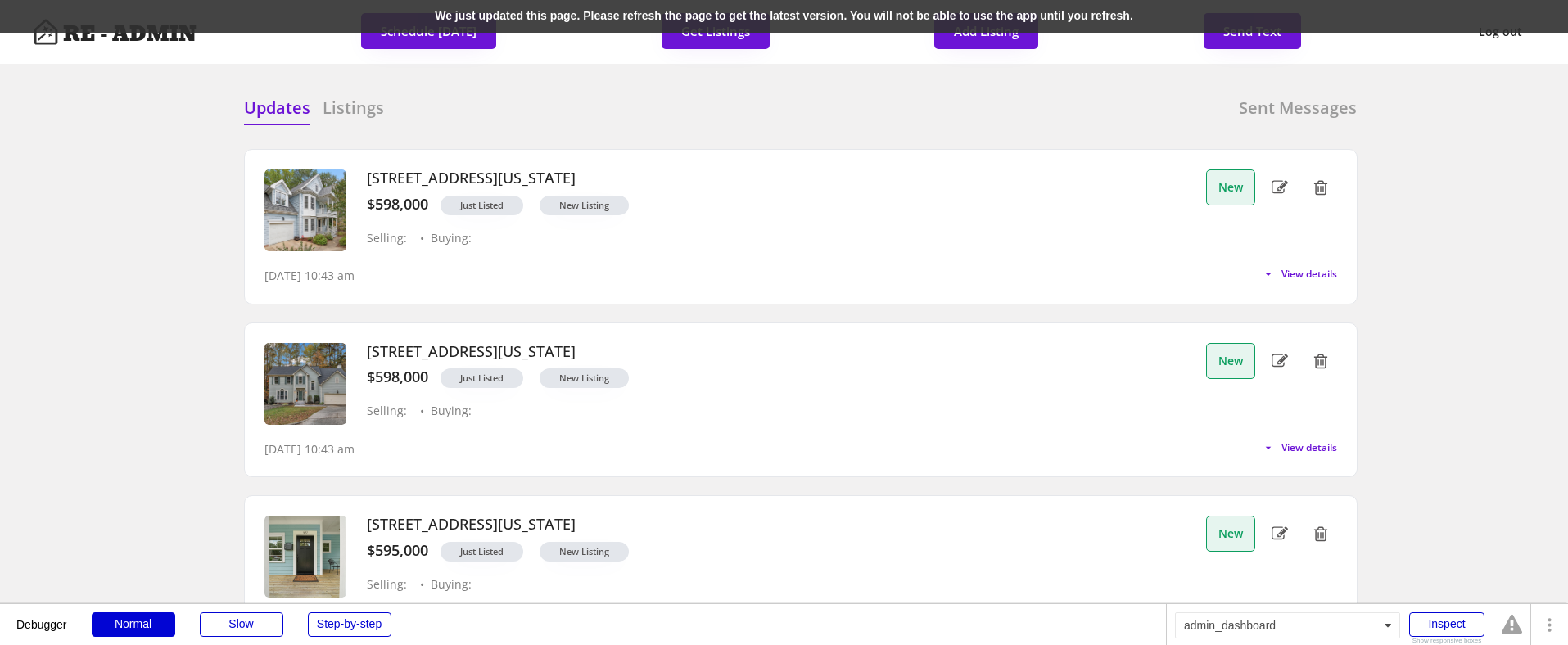
click at [512, 19] on div "We just updated this page. Please refresh the page to get the latest version. Y…" at bounding box center [784, 16] width 1568 height 32
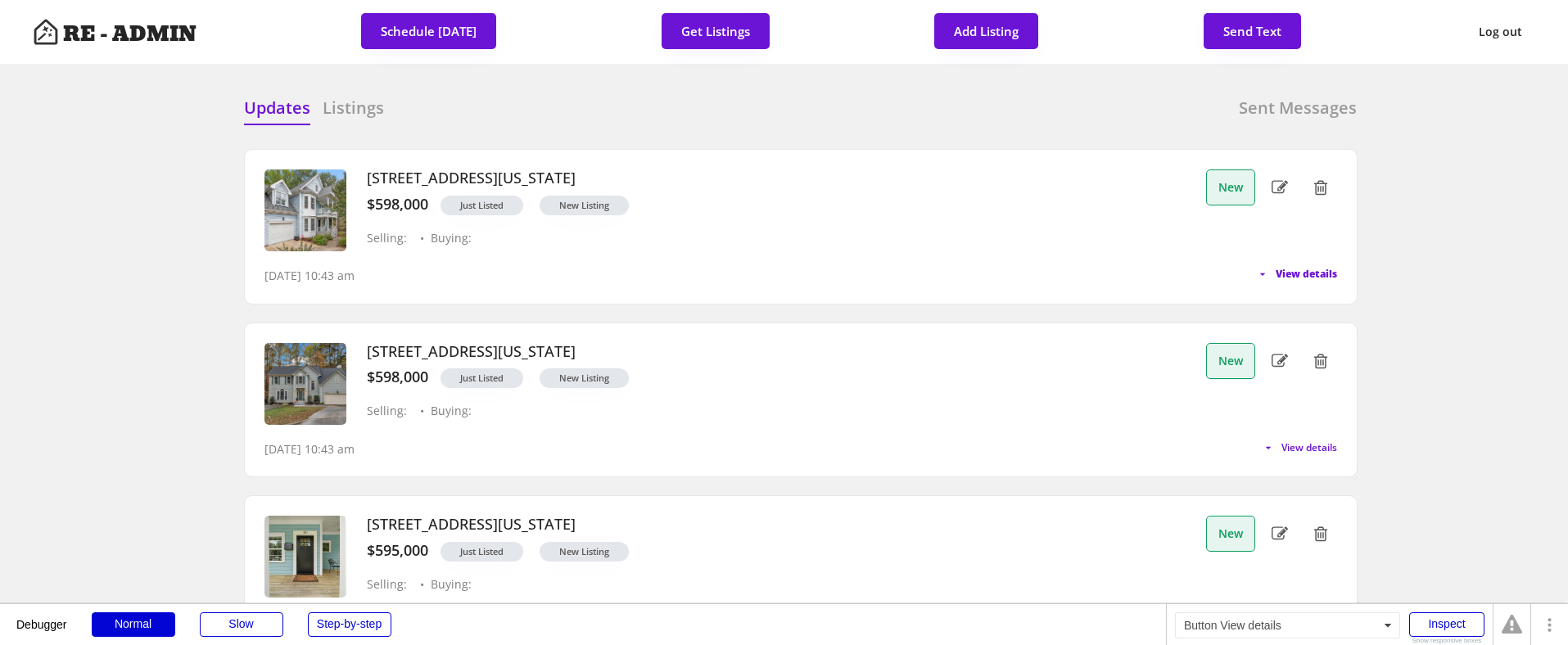
click at [1294, 276] on span "View details" at bounding box center [1306, 274] width 61 height 10
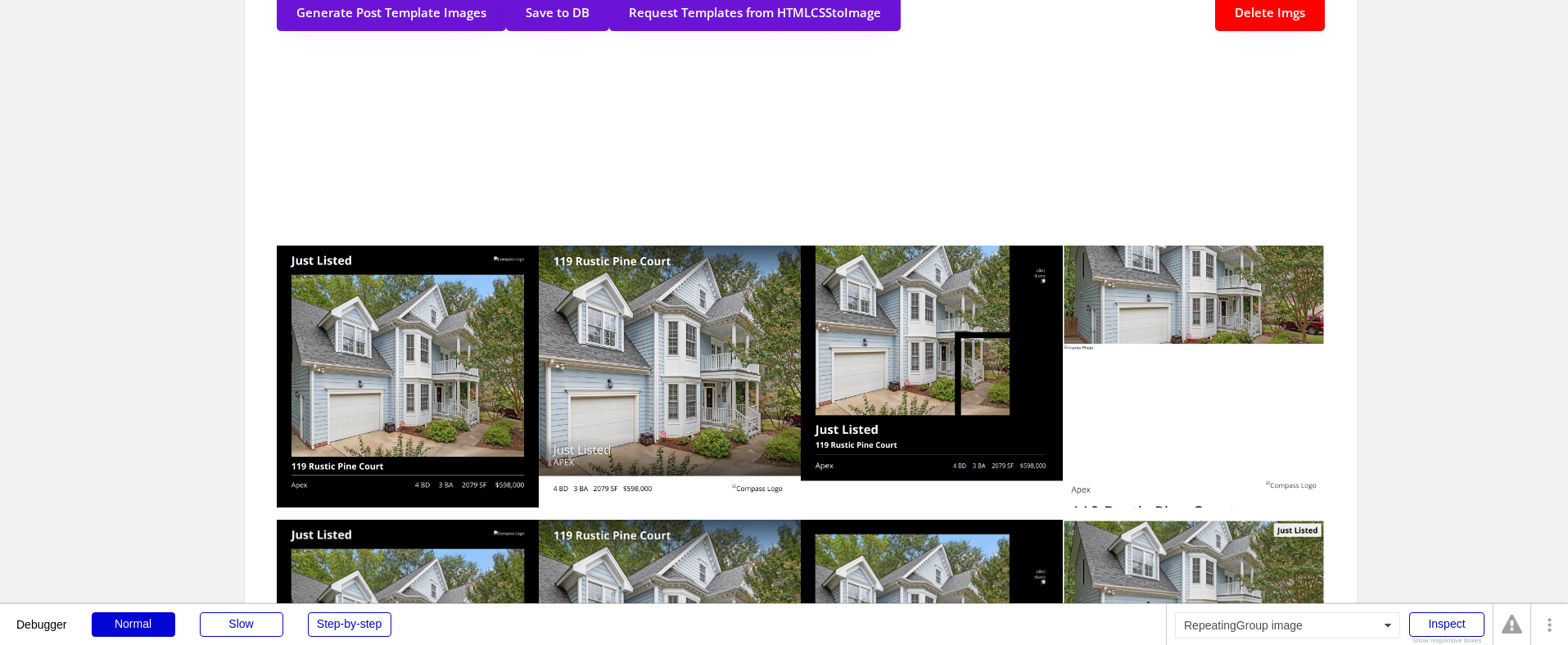
scroll to position [534, 0]
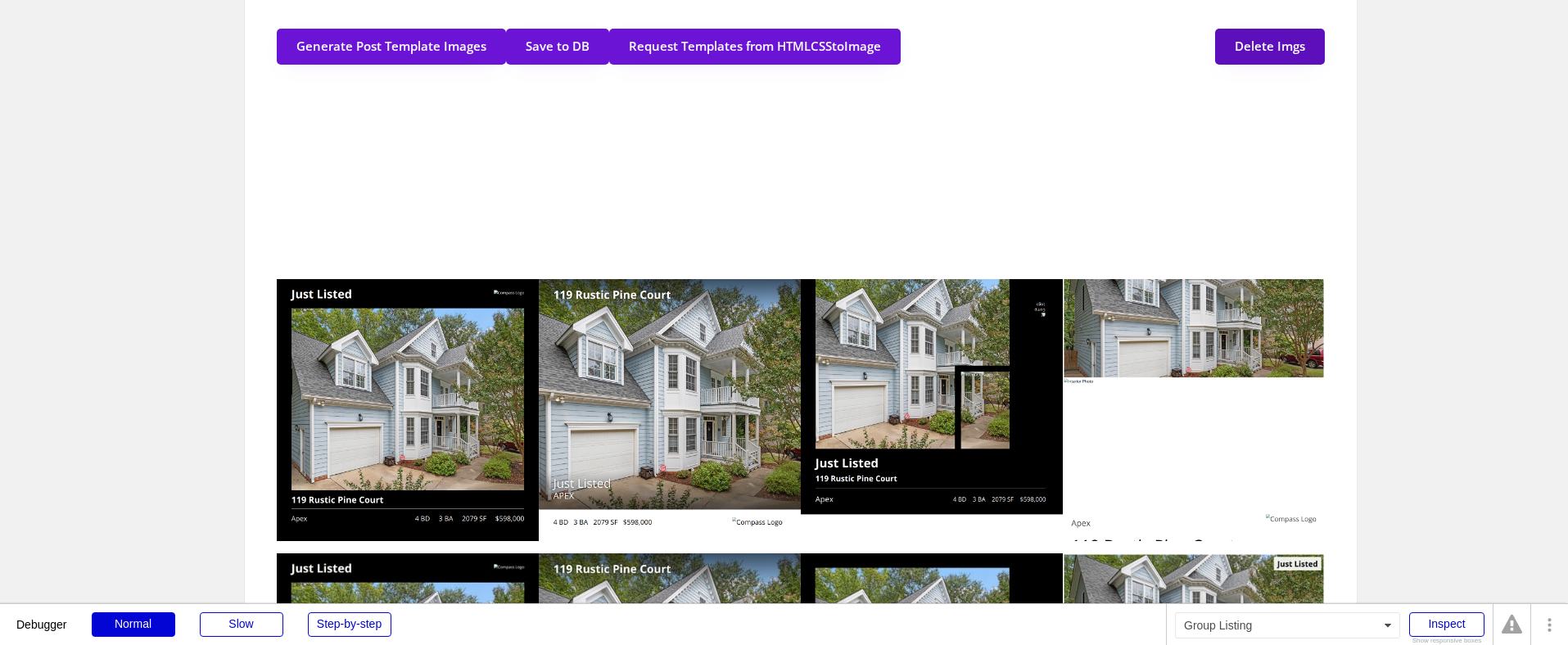
click at [1275, 49] on button "Delete Imgs" at bounding box center [1270, 47] width 110 height 36
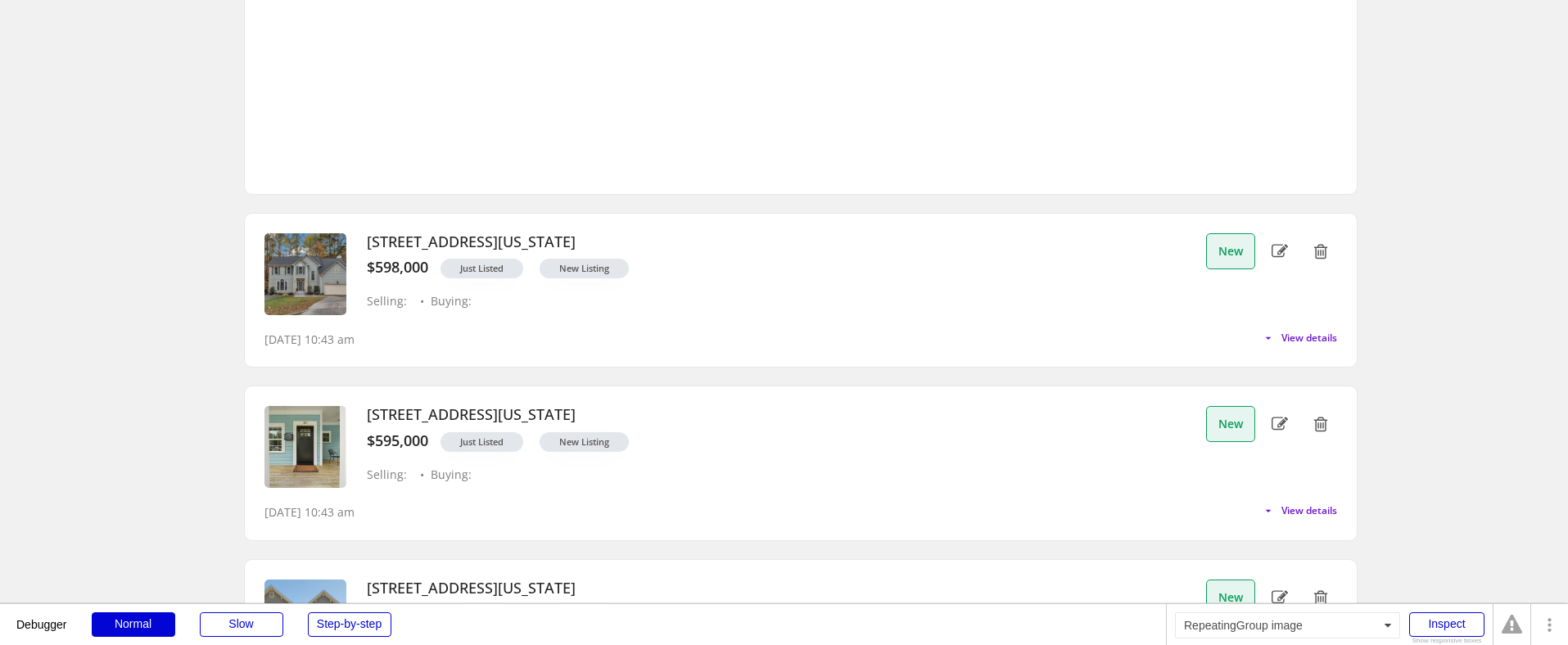
scroll to position [1031, 0]
click at [1305, 337] on span "View details" at bounding box center [1309, 336] width 56 height 10
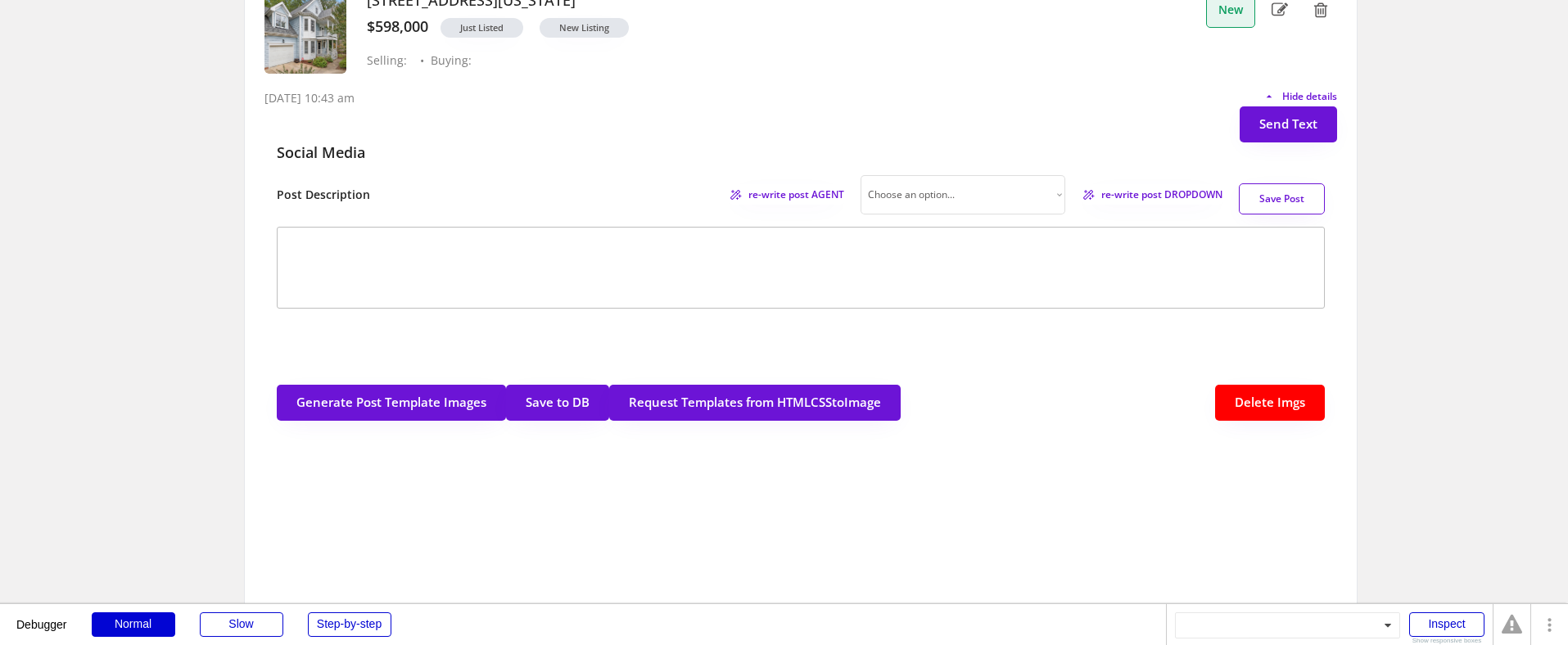
scroll to position [0, 0]
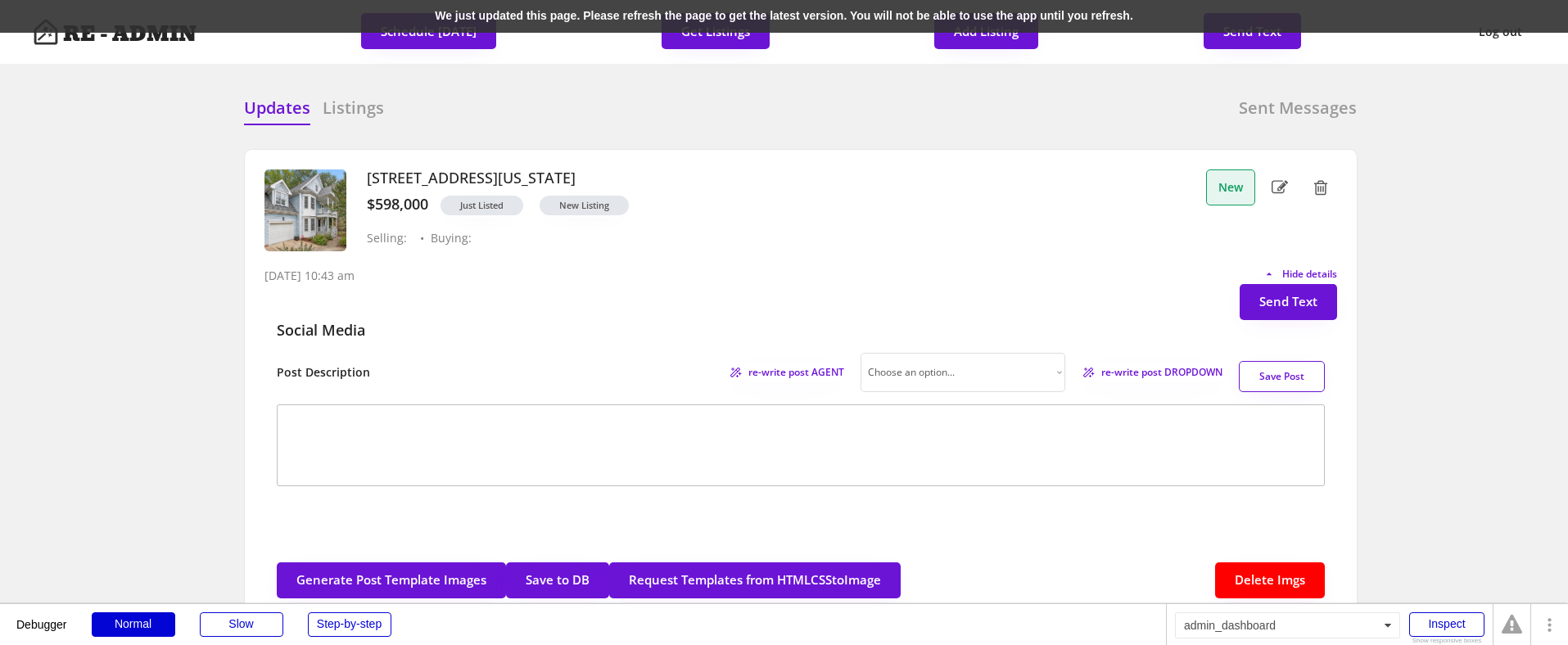
click at [351, 18] on div "We just updated this page. Please refresh the page to get the latest version. Y…" at bounding box center [784, 16] width 1568 height 32
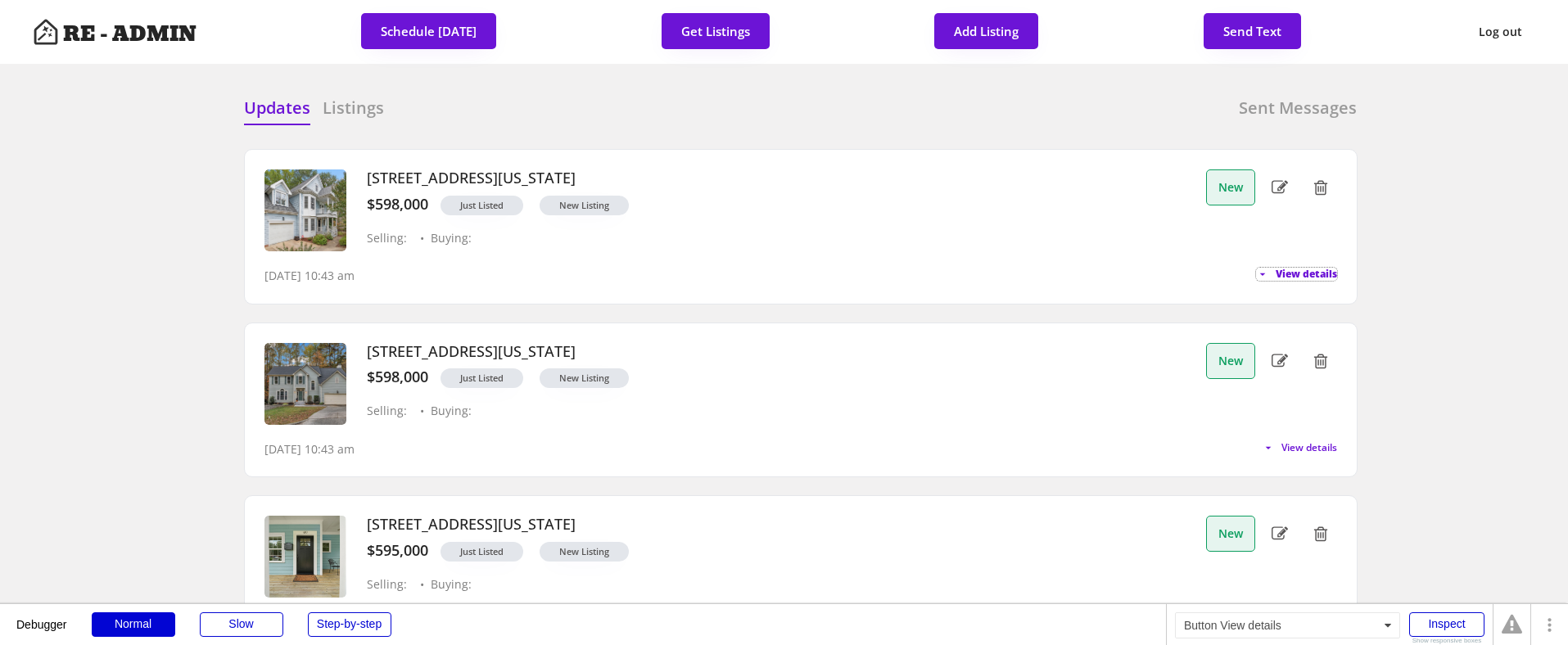
click at [1300, 271] on span "View details" at bounding box center [1306, 274] width 61 height 10
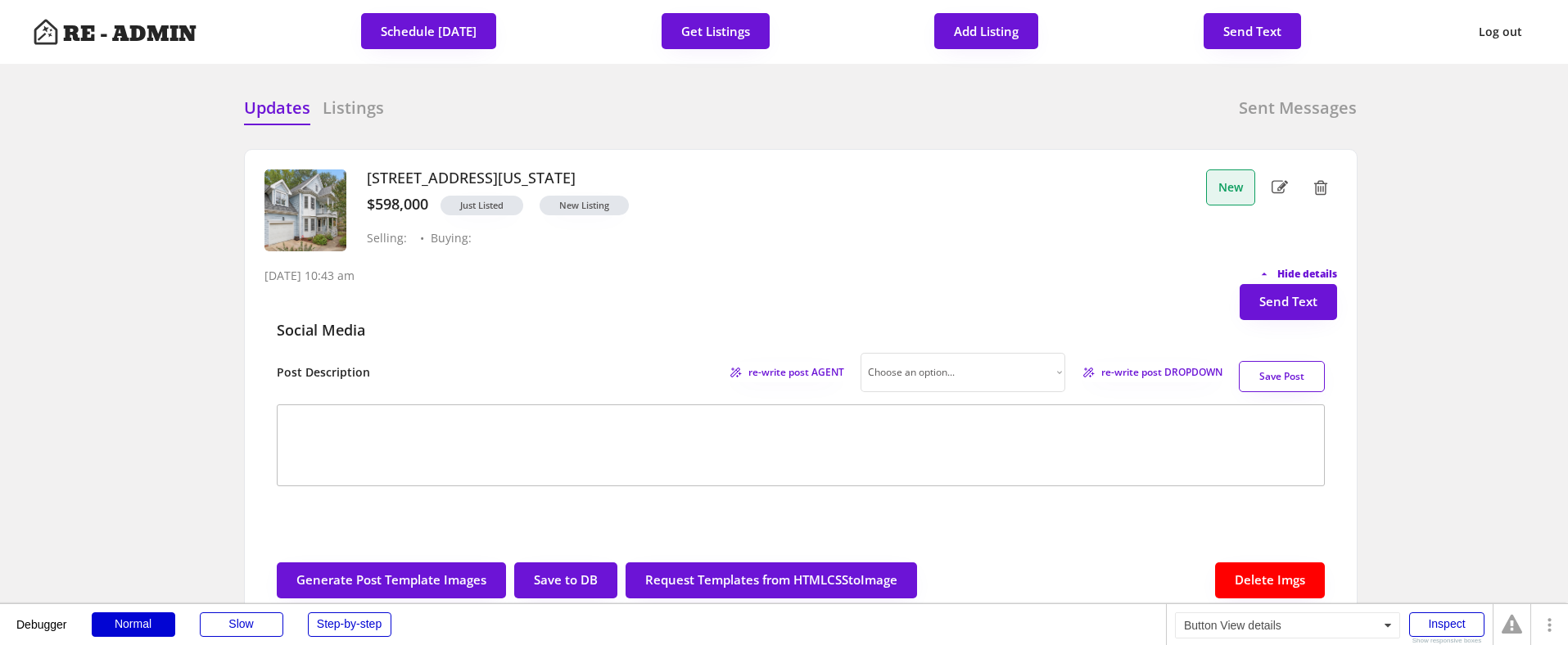
click at [1293, 270] on span "Hide details" at bounding box center [1307, 274] width 60 height 10
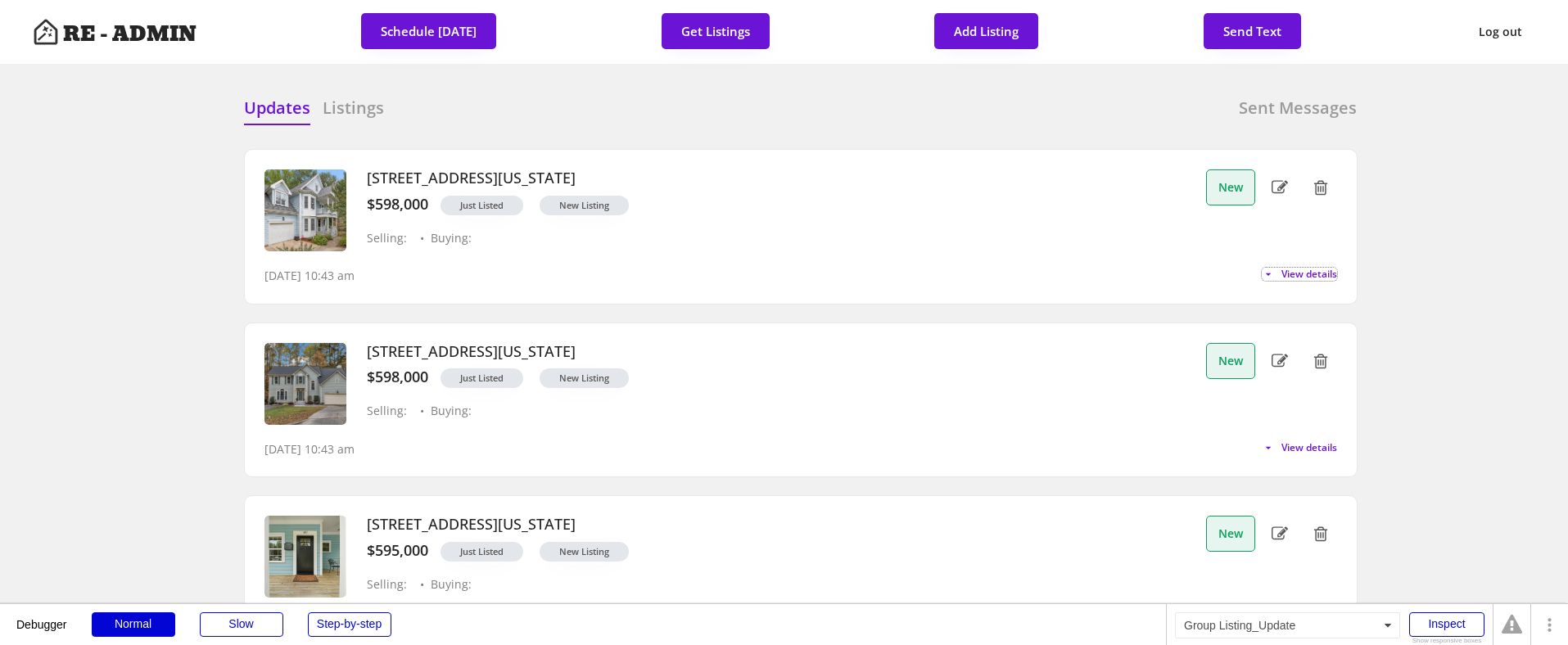
click at [1178, 226] on div "119 Rustic Pine Court, Apex, North Carolina 27502 $598,000 Just Listed New List…" at bounding box center [776, 207] width 844 height 75
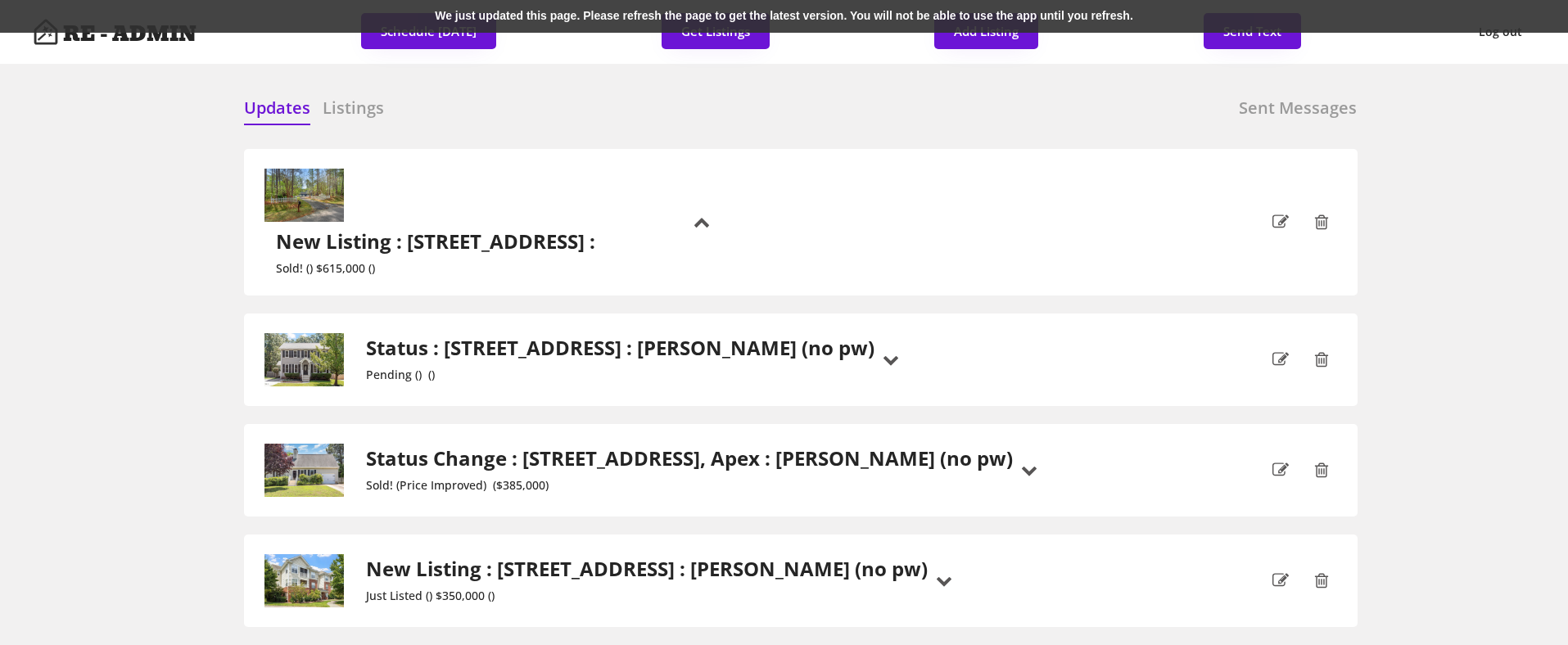
click at [455, 9] on div "We just updated this page. Please refresh the page to get the latest version. Y…" at bounding box center [784, 16] width 1568 height 32
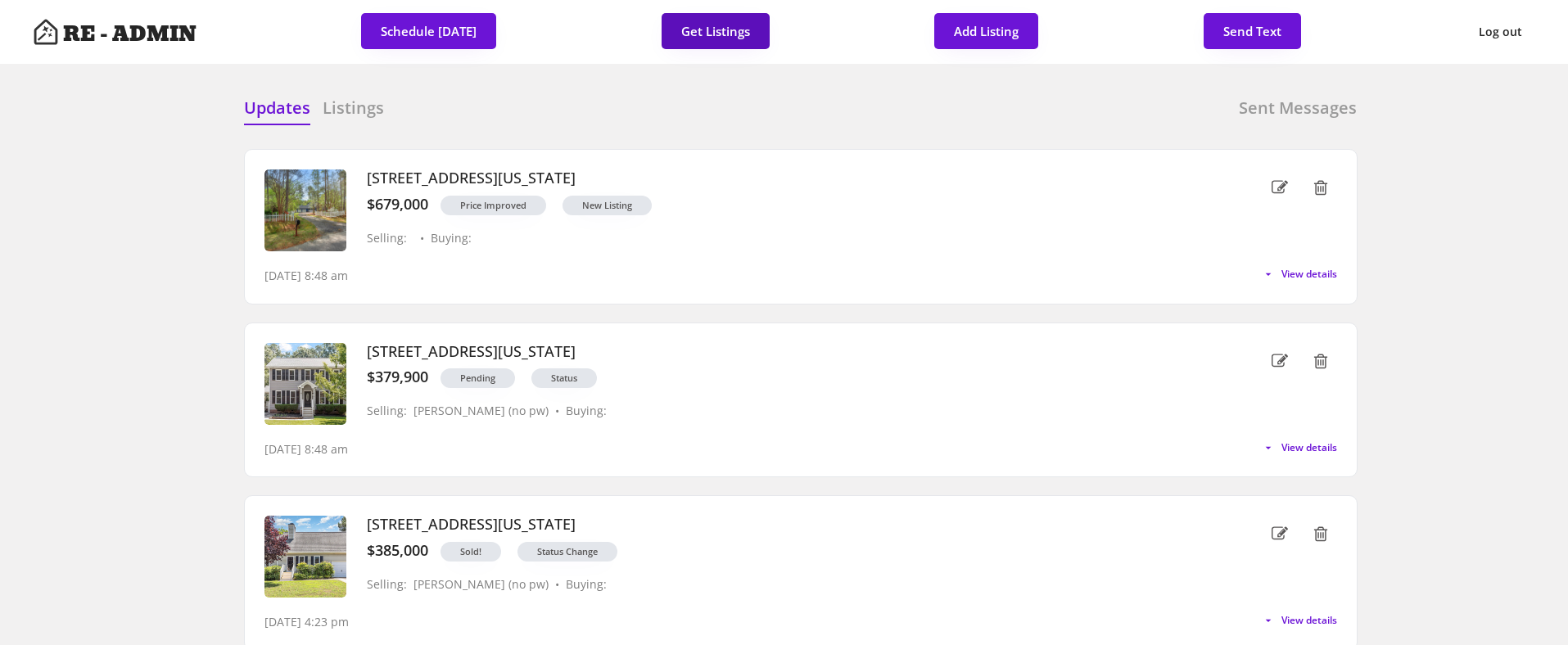
click at [712, 31] on button "Get Listings" at bounding box center [715, 32] width 108 height 36
click at [1305, 272] on span "View details" at bounding box center [1306, 274] width 61 height 10
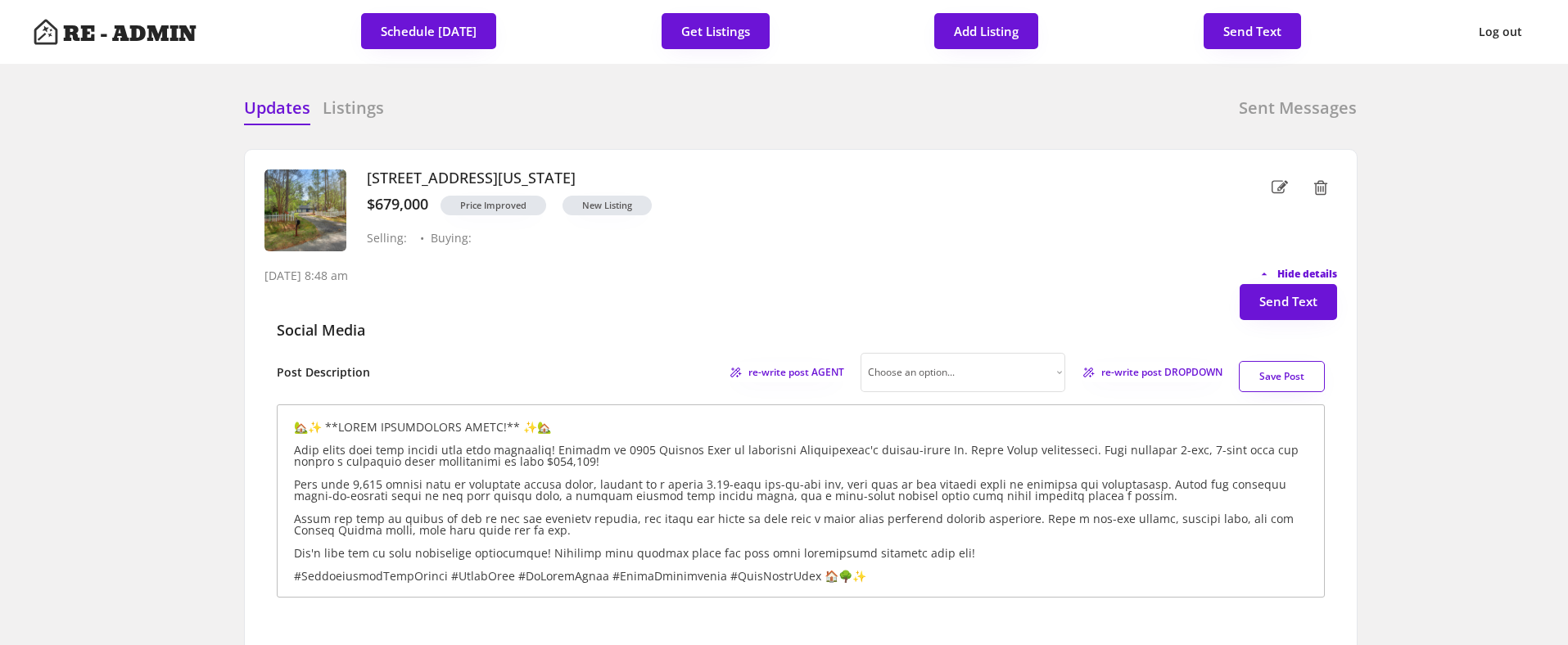
click at [1320, 270] on span "Hide details" at bounding box center [1307, 274] width 60 height 10
